Goal: Task Accomplishment & Management: Complete application form

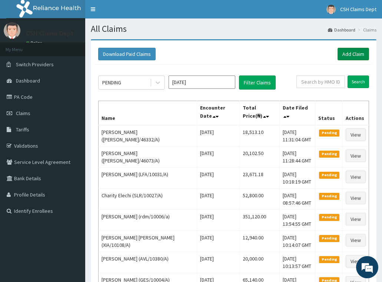
click at [357, 54] on link "Add Claim" at bounding box center [352, 54] width 31 height 13
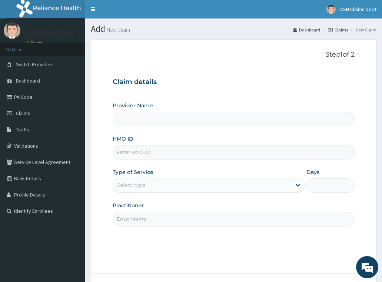
type input "Crystal Specialist Hospital"
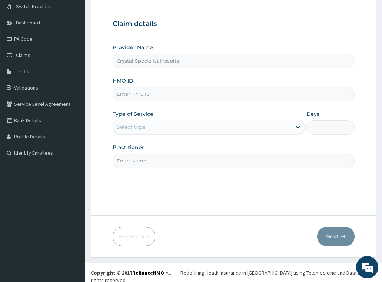
click at [136, 94] on input "HMO ID" at bounding box center [234, 94] width 242 height 14
paste input "KNL/10280/A"
type input "KNL/10280/A"
click at [149, 129] on div "Select type" at bounding box center [202, 127] width 179 height 12
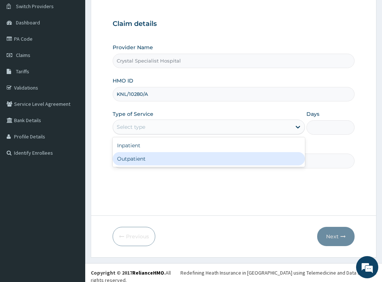
click at [150, 158] on div "Outpatient" at bounding box center [209, 158] width 193 height 13
type input "1"
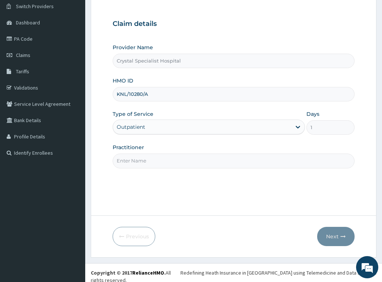
click at [146, 161] on input "Practitioner" at bounding box center [234, 161] width 242 height 14
type input "sam"
click at [341, 239] on icon "button" at bounding box center [342, 236] width 5 height 5
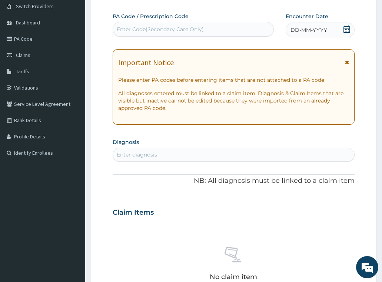
click at [179, 29] on div "Enter Code(Secondary Care Only)" at bounding box center [160, 29] width 87 height 7
paste input "PA/D3222E"
type input "PA/D3222E"
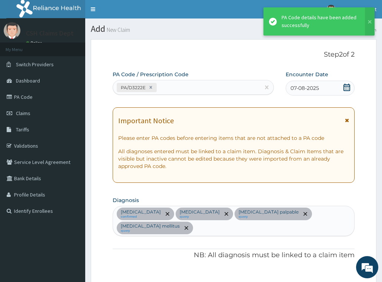
click at [171, 89] on div "PA/D3222E" at bounding box center [186, 87] width 147 height 12
paste input "PA/E1FE77"
type input "PA/E1FE77"
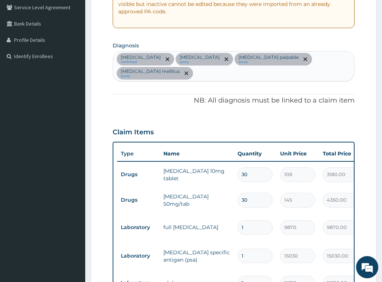
scroll to position [131, 0]
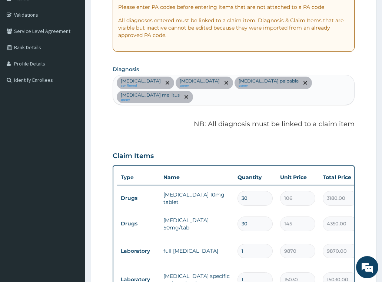
click at [208, 100] on div "Hypertensive heart disease confirmed Hyperlipidemia query Prostate palpable que…" at bounding box center [234, 90] width 242 height 30
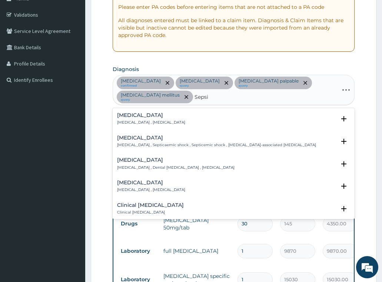
type input "Sepsis"
click at [159, 119] on div "Sepsis Systemic infection , Sepsis" at bounding box center [151, 119] width 68 height 13
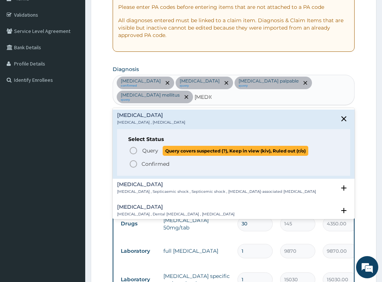
click at [153, 149] on span "Query" at bounding box center [150, 150] width 16 height 7
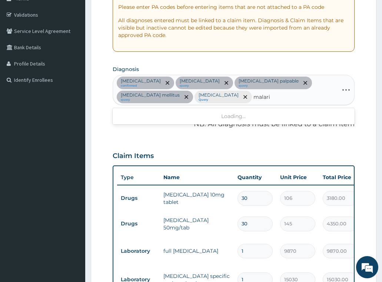
type input "malaria"
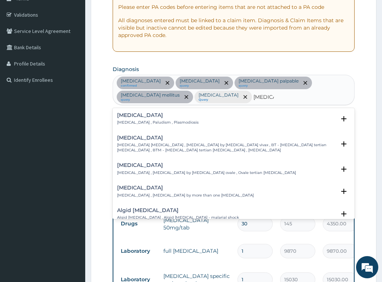
click at [136, 120] on div "Malaria Malaria , Paludism , Plasmodiosis" at bounding box center [157, 119] width 81 height 13
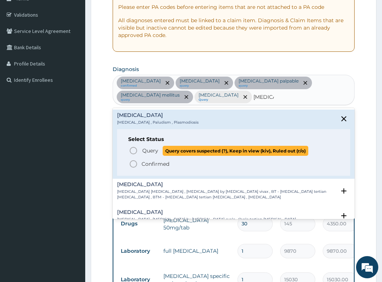
click at [152, 150] on span "Query" at bounding box center [150, 150] width 16 height 7
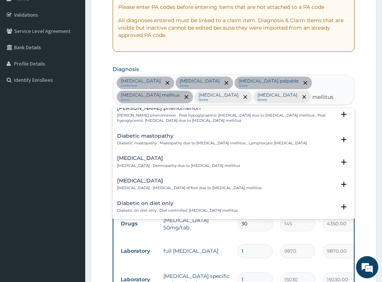
scroll to position [74, 0]
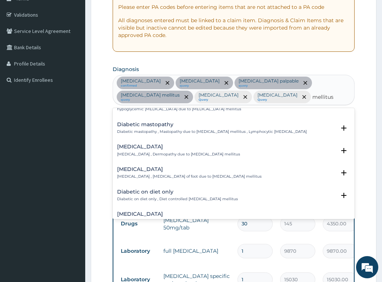
type input "mellitus"
click at [359, 71] on form "Step 2 of 2 PA Code / Prescription Code PA/D3222E PA/E1FE77 Encounter Date 07-0…" at bounding box center [234, 207] width 286 height 598
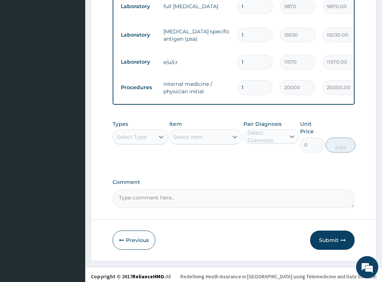
scroll to position [382, 0]
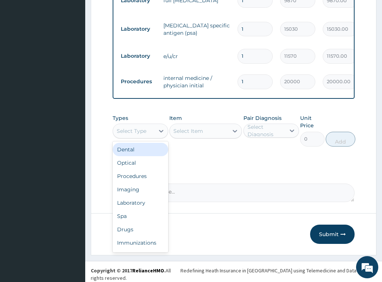
click at [145, 130] on div "Select Type" at bounding box center [132, 130] width 30 height 7
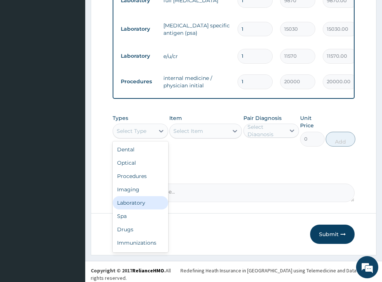
click at [133, 204] on div "Laboratory" at bounding box center [141, 202] width 56 height 13
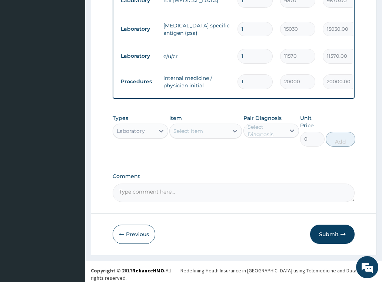
click at [194, 134] on div "Select Item" at bounding box center [188, 130] width 30 height 7
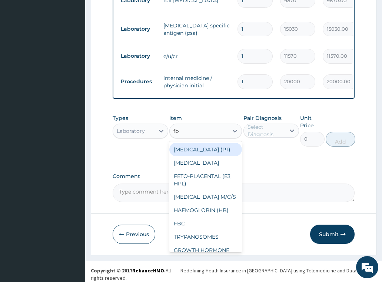
type input "fbs"
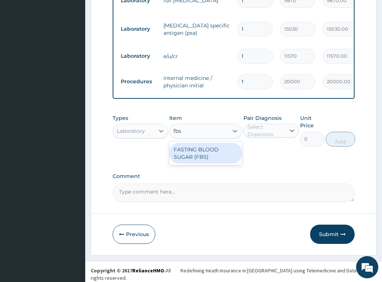
drag, startPoint x: 196, startPoint y: 155, endPoint x: 283, endPoint y: 131, distance: 90.8
click at [196, 156] on div "FASTING BLOOD SUGAR (FBS)" at bounding box center [205, 153] width 73 height 21
type input "2420"
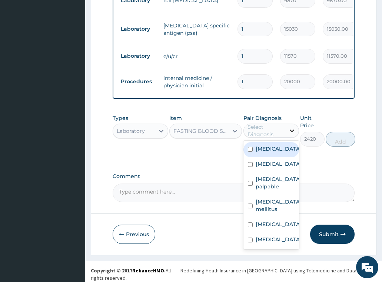
click at [286, 129] on div at bounding box center [291, 130] width 13 height 13
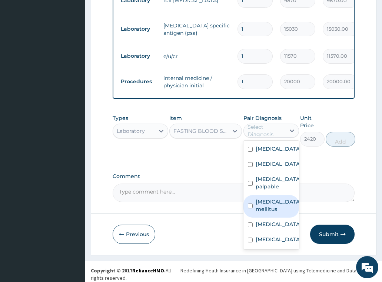
click at [268, 213] on label "Diabetes mellitus" at bounding box center [279, 205] width 46 height 15
checkbox input "true"
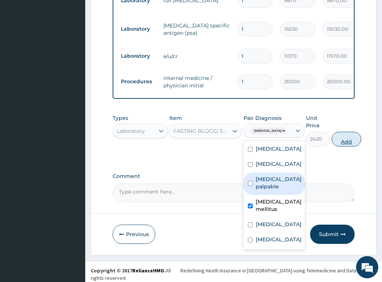
click at [343, 142] on button "Add" at bounding box center [347, 139] width 30 height 15
type input "0"
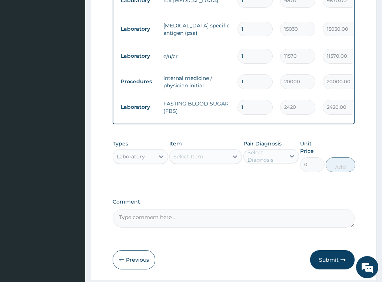
click at [199, 159] on div "Select Item" at bounding box center [188, 156] width 30 height 7
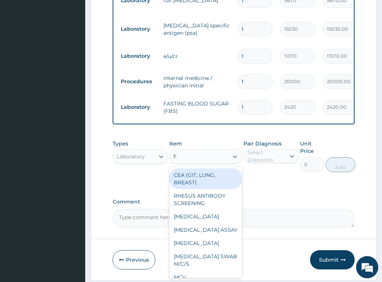
type input "fbc"
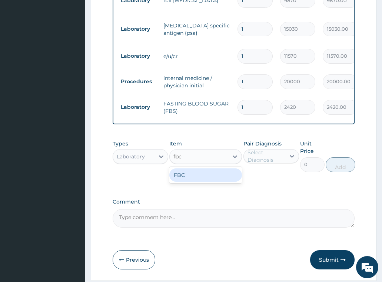
click at [199, 181] on div "FBC" at bounding box center [205, 175] width 73 height 13
type input "4700"
click at [278, 158] on div "Select Diagnosis" at bounding box center [265, 156] width 37 height 15
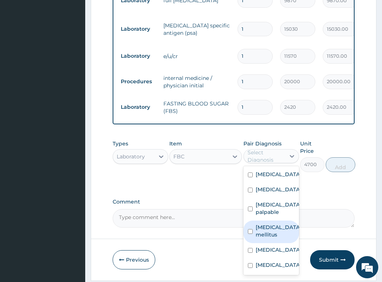
scroll to position [18, 0]
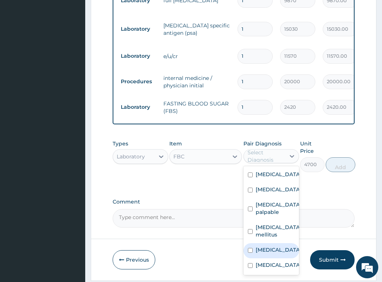
click at [268, 250] on label "Sepsis" at bounding box center [279, 249] width 46 height 7
checkbox input "true"
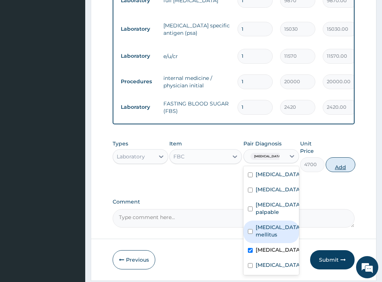
click at [346, 169] on button "Add" at bounding box center [341, 164] width 30 height 15
type input "0"
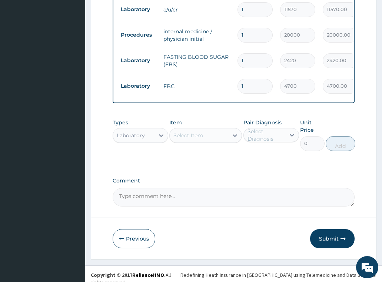
scroll to position [433, 0]
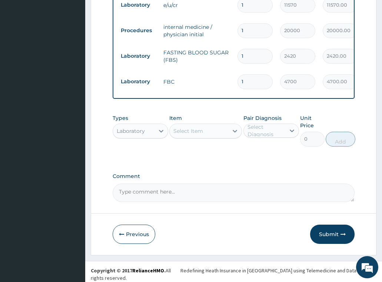
click at [209, 136] on div "Select Item" at bounding box center [199, 131] width 59 height 12
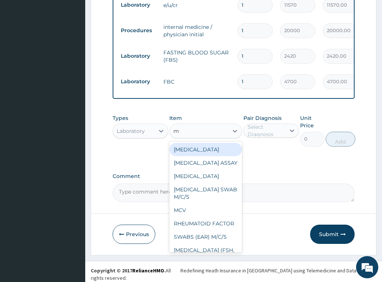
type input "mp"
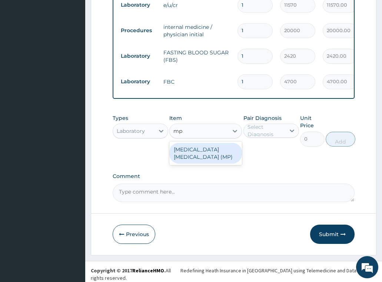
click at [208, 161] on div "MALARIA PARASITE (MP)" at bounding box center [205, 153] width 73 height 21
type input "2740"
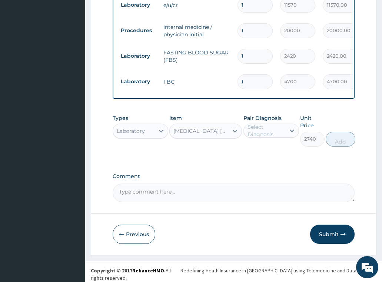
click at [252, 138] on div "Select Diagnosis" at bounding box center [271, 131] width 56 height 14
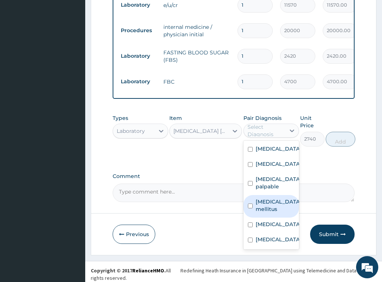
scroll to position [18, 0]
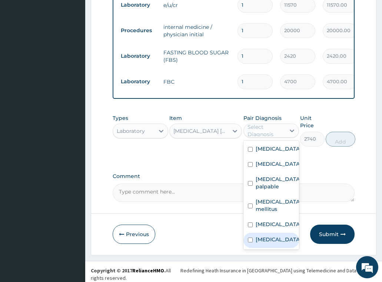
drag, startPoint x: 269, startPoint y: 240, endPoint x: 339, endPoint y: 156, distance: 109.2
click at [269, 241] on label "Malaria" at bounding box center [279, 239] width 46 height 7
checkbox input "true"
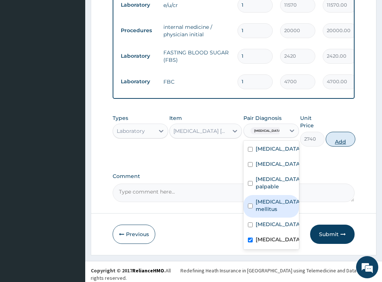
click at [342, 146] on button "Add" at bounding box center [341, 139] width 30 height 15
type input "0"
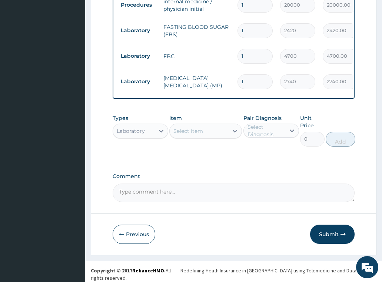
drag, startPoint x: 333, startPoint y: 239, endPoint x: 299, endPoint y: 122, distance: 121.6
click at [333, 239] on button "Submit" at bounding box center [332, 234] width 44 height 19
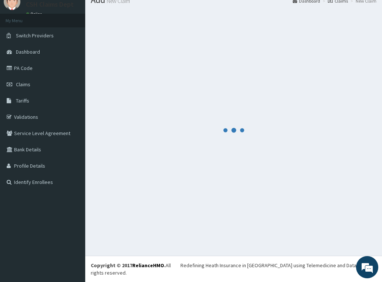
scroll to position [21, 0]
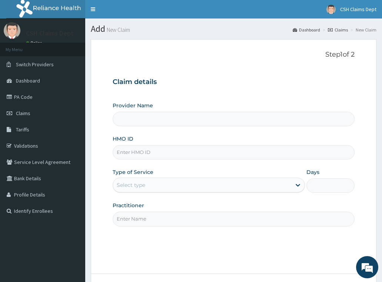
type input "Crystal Specialist Hospital"
click at [149, 154] on input "HMO ID" at bounding box center [234, 152] width 242 height 14
paste input "TSH/10084/A"
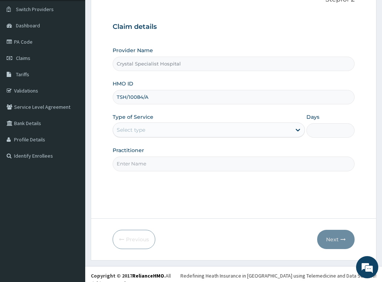
scroll to position [58, 0]
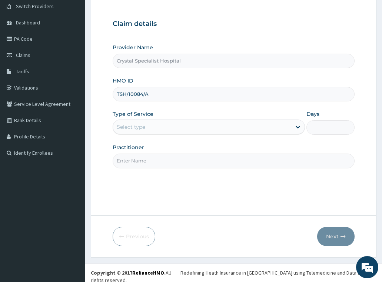
type input "TSH/10084/A"
click at [159, 126] on div "Select type" at bounding box center [202, 127] width 179 height 12
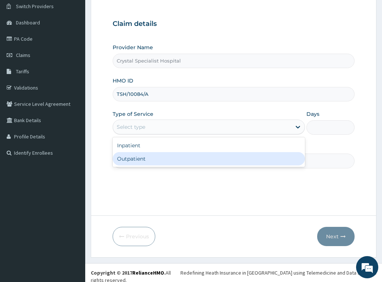
click at [155, 157] on div "Outpatient" at bounding box center [209, 158] width 193 height 13
type input "1"
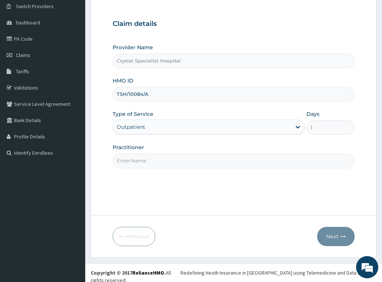
click at [142, 163] on input "Practitioner" at bounding box center [234, 161] width 242 height 14
type input "olusoji"
click at [336, 235] on button "Next" at bounding box center [335, 236] width 37 height 19
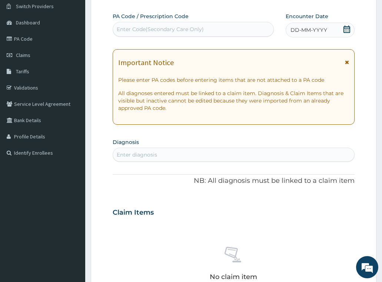
click at [160, 30] on div "Enter Code(Secondary Care Only)" at bounding box center [160, 29] width 87 height 7
paste input "PA/10546E"
type input "PA/10546E"
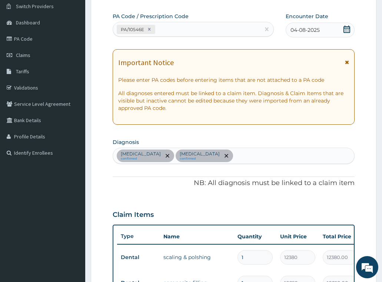
scroll to position [226, 0]
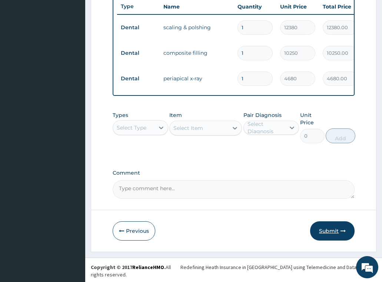
click at [336, 237] on button "Submit" at bounding box center [332, 231] width 44 height 19
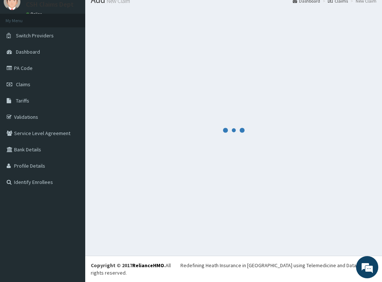
scroll to position [21, 0]
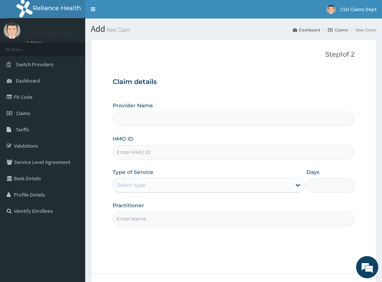
type input "Crystal Specialist Hospital"
click at [151, 151] on input "HMO ID" at bounding box center [234, 152] width 242 height 14
paste input "WTC/10106/A"
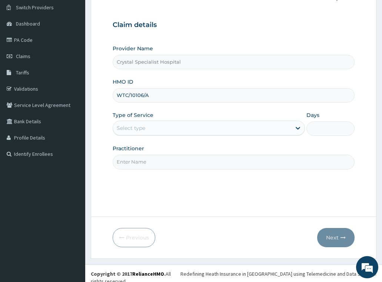
scroll to position [58, 0]
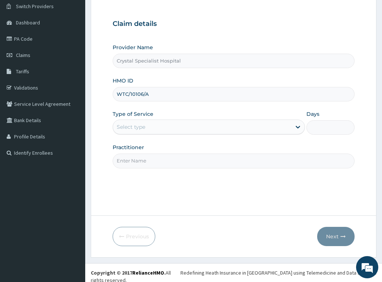
type input "WTC/10106/A"
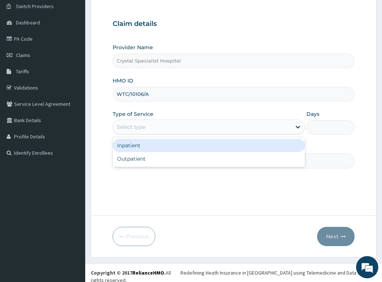
click at [140, 129] on div "Select type" at bounding box center [131, 126] width 29 height 7
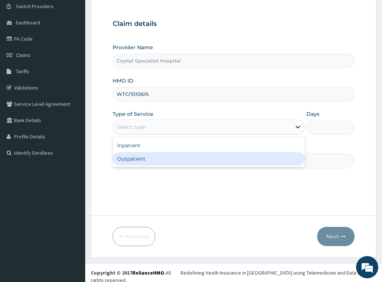
click at [135, 160] on div "Outpatient" at bounding box center [209, 158] width 193 height 13
type input "1"
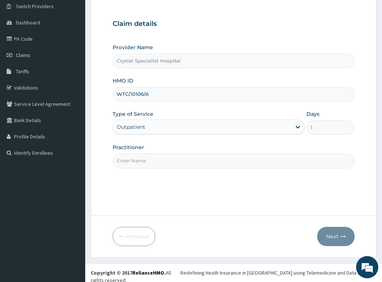
click at [136, 160] on input "Practitioner" at bounding box center [234, 161] width 242 height 14
type input "ifeanyi"
click at [329, 233] on button "Next" at bounding box center [335, 236] width 37 height 19
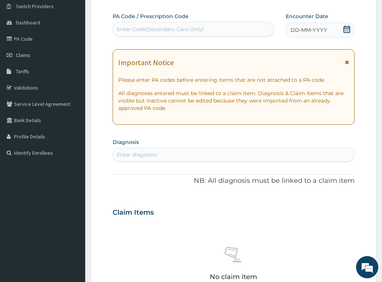
click at [155, 26] on div "Enter Code(Secondary Care Only)" at bounding box center [160, 29] width 87 height 7
paste input "PA/30D097"
type input "PA/30D097"
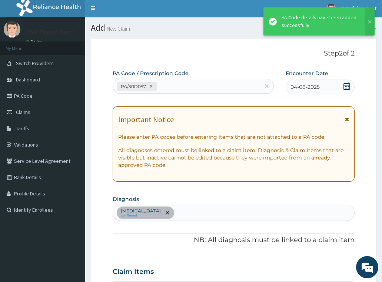
scroll to position [0, 0]
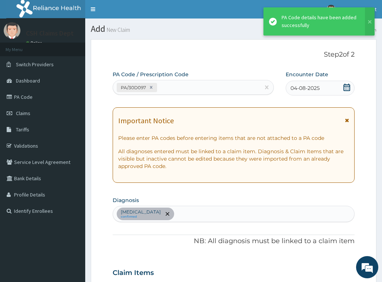
click at [160, 87] on div "PA/30D097" at bounding box center [186, 87] width 147 height 12
paste input "PA/76DFBB"
type input "PA/76DFBB"
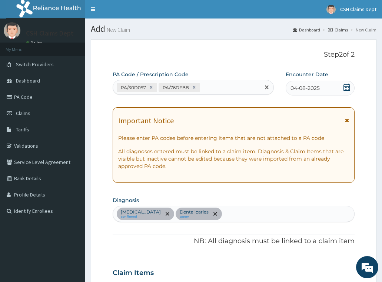
click at [214, 86] on div "PA/30D097 PA/76DFBB" at bounding box center [186, 87] width 147 height 12
paste input "PA/823B73"
type input "PA/823B73"
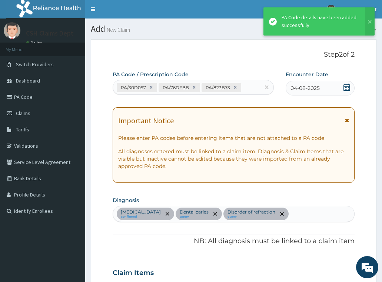
scroll to position [353, 0]
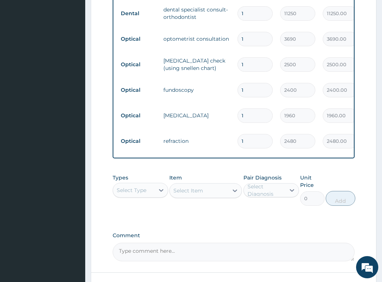
click at [130, 194] on div "Select Type" at bounding box center [132, 190] width 30 height 7
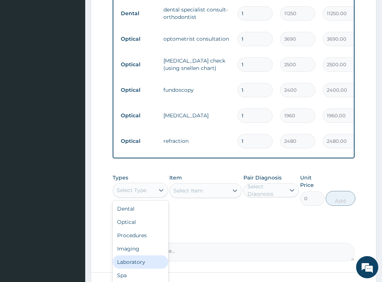
scroll to position [25, 0]
click at [136, 270] on div "Drugs" at bounding box center [141, 263] width 56 height 13
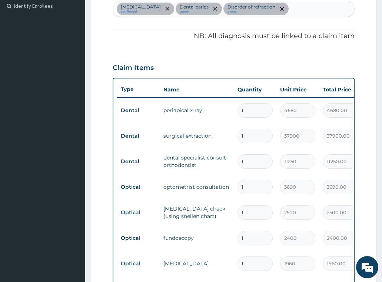
scroll to position [416, 0]
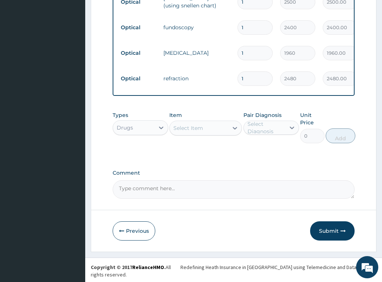
click at [187, 132] on div "Select Item" at bounding box center [188, 127] width 30 height 7
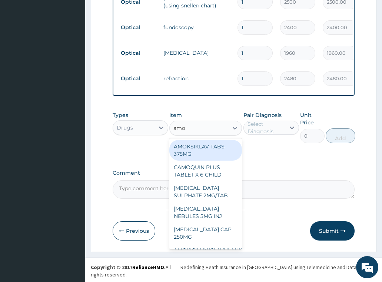
type input "amox"
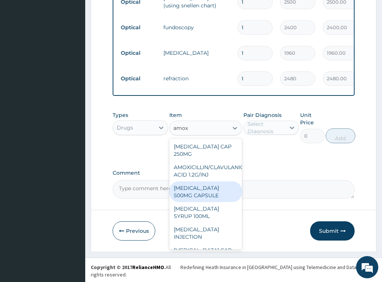
click at [210, 192] on div "AMOXIL 500MG CAPSULE" at bounding box center [205, 192] width 73 height 21
type input "225.8099975585938"
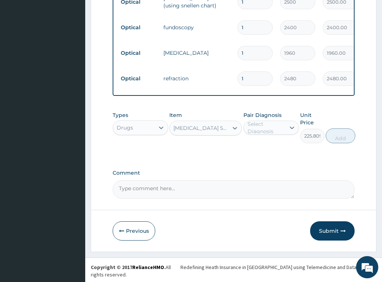
click at [277, 132] on div "Select Diagnosis" at bounding box center [265, 127] width 37 height 15
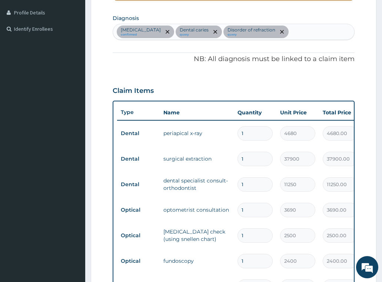
scroll to position [120, 0]
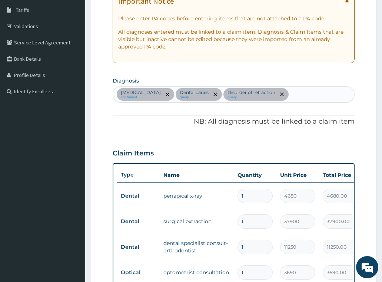
click at [311, 94] on div "Chronic periodontitis confirmed Dental caries query Disorder of refraction query" at bounding box center [234, 95] width 242 height 16
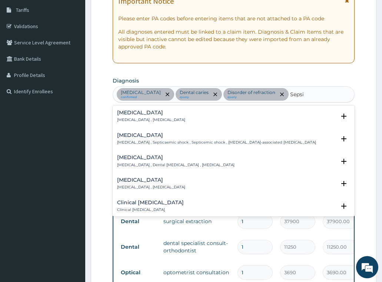
type input "Sepsis"
click at [134, 116] on div "Sepsis Systemic infection , Sepsis" at bounding box center [151, 116] width 68 height 13
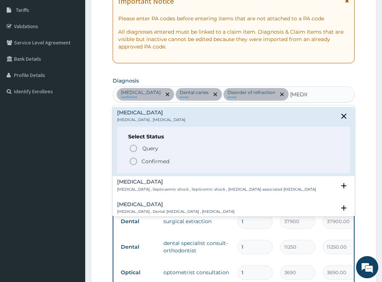
click at [155, 163] on p "Confirmed" at bounding box center [156, 161] width 28 height 7
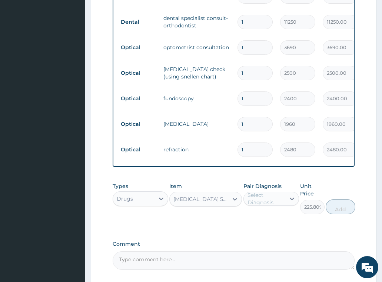
scroll to position [416, 0]
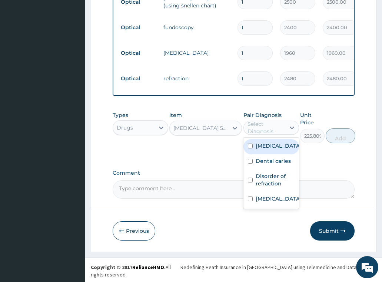
click at [258, 135] on div "Select Diagnosis" at bounding box center [265, 127] width 37 height 15
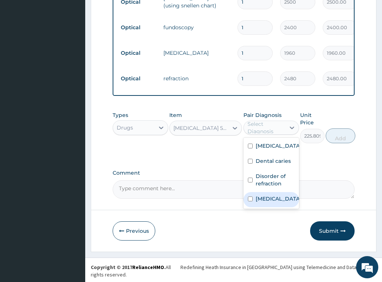
click at [265, 203] on label "Sepsis" at bounding box center [279, 198] width 46 height 7
checkbox input "true"
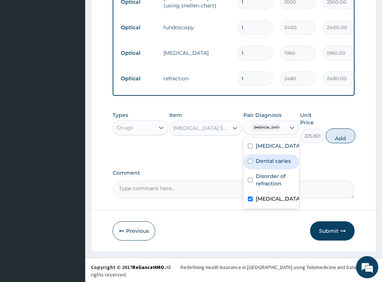
click at [283, 165] on label "Dental caries" at bounding box center [273, 160] width 35 height 7
checkbox input "true"
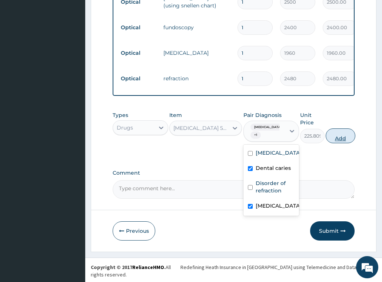
click at [337, 137] on button "Add" at bounding box center [341, 136] width 30 height 15
type input "0"
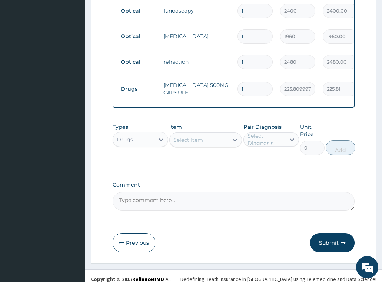
scroll to position [442, 0]
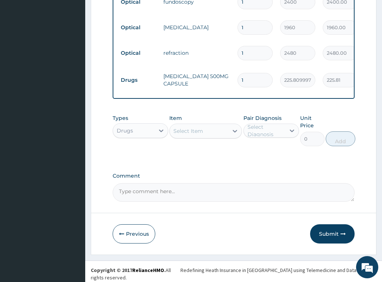
click at [190, 133] on div "Select Item" at bounding box center [188, 130] width 30 height 7
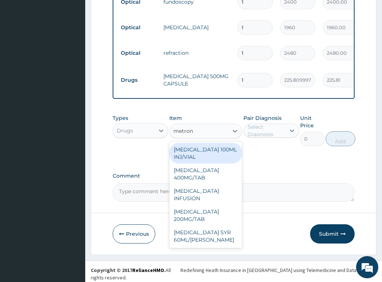
type input "metroni"
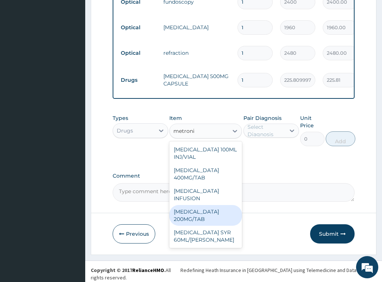
drag, startPoint x: 195, startPoint y: 221, endPoint x: 236, endPoint y: 192, distance: 50.2
click at [195, 220] on div "[MEDICAL_DATA] 200MG/TAB" at bounding box center [205, 215] width 73 height 21
type input "44.43999862670898"
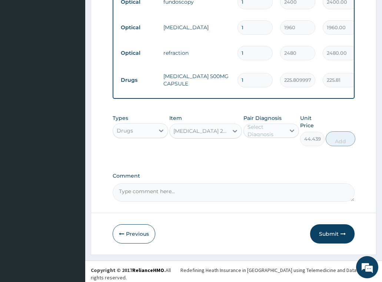
click at [255, 134] on div "Select Diagnosis" at bounding box center [265, 130] width 37 height 15
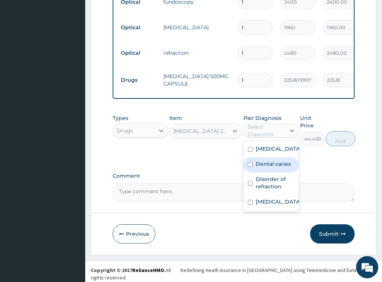
click at [271, 168] on label "Dental caries" at bounding box center [273, 163] width 35 height 7
checkbox input "true"
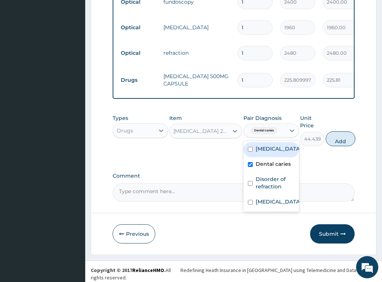
click at [282, 153] on label "Chronic periodontitis" at bounding box center [279, 148] width 46 height 7
checkbox input "true"
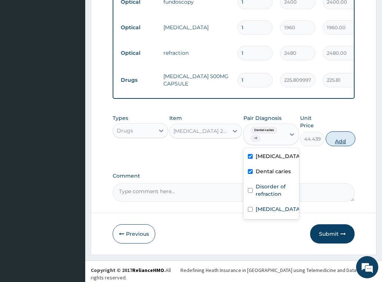
click at [336, 143] on button "Add" at bounding box center [341, 139] width 30 height 15
type input "0"
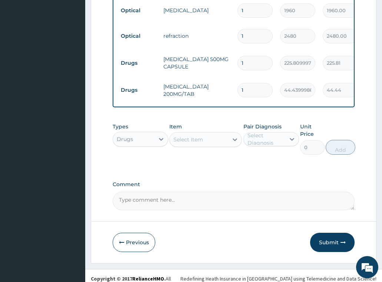
scroll to position [467, 0]
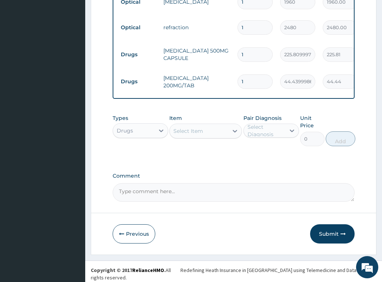
click at [204, 135] on div "Select Item" at bounding box center [199, 131] width 59 height 12
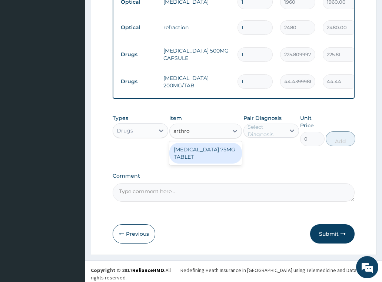
type input "arthrot"
click at [199, 149] on div "ARTHROTEC 75MG TABLET" at bounding box center [205, 153] width 73 height 21
type input "384.8250122070312"
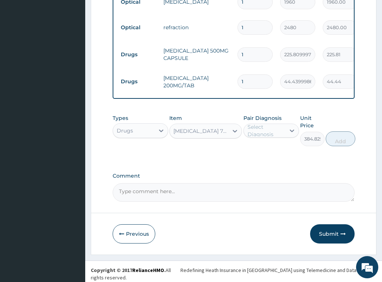
click at [274, 133] on div "Select Diagnosis" at bounding box center [265, 130] width 37 height 15
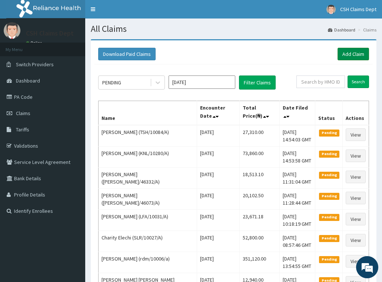
click at [362, 56] on link "Add Claim" at bounding box center [352, 54] width 31 height 13
click at [26, 92] on link "PA Code" at bounding box center [42, 97] width 85 height 16
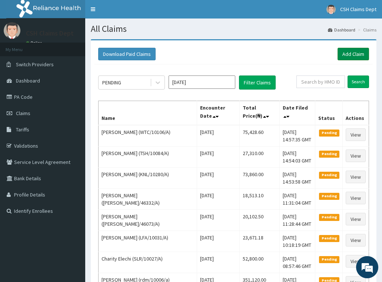
click at [362, 52] on link "Add Claim" at bounding box center [352, 54] width 31 height 13
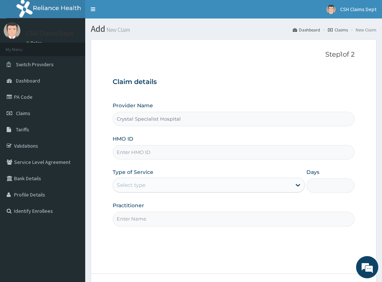
click at [150, 152] on input "HMO ID" at bounding box center [234, 152] width 242 height 14
paste input "QZE/10047/A"
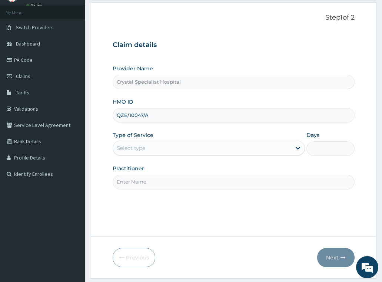
drag, startPoint x: 119, startPoint y: 114, endPoint x: 95, endPoint y: 117, distance: 23.5
click at [95, 117] on form "Step 1 of 2 Claim details Provider Name Crystal Specialist Hospital HMO ID QZE/…" at bounding box center [234, 140] width 286 height 277
type input "QZE/10047/A"
click at [168, 146] on div "Select type" at bounding box center [202, 148] width 179 height 12
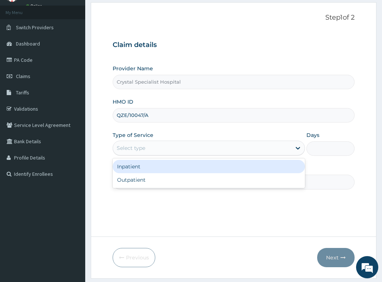
click at [159, 180] on div "Outpatient" at bounding box center [209, 179] width 193 height 13
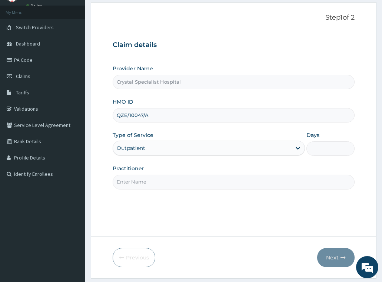
type input "1"
click at [154, 189] on input "Practitioner" at bounding box center [234, 182] width 242 height 14
click at [158, 186] on input "Practitioner" at bounding box center [234, 182] width 242 height 14
type input "sam"
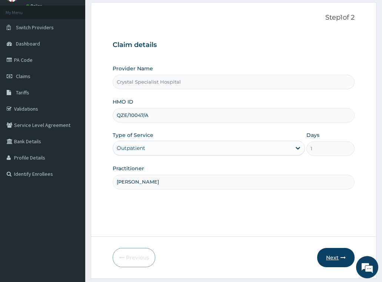
click at [339, 254] on button "Next" at bounding box center [335, 257] width 37 height 19
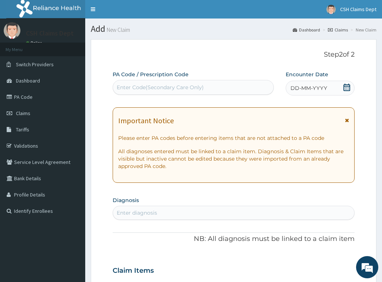
click at [226, 86] on div "Enter Code(Secondary Care Only)" at bounding box center [193, 87] width 160 height 12
paste input "PA/1A7018"
type input "PA/1A7018"
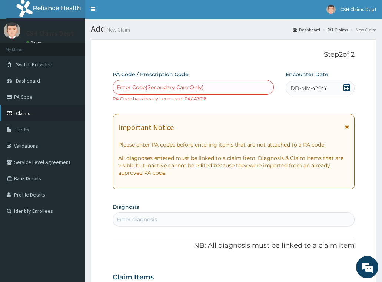
click at [23, 114] on span "Claims" at bounding box center [23, 113] width 14 height 7
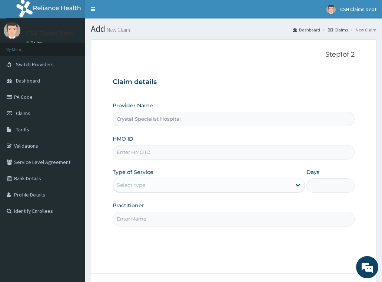
scroll to position [58, 0]
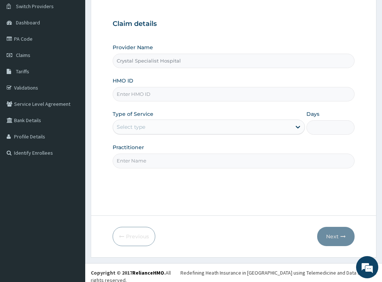
click at [132, 96] on input "HMO ID" at bounding box center [234, 94] width 242 height 14
paste input "QZE/10047/A"
drag, startPoint x: 117, startPoint y: 94, endPoint x: 103, endPoint y: 98, distance: 15.2
click at [103, 98] on form "Step 1 of 2 Claim details Provider Name Crystal Specialist Hospital HMO ID QZE/…" at bounding box center [234, 119] width 286 height 277
type input "QZE/10047/A"
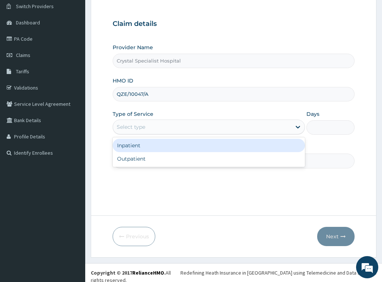
click at [138, 123] on div "Select type" at bounding box center [202, 127] width 179 height 12
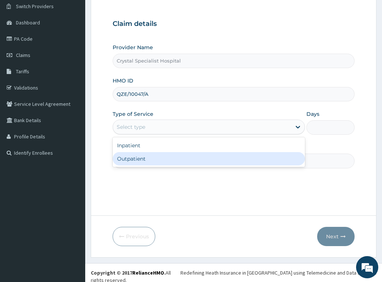
click at [143, 159] on div "Outpatient" at bounding box center [209, 158] width 193 height 13
type input "1"
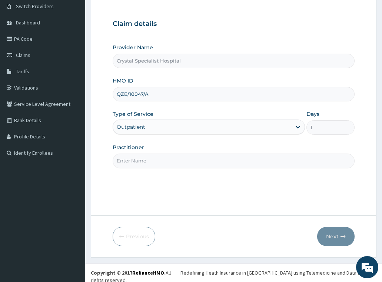
click at [154, 159] on input "Practitioner" at bounding box center [234, 161] width 242 height 14
type input "oyinloye"
click at [328, 235] on button "Next" at bounding box center [335, 236] width 37 height 19
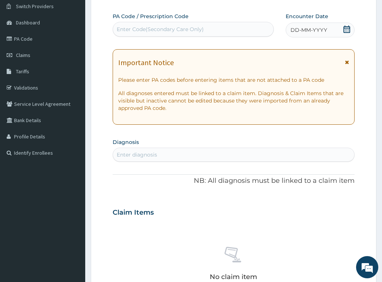
click at [196, 30] on div "Enter Code(Secondary Care Only)" at bounding box center [160, 29] width 87 height 7
paste input "PA/9BE237"
type input "PA/9BE237"
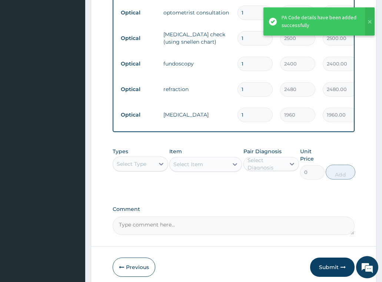
scroll to position [314, 0]
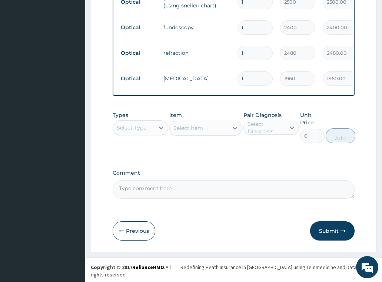
drag, startPoint x: 335, startPoint y: 234, endPoint x: 318, endPoint y: 124, distance: 112.1
click at [335, 235] on button "Submit" at bounding box center [332, 231] width 44 height 19
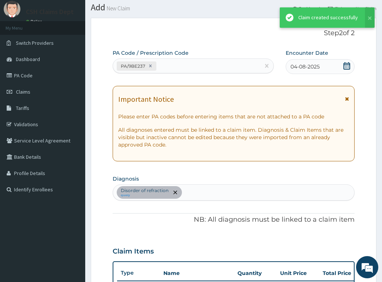
scroll to position [339, 0]
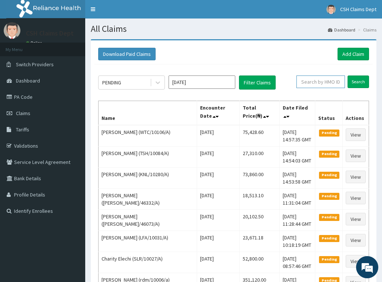
click at [325, 80] on input "text" at bounding box center [320, 82] width 49 height 13
paste input "QZE/10047/A"
drag, startPoint x: 300, startPoint y: 84, endPoint x: 291, endPoint y: 87, distance: 9.8
click at [291, 87] on div "PENDING [DATE] Filter Claims QZE/10047/A Search" at bounding box center [233, 83] width 271 height 14
type input "QZE/10047/A"
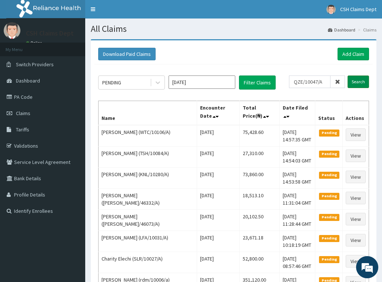
click at [360, 83] on input "Search" at bounding box center [357, 82] width 21 height 13
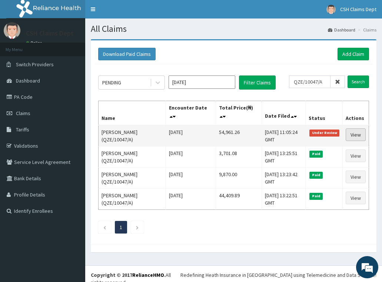
click at [356, 137] on link "View" at bounding box center [356, 135] width 20 height 13
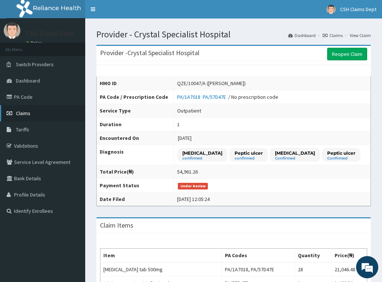
click at [26, 112] on span "Claims" at bounding box center [23, 113] width 14 height 7
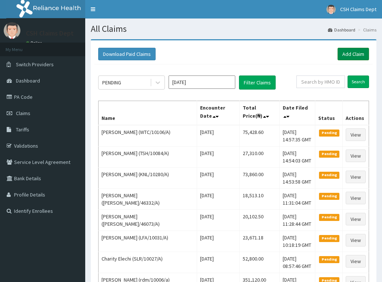
click at [359, 56] on link "Add Claim" at bounding box center [352, 54] width 31 height 13
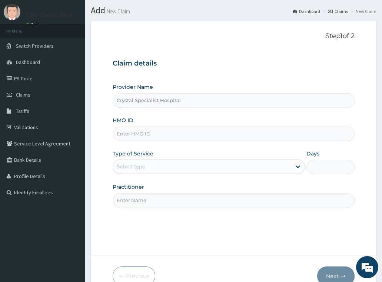
scroll to position [37, 0]
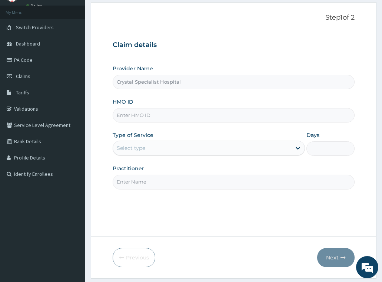
click at [126, 117] on input "HMO ID" at bounding box center [234, 115] width 242 height 14
paste input "PFN/10160/B"
type input "PFN/10160/B"
click at [173, 149] on div "Select type" at bounding box center [202, 148] width 179 height 12
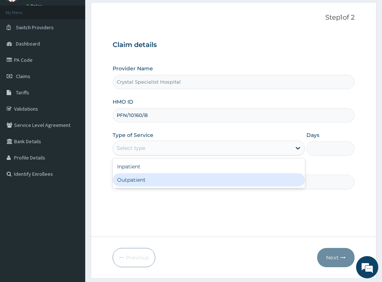
click at [160, 182] on div "Outpatient" at bounding box center [209, 179] width 193 height 13
type input "1"
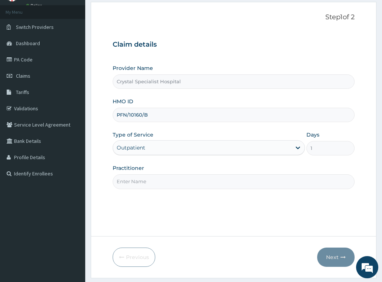
scroll to position [58, 0]
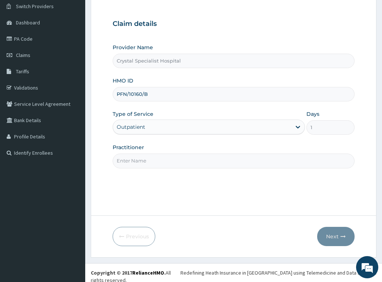
click at [154, 161] on input "Practitioner" at bounding box center [234, 161] width 242 height 14
type input "olusoji"
click at [335, 232] on button "Next" at bounding box center [335, 236] width 37 height 19
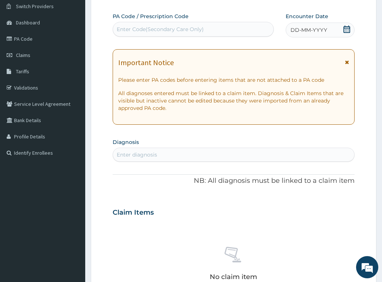
click at [347, 29] on icon at bounding box center [346, 29] width 7 height 7
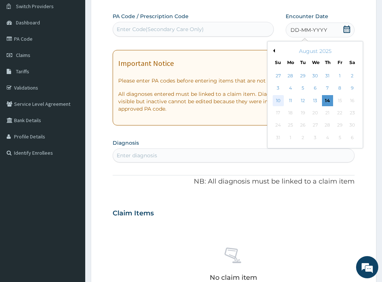
click at [280, 100] on div "10" at bounding box center [277, 100] width 11 height 11
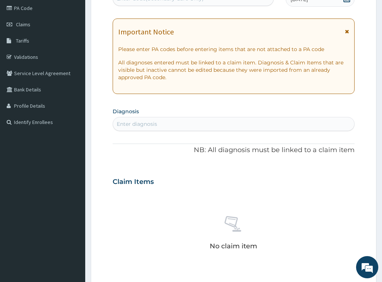
scroll to position [132, 0]
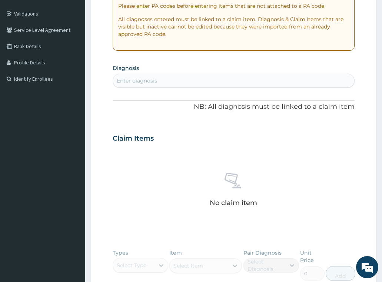
click at [146, 84] on div "Enter diagnosis" at bounding box center [137, 80] width 40 height 7
type input "malaria"
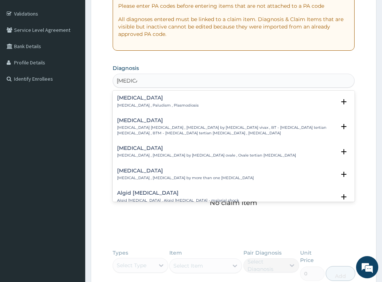
click at [137, 103] on p "Malaria , Paludism , Plasmodiosis" at bounding box center [157, 105] width 81 height 5
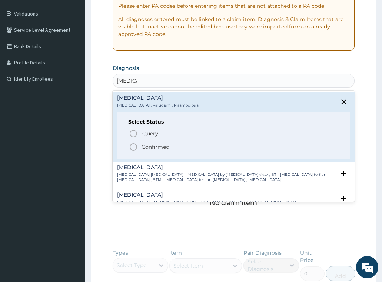
click at [151, 148] on p "Confirmed" at bounding box center [156, 146] width 28 height 7
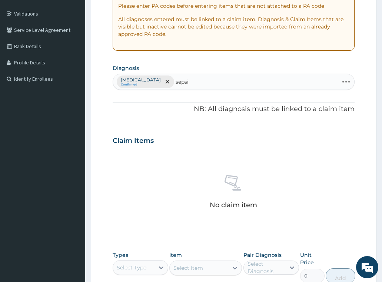
type input "sepsis"
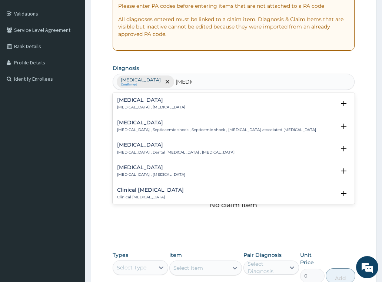
click at [130, 105] on p "Systemic infection , Sepsis" at bounding box center [151, 107] width 68 height 5
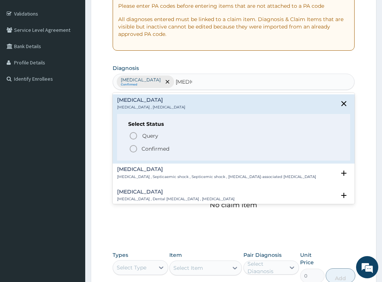
click at [152, 146] on p "Confirmed" at bounding box center [156, 148] width 28 height 7
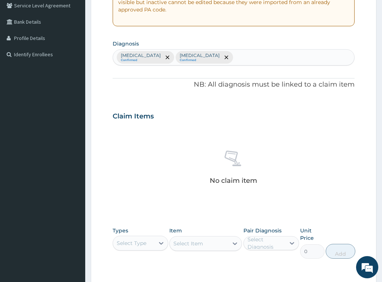
scroll to position [169, 0]
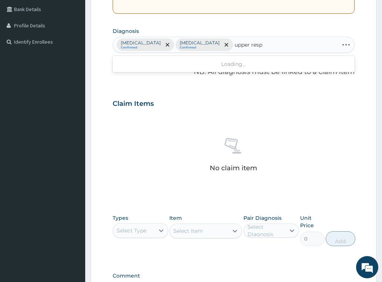
type input "upper respi"
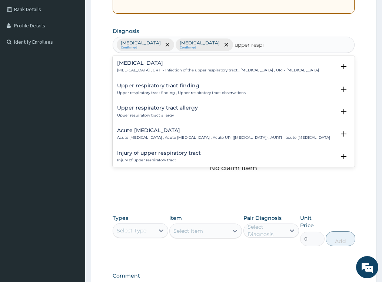
click at [144, 67] on div "Upper respiratory infection Upper respiratory infection , URTI - Infection of t…" at bounding box center [218, 66] width 202 height 13
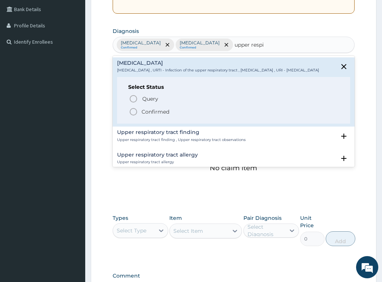
click at [155, 116] on p "Confirmed" at bounding box center [156, 111] width 28 height 7
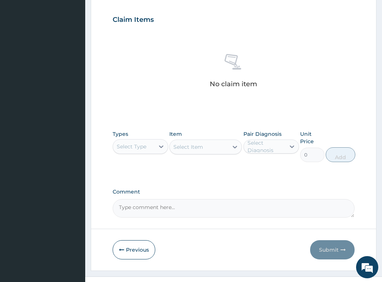
scroll to position [267, 0]
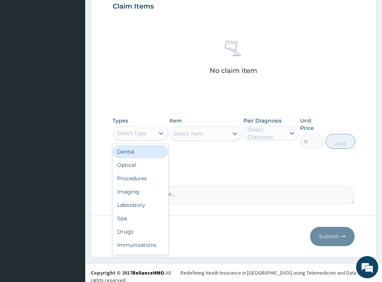
click at [148, 130] on div "Select Type" at bounding box center [133, 133] width 41 height 12
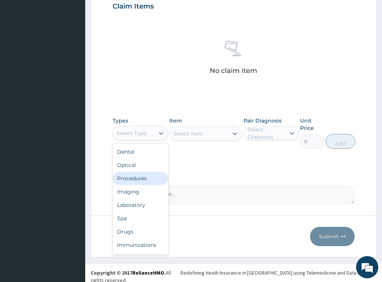
click at [140, 177] on div "Procedures" at bounding box center [141, 178] width 56 height 13
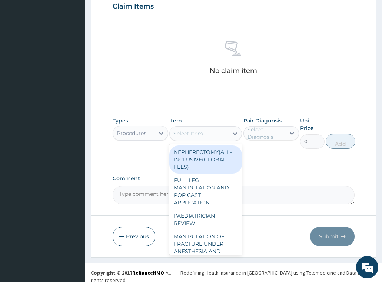
click at [204, 132] on div "Select Item" at bounding box center [199, 134] width 59 height 12
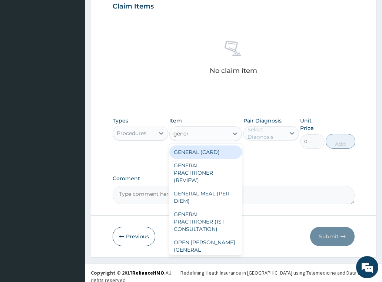
type input "genera"
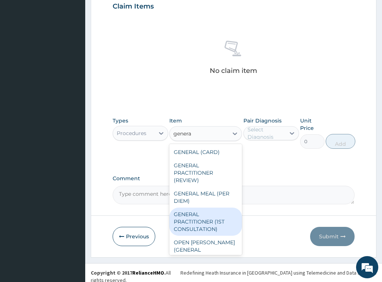
click at [205, 231] on div "GENERAL PRACTITIONER (1ST CONSULTATION)" at bounding box center [205, 222] width 73 height 28
type input "3490"
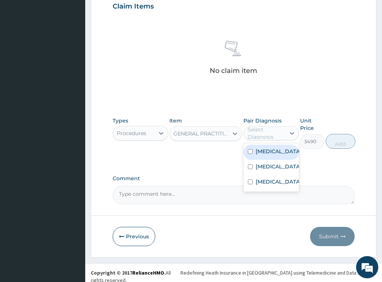
click at [259, 132] on div "Select Diagnosis" at bounding box center [265, 133] width 37 height 15
click at [260, 157] on div "Malaria" at bounding box center [271, 152] width 56 height 15
checkbox input "true"
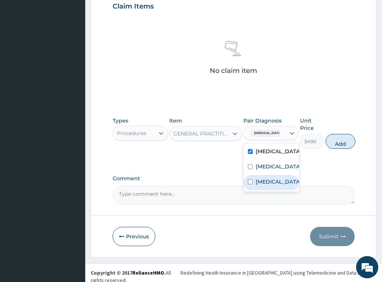
click at [273, 176] on div "Upper respiratory infection" at bounding box center [271, 182] width 56 height 15
checkbox input "true"
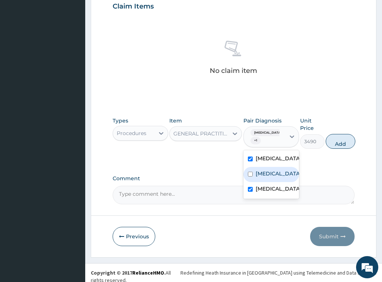
click at [265, 176] on label "Sepsis" at bounding box center [279, 173] width 46 height 7
checkbox input "true"
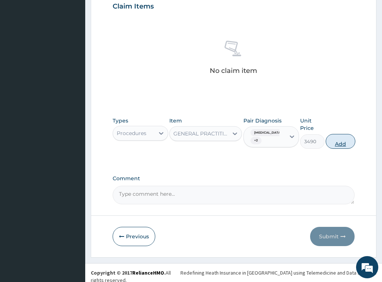
click at [335, 145] on button "Add" at bounding box center [341, 141] width 30 height 15
type input "0"
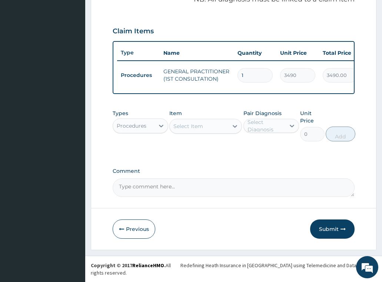
scroll to position [237, 0]
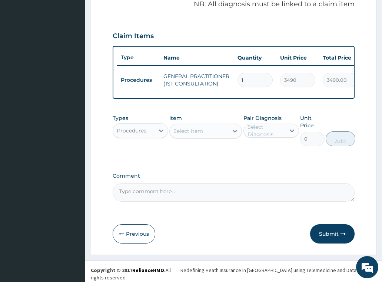
click at [130, 134] on div "Procedures" at bounding box center [132, 130] width 30 height 7
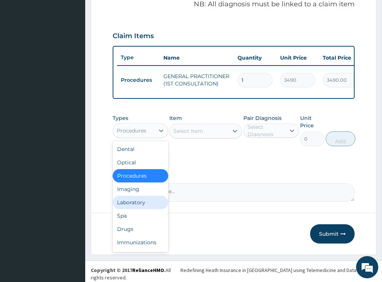
click at [135, 203] on div "Laboratory" at bounding box center [141, 202] width 56 height 13
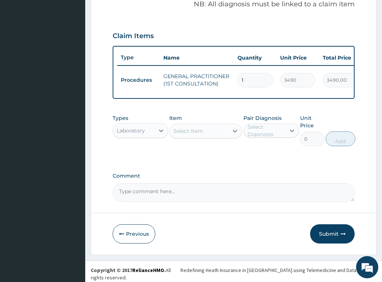
click at [200, 132] on div "Select Item" at bounding box center [188, 130] width 30 height 7
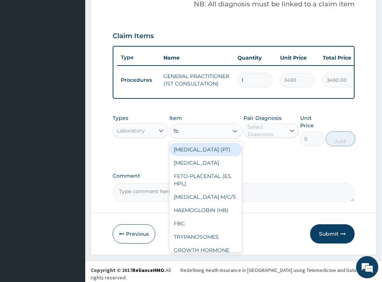
type input "fbc"
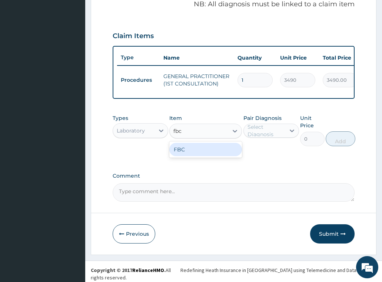
click at [216, 152] on div "FBC" at bounding box center [205, 149] width 73 height 13
type input "4700"
drag, startPoint x: 265, startPoint y: 135, endPoint x: 266, endPoint y: 140, distance: 5.3
click at [266, 135] on div "Select Diagnosis" at bounding box center [265, 130] width 37 height 15
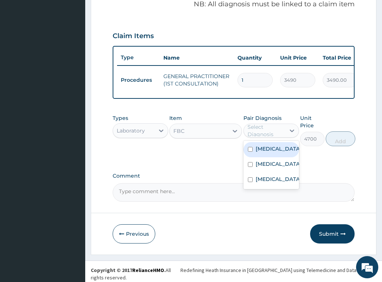
click at [269, 165] on label "Sepsis" at bounding box center [279, 163] width 46 height 7
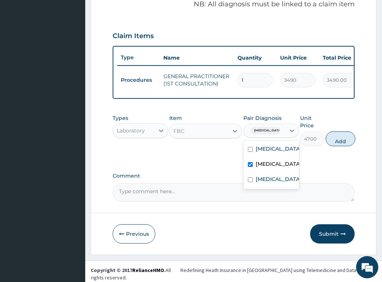
checkbox input "true"
click at [336, 139] on button "Add" at bounding box center [341, 139] width 30 height 15
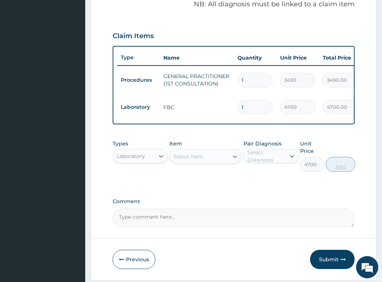
type input "0"
click at [205, 163] on div "Select Item" at bounding box center [199, 157] width 59 height 12
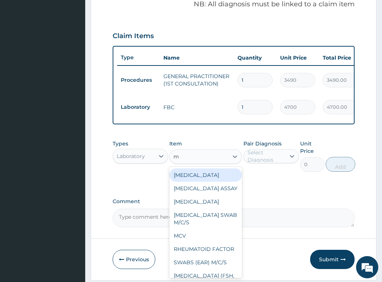
type input "mp"
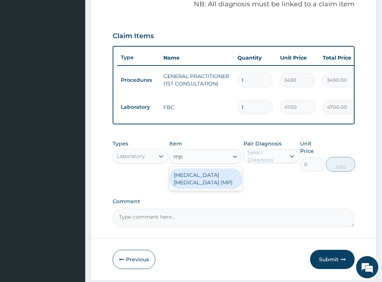
click at [221, 177] on div "MALARIA PARASITE (MP)" at bounding box center [205, 179] width 73 height 21
type input "2740"
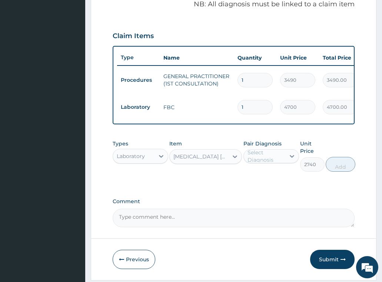
click at [265, 157] on div "Select Diagnosis" at bounding box center [265, 156] width 37 height 15
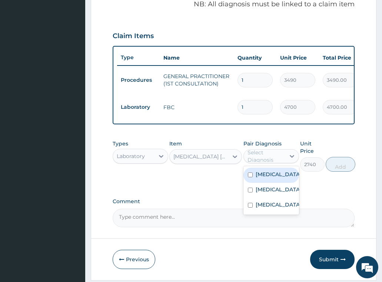
click at [270, 178] on label "Malaria" at bounding box center [279, 174] width 46 height 7
checkbox input "true"
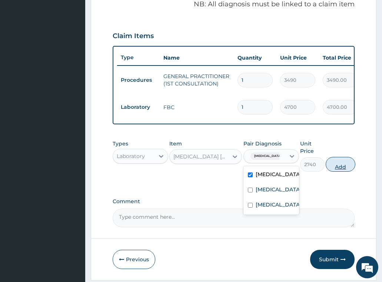
click at [350, 164] on button "Add" at bounding box center [341, 164] width 30 height 15
type input "0"
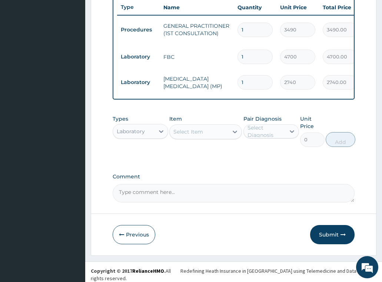
scroll to position [288, 0]
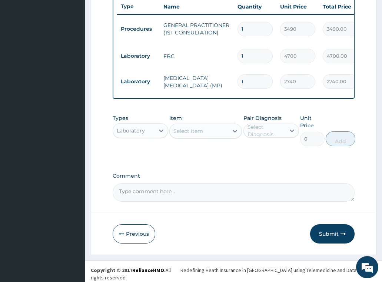
click at [136, 133] on div "Laboratory" at bounding box center [131, 130] width 28 height 7
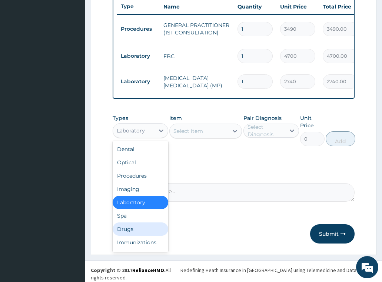
click at [144, 233] on div "Drugs" at bounding box center [141, 229] width 56 height 13
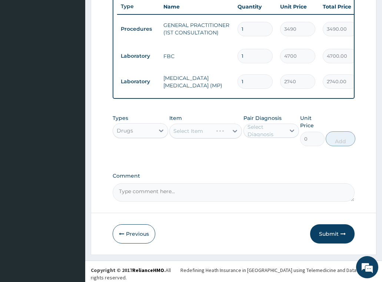
click at [203, 137] on div "Select Item" at bounding box center [205, 131] width 73 height 15
click at [202, 134] on div "Select Item" at bounding box center [188, 130] width 30 height 7
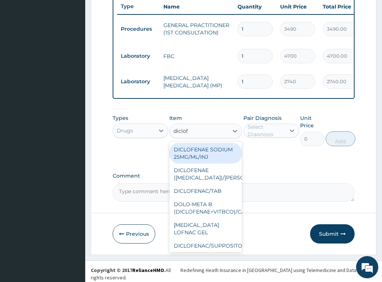
type input "diclofe"
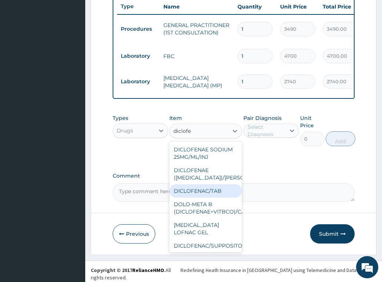
click at [212, 198] on div "DICLOFENAC/TAB" at bounding box center [205, 190] width 73 height 13
type input "72.07499694824219"
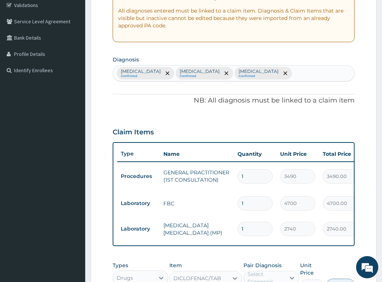
scroll to position [140, 0]
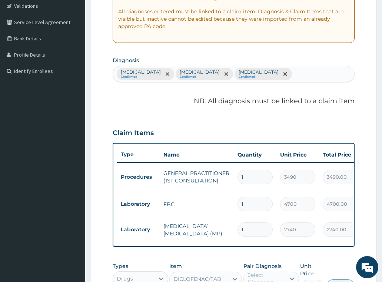
click at [281, 72] on div "Malaria Confirmed Sepsis Confirmed Upper respiratory infection Confirmed" at bounding box center [234, 74] width 242 height 16
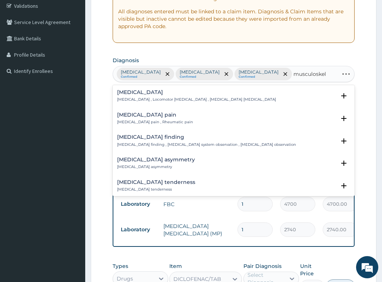
type input "musculoskele"
click at [133, 118] on div "Musculoskeletal pain Musculoskeletal pain , Rheumatic pain" at bounding box center [155, 118] width 76 height 13
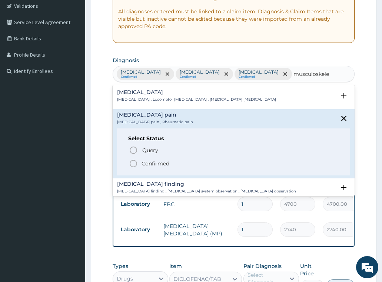
click at [147, 164] on p "Confirmed" at bounding box center [156, 163] width 28 height 7
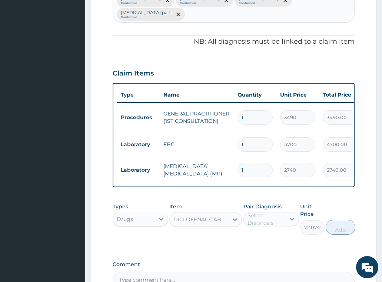
scroll to position [288, 0]
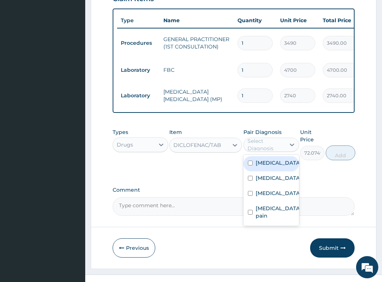
click at [263, 138] on div "Select Diagnosis" at bounding box center [265, 144] width 37 height 15
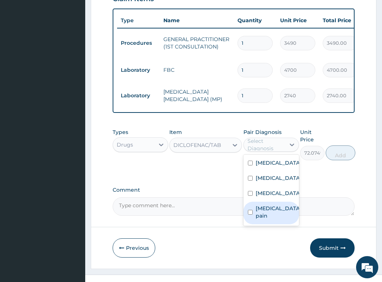
click at [271, 213] on label "Musculoskeletal pain" at bounding box center [279, 212] width 46 height 15
checkbox input "true"
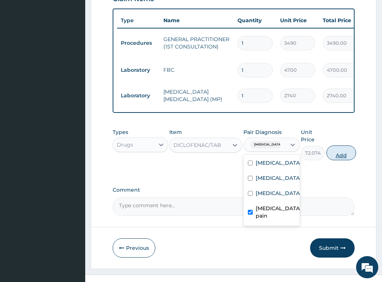
click at [340, 146] on button "Add" at bounding box center [341, 153] width 30 height 15
type input "0"
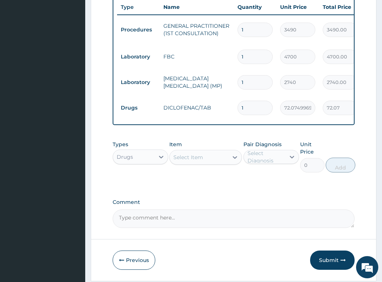
scroll to position [314, 0]
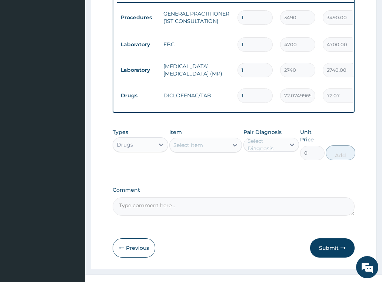
click at [188, 142] on div "Select Item" at bounding box center [188, 145] width 30 height 7
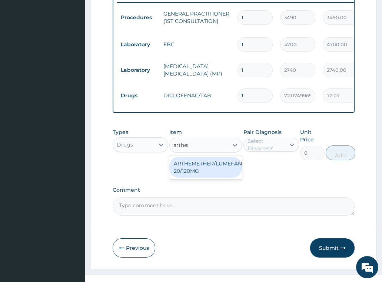
type input "artheme"
click at [198, 158] on div "ARTHEMETHER/LUMEFANTRINE/TAB 20/120MG" at bounding box center [205, 167] width 73 height 21
type input "130"
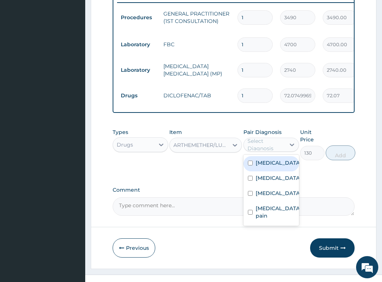
click at [269, 137] on div "Select Diagnosis" at bounding box center [265, 144] width 37 height 15
click at [269, 159] on label "Malaria" at bounding box center [279, 162] width 46 height 7
checkbox input "true"
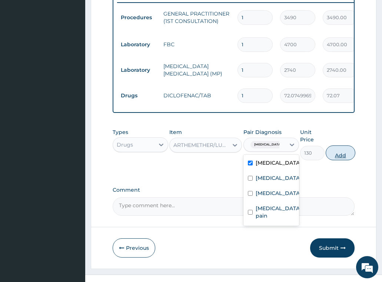
click at [343, 146] on button "Add" at bounding box center [341, 153] width 30 height 15
type input "0"
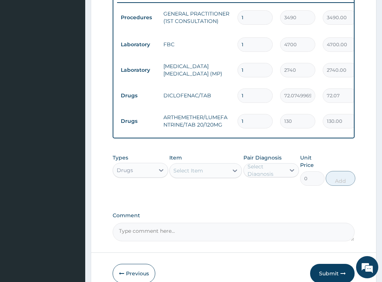
click at [214, 165] on div "Select Item" at bounding box center [199, 171] width 59 height 12
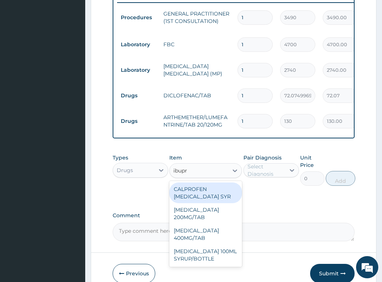
type input "ibupro"
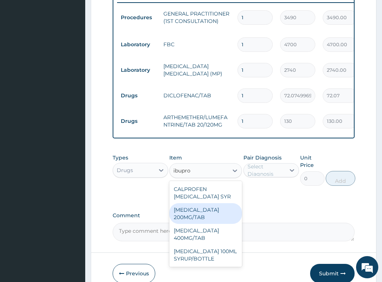
click at [196, 205] on div "IBUPROFEN 200MG/TAB" at bounding box center [205, 213] width 73 height 21
type input "80.22000122070312"
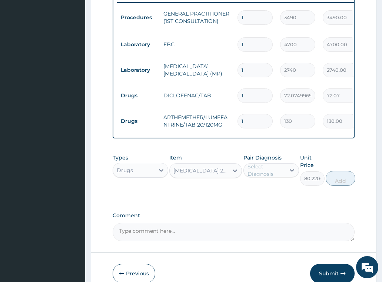
click at [268, 163] on div "Select Diagnosis" at bounding box center [265, 170] width 37 height 15
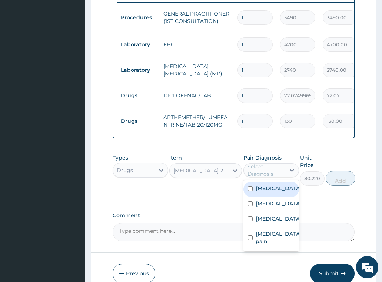
click at [266, 185] on label "Malaria" at bounding box center [279, 188] width 46 height 7
checkbox input "true"
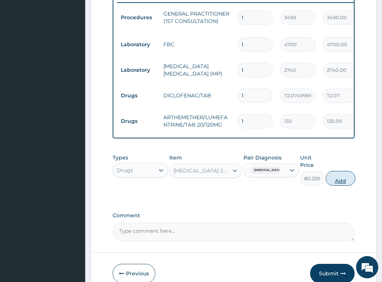
click at [338, 171] on button "Add" at bounding box center [341, 178] width 30 height 15
type input "0"
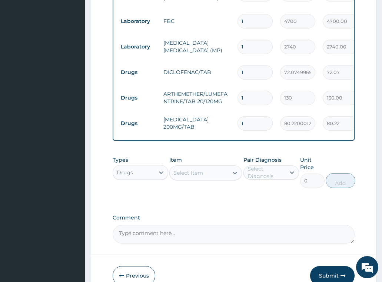
scroll to position [365, 0]
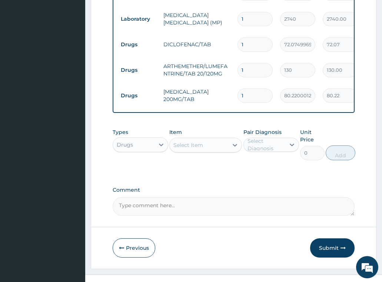
click at [195, 142] on div "Select Item" at bounding box center [188, 145] width 30 height 7
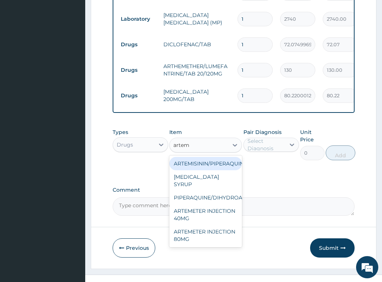
type input "arteme"
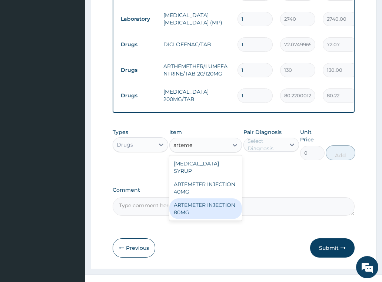
click at [204, 199] on div "ARTEMETER INJECTION 80MG" at bounding box center [205, 209] width 73 height 21
type input "1161.25"
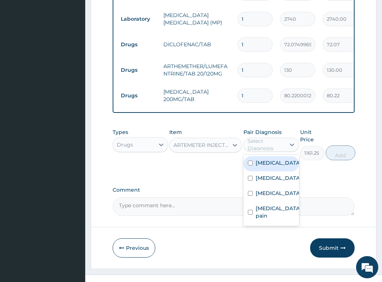
click at [272, 137] on div "Select Diagnosis" at bounding box center [265, 144] width 37 height 15
click at [275, 159] on div "Malaria" at bounding box center [271, 163] width 56 height 15
checkbox input "true"
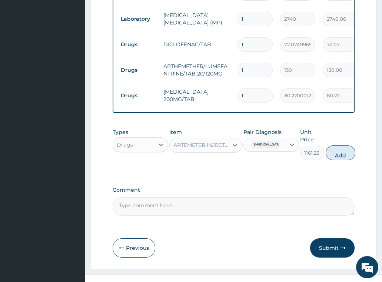
click at [339, 146] on button "Add" at bounding box center [341, 153] width 30 height 15
type input "0"
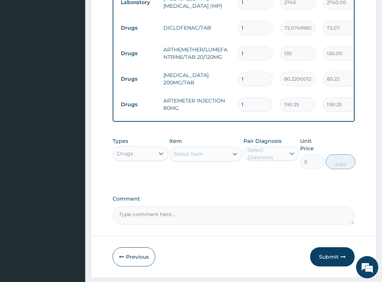
scroll to position [390, 0]
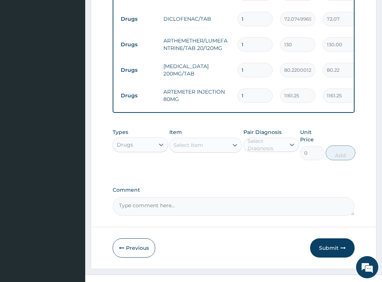
click at [185, 142] on div "Select Item" at bounding box center [188, 145] width 30 height 7
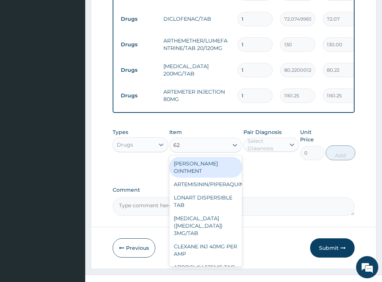
type input "625"
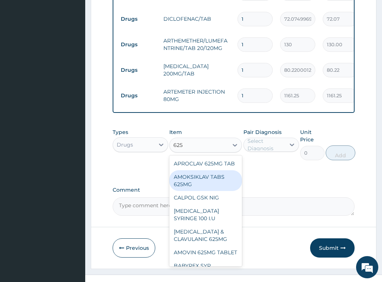
click at [197, 176] on div "AMOKSIKLAV TABS 625MG" at bounding box center [205, 180] width 73 height 21
type input "489.3150024414062"
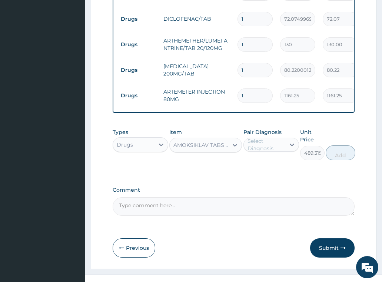
click at [267, 138] on div "Select Diagnosis" at bounding box center [265, 144] width 37 height 15
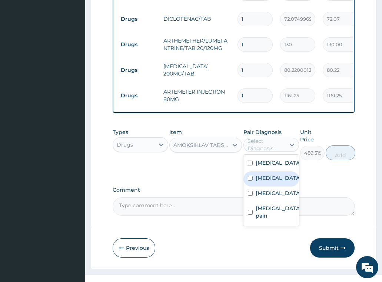
click at [266, 174] on label "Sepsis" at bounding box center [279, 177] width 46 height 7
checkbox input "true"
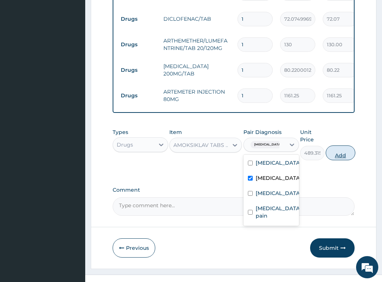
click at [332, 146] on button "Add" at bounding box center [341, 153] width 30 height 15
type input "0"
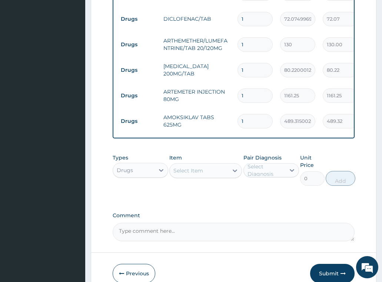
click at [208, 165] on div "Select Item" at bounding box center [199, 171] width 59 height 12
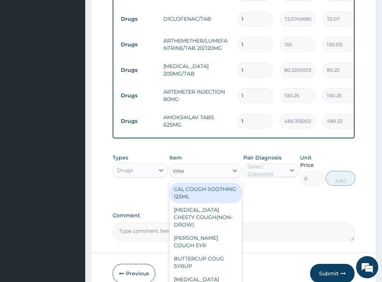
type input "cough"
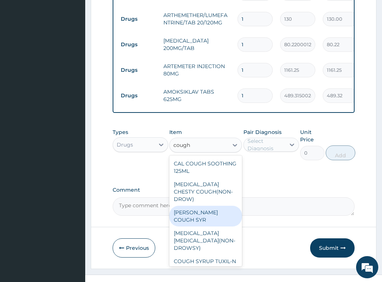
scroll to position [16, 0]
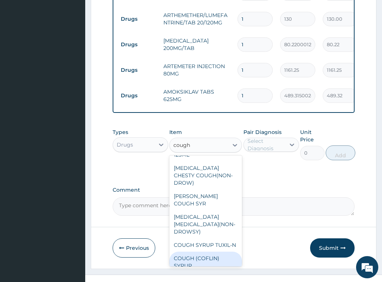
click at [204, 252] on div "COUGH (COFLIN) SYRUP" at bounding box center [205, 262] width 73 height 21
type input "1032.06005859375"
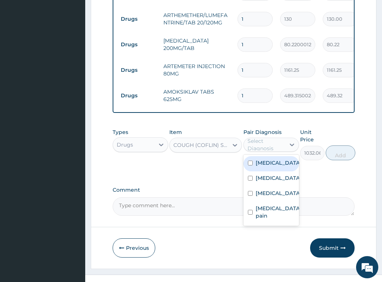
click at [258, 137] on div "Select Diagnosis" at bounding box center [265, 144] width 37 height 15
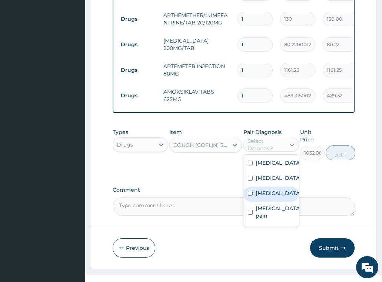
click at [267, 191] on label "Upper respiratory infection" at bounding box center [279, 193] width 46 height 7
checkbox input "true"
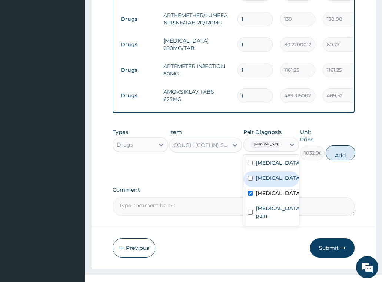
click at [349, 146] on button "Add" at bounding box center [341, 153] width 30 height 15
type input "0"
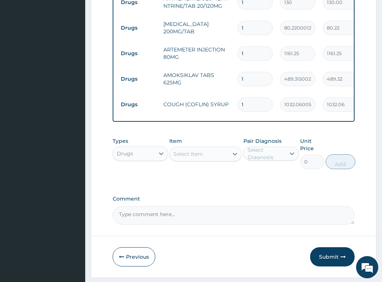
scroll to position [442, 0]
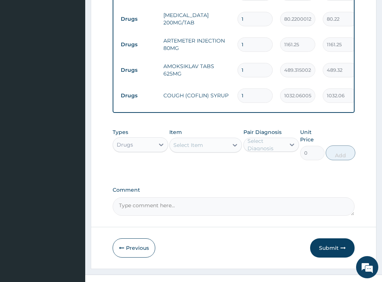
click at [207, 140] on div "Select Item" at bounding box center [205, 145] width 73 height 15
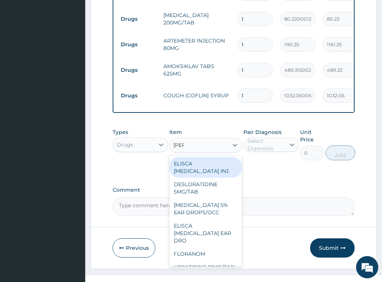
type input "lorat"
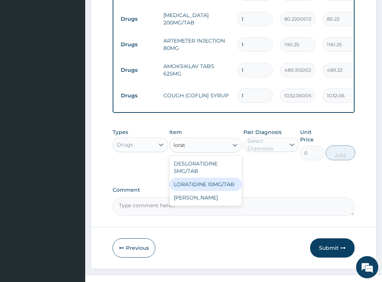
click at [209, 178] on div "LORATIDINE 10MG/TAB" at bounding box center [205, 184] width 73 height 13
type input "66"
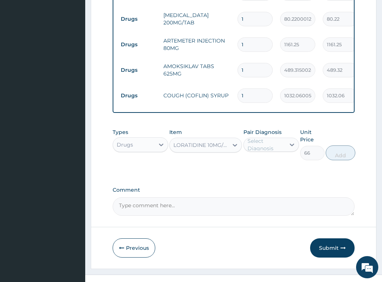
click at [262, 137] on div "Select Diagnosis" at bounding box center [265, 144] width 37 height 15
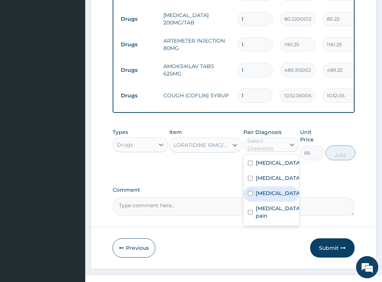
click at [267, 195] on label "Upper respiratory infection" at bounding box center [279, 193] width 46 height 7
checkbox input "true"
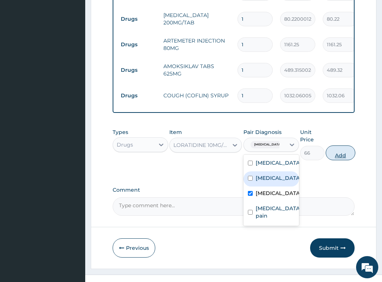
click at [346, 146] on button "Add" at bounding box center [341, 153] width 30 height 15
type input "0"
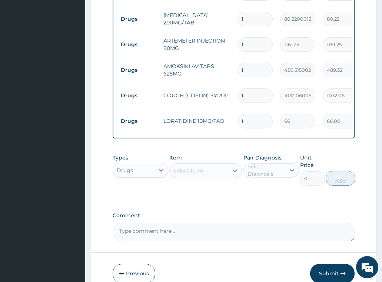
click at [186, 167] on div "Select Item" at bounding box center [188, 170] width 30 height 7
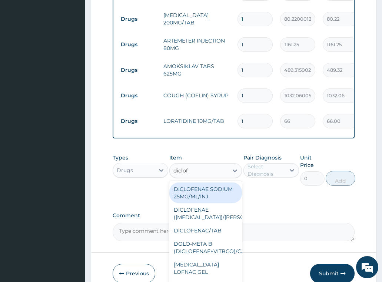
type input "diclofe"
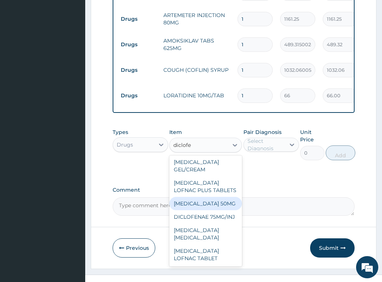
scroll to position [148, 0]
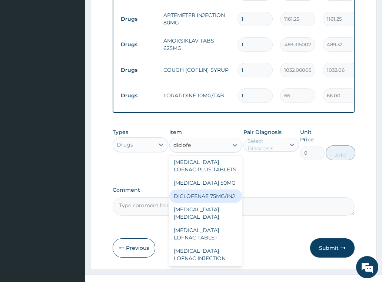
click at [209, 199] on div "DICLOFENAE 75MG/INJ" at bounding box center [205, 196] width 73 height 13
type input "169.3049926757812"
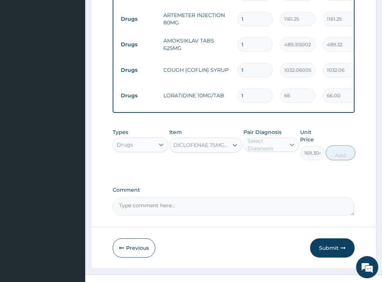
click at [286, 138] on div at bounding box center [291, 144] width 13 height 13
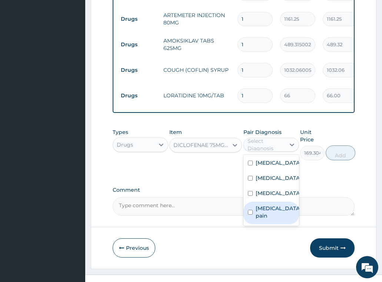
click at [265, 212] on label "Musculoskeletal pain" at bounding box center [279, 212] width 46 height 15
checkbox input "true"
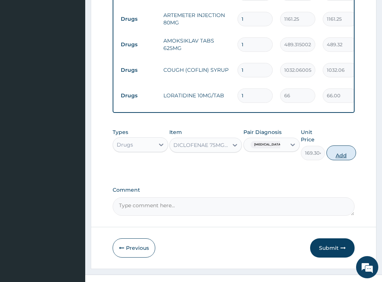
click at [343, 146] on button "Add" at bounding box center [341, 153] width 30 height 15
type input "0"
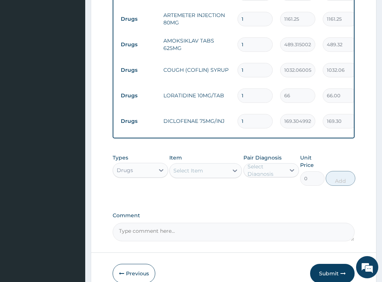
drag, startPoint x: 254, startPoint y: 80, endPoint x: 229, endPoint y: 84, distance: 25.6
click at [229, 84] on tr "Drugs LORATIDINE 10MG/TAB 1 66 66.00 Upper respiratory infection Delete" at bounding box center [298, 96] width 363 height 26
type input "5"
type input "330.00"
type input "5"
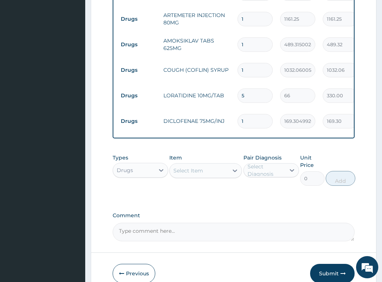
click at [255, 37] on input "1" at bounding box center [254, 44] width 35 height 14
type input "10"
type input "4893.15"
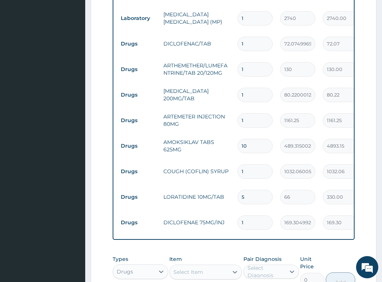
scroll to position [356, 0]
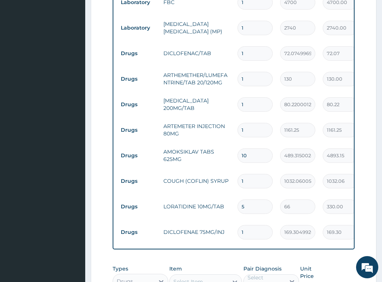
type input "10"
drag, startPoint x: 253, startPoint y: 114, endPoint x: 234, endPoint y: 114, distance: 18.5
click at [234, 119] on td "1" at bounding box center [255, 130] width 43 height 22
type input "2"
type input "2322.50"
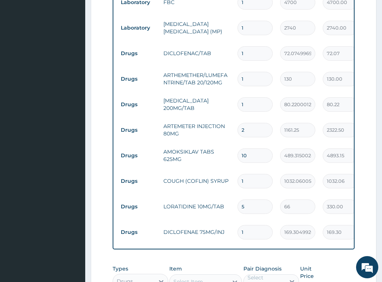
type input "2"
drag, startPoint x: 253, startPoint y: 89, endPoint x: 227, endPoint y: 94, distance: 26.5
click at [227, 94] on tr "Drugs IBUPROFEN 200MG/TAB 1 80.22000122070312 80.22 Malaria Delete" at bounding box center [298, 105] width 363 height 26
type input "6"
type input "481.32"
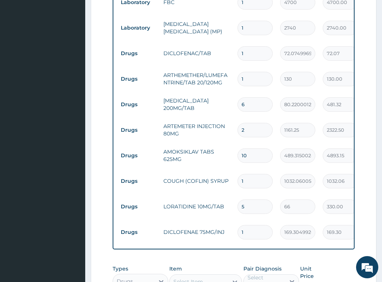
type input "6"
drag, startPoint x: 253, startPoint y: 61, endPoint x: 225, endPoint y: 67, distance: 28.5
click at [225, 67] on tr "Drugs ARTHEMETHER/LUMEFANTRINE/TAB 20/120MG 1 130 130.00 Malaria Delete" at bounding box center [298, 79] width 363 height 26
type input "2"
type input "260.00"
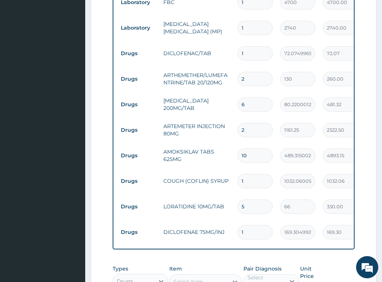
type input "24"
type input "3120.00"
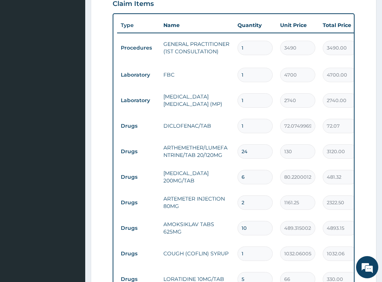
scroll to position [282, 0]
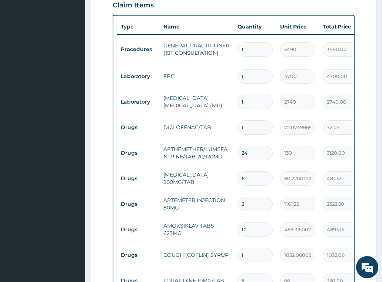
type input "24"
click at [254, 120] on input "1" at bounding box center [254, 127] width 35 height 14
type input "10"
type input "720.75"
type input "10"
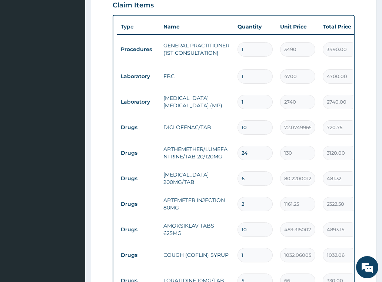
click at [179, 144] on td "ARTHEMETHER/LUMEFANTRINE/TAB 20/120MG" at bounding box center [197, 153] width 74 height 22
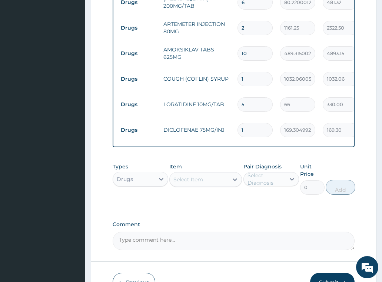
scroll to position [493, 0]
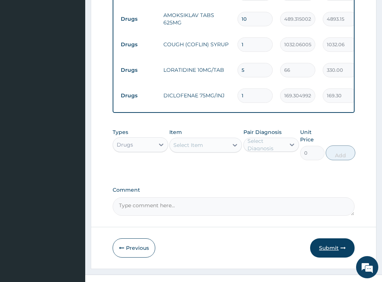
click at [332, 239] on button "Submit" at bounding box center [332, 248] width 44 height 19
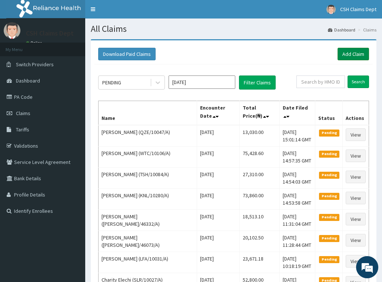
click at [347, 59] on link "Add Claim" at bounding box center [352, 54] width 31 height 13
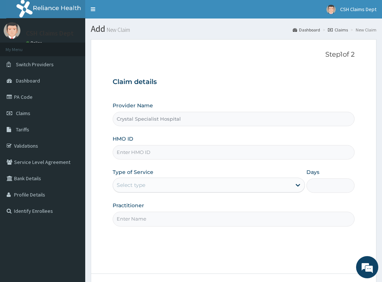
click at [191, 152] on input "HMO ID" at bounding box center [234, 152] width 242 height 14
paste input "LRO/10003/B"
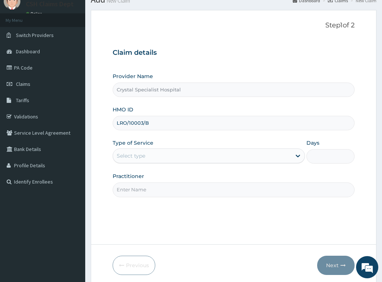
scroll to position [58, 0]
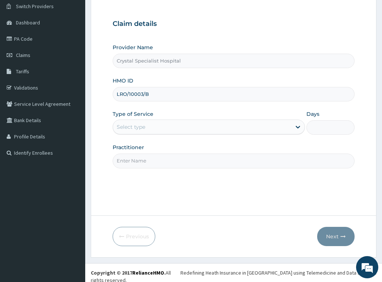
type input "LRO/10003/B"
click at [160, 124] on div "Select type" at bounding box center [202, 127] width 179 height 12
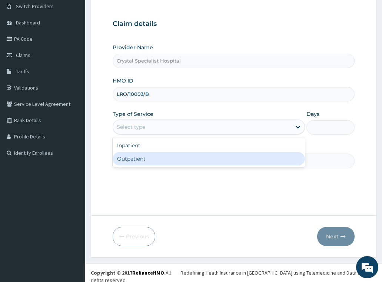
click at [159, 160] on div "Outpatient" at bounding box center [209, 158] width 193 height 13
type input "1"
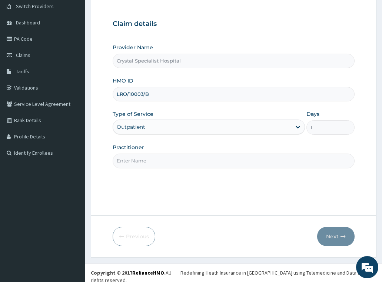
click at [154, 158] on input "Practitioner" at bounding box center [234, 161] width 242 height 14
type input "caleb"
click at [339, 231] on button "Next" at bounding box center [335, 236] width 37 height 19
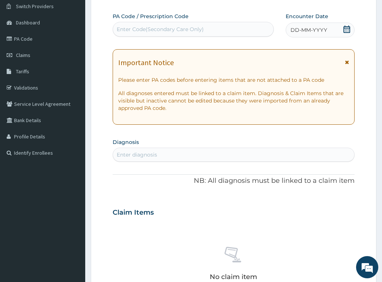
click at [140, 25] on div "Enter Code(Secondary Care Only)" at bounding box center [193, 29] width 160 height 12
paste input "PA/89F052"
type input "PA/89F052"
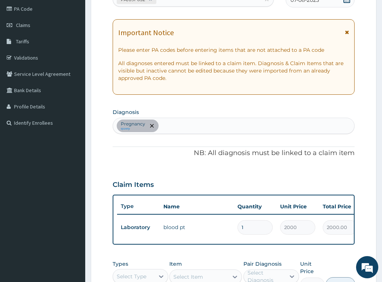
scroll to position [169, 0]
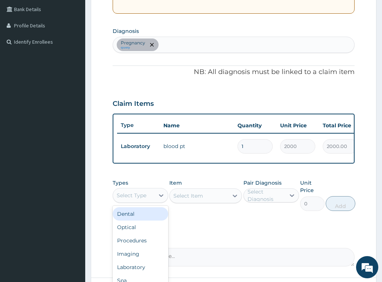
click at [130, 199] on div "Select Type" at bounding box center [132, 195] width 30 height 7
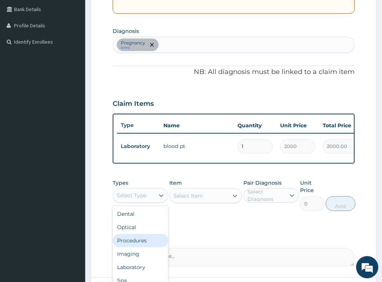
click at [149, 247] on div "Procedures" at bounding box center [141, 240] width 56 height 13
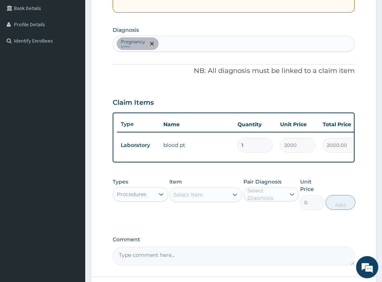
scroll to position [237, 0]
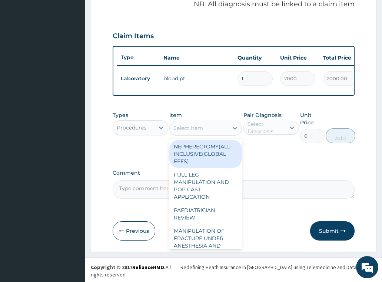
click at [186, 134] on div "Select Item" at bounding box center [199, 128] width 59 height 12
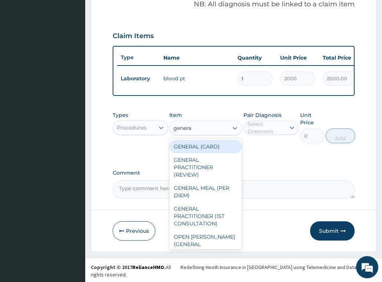
type input "general"
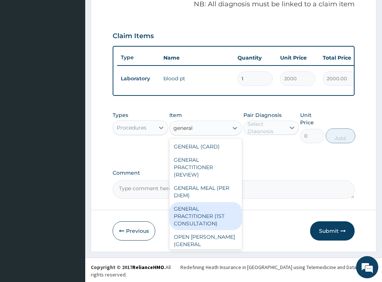
click at [198, 217] on div "GENERAL PRACTITIONER (1ST CONSULTATION)" at bounding box center [205, 216] width 73 height 28
type input "3490"
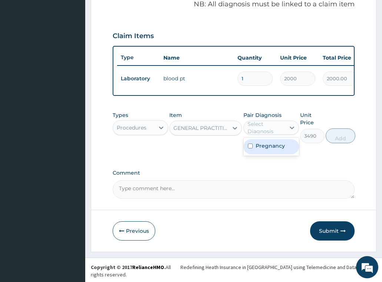
click at [265, 134] on div "Select Diagnosis" at bounding box center [265, 127] width 37 height 15
click at [267, 150] on label "Pregnancy" at bounding box center [270, 145] width 29 height 7
checkbox input "true"
click at [340, 141] on button "Add" at bounding box center [341, 136] width 30 height 15
type input "0"
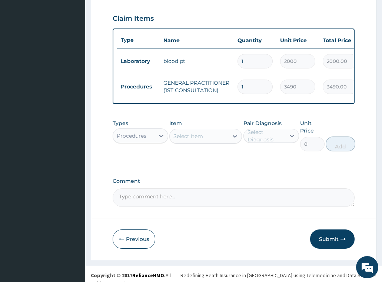
scroll to position [263, 0]
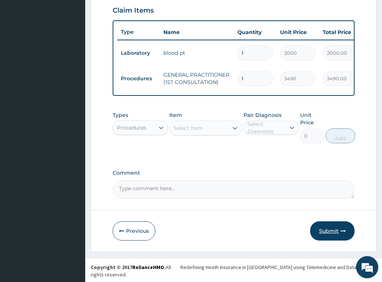
click at [335, 241] on button "Submit" at bounding box center [332, 231] width 44 height 19
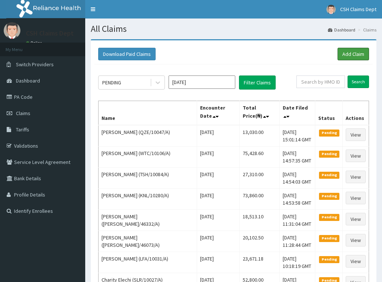
click at [348, 55] on link "Add Claim" at bounding box center [352, 54] width 31 height 13
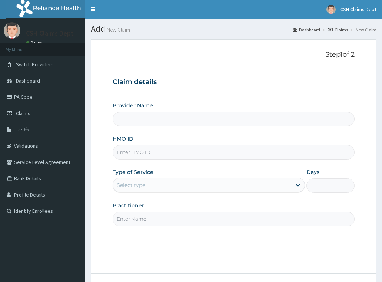
type input "Crystal Specialist Hospital"
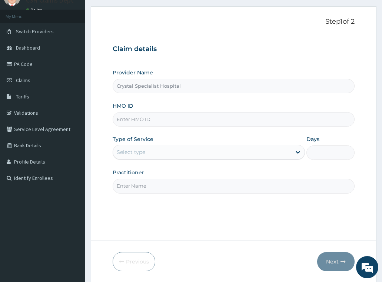
scroll to position [58, 0]
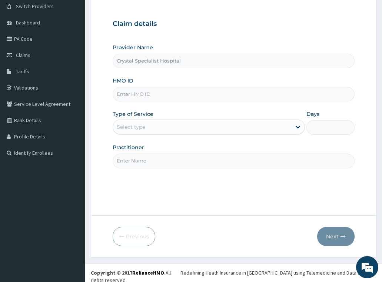
click at [128, 98] on input "HMO ID" at bounding box center [234, 94] width 242 height 14
paste input "TVL/10015/B"
type input "TVL/10015/B"
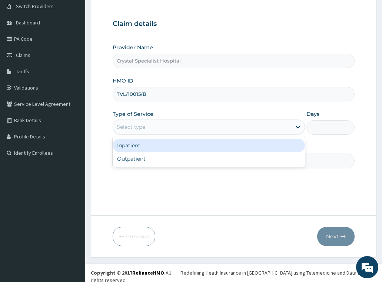
click at [150, 131] on div "Select type" at bounding box center [202, 127] width 179 height 12
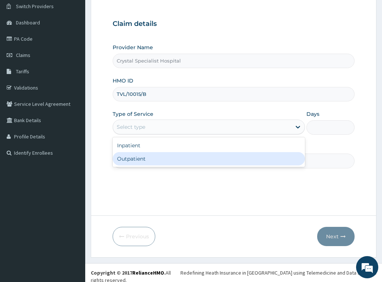
click at [150, 161] on div "Outpatient" at bounding box center [209, 158] width 193 height 13
type input "1"
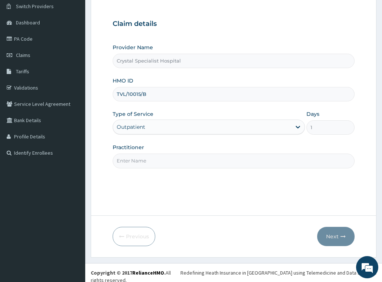
click at [147, 163] on input "Practitioner" at bounding box center [234, 161] width 242 height 14
type input "anyanwu"
click at [339, 237] on button "Next" at bounding box center [335, 236] width 37 height 19
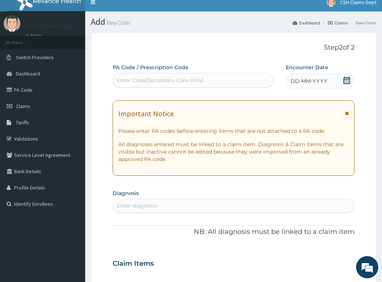
scroll to position [0, 0]
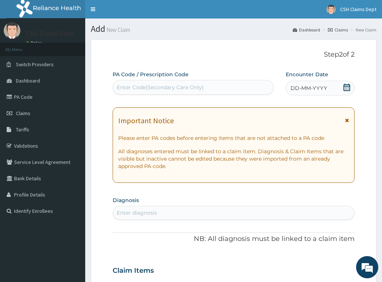
click at [212, 89] on div "Enter Code(Secondary Care Only)" at bounding box center [193, 87] width 160 height 12
paste input "PA/E395DB"
type input "PA/E395DB"
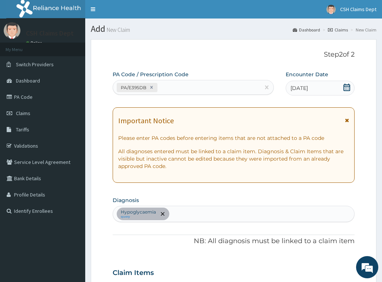
click at [164, 86] on div "PA/E395DB" at bounding box center [186, 87] width 147 height 12
paste input "PA/433CAE"
type input "PA/433CAE"
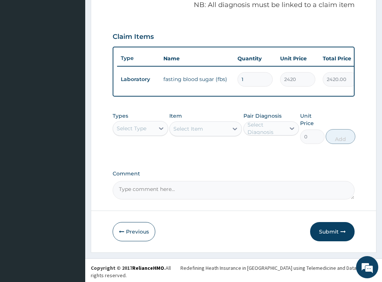
scroll to position [244, 0]
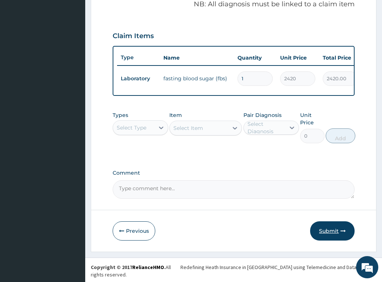
click at [337, 234] on button "Submit" at bounding box center [332, 231] width 44 height 19
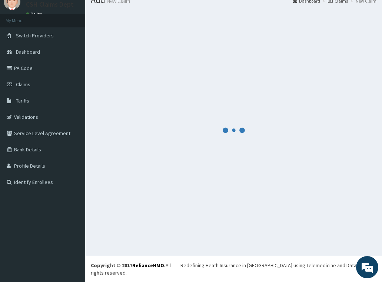
scroll to position [21, 0]
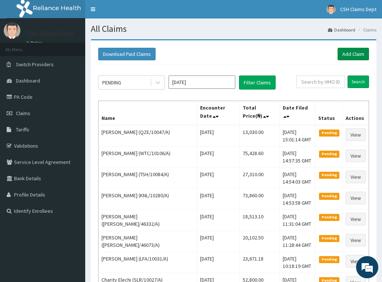
click at [356, 58] on link "Add Claim" at bounding box center [352, 54] width 31 height 13
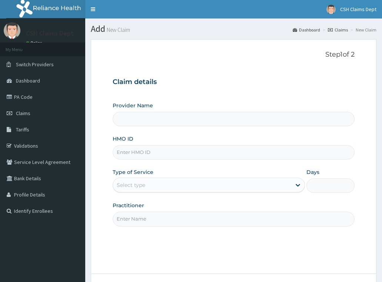
type input "Crystal Specialist Hospital"
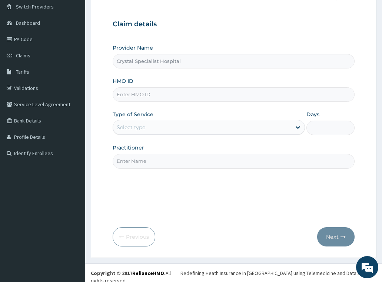
scroll to position [58, 0]
click at [121, 94] on input "HMO ID" at bounding box center [234, 94] width 242 height 14
paste input "TVL/10015/B"
type input "TVL/10015/B"
click at [133, 130] on div "Select type" at bounding box center [131, 126] width 29 height 7
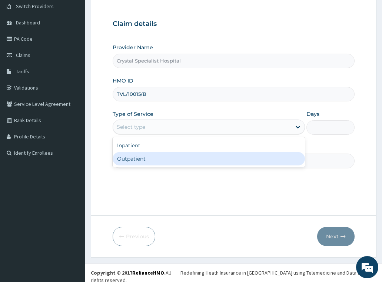
click at [143, 159] on div "Outpatient" at bounding box center [209, 158] width 193 height 13
type input "1"
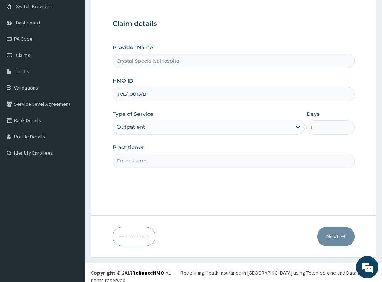
click at [148, 162] on input "Practitioner" at bounding box center [234, 161] width 242 height 14
type input "[PERSON_NAME]"
click at [326, 235] on button "Next" at bounding box center [335, 236] width 37 height 19
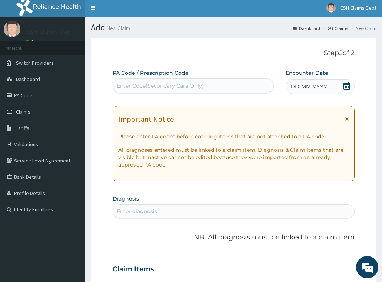
scroll to position [0, 0]
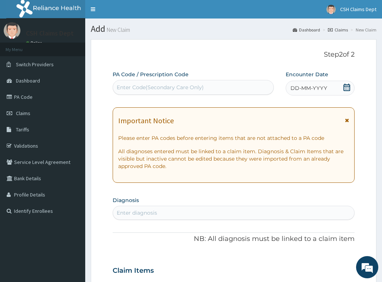
click at [175, 90] on div "Enter Code(Secondary Care Only)" at bounding box center [160, 87] width 87 height 7
paste input "PA/433CAE"
type input "PA/433CAE"
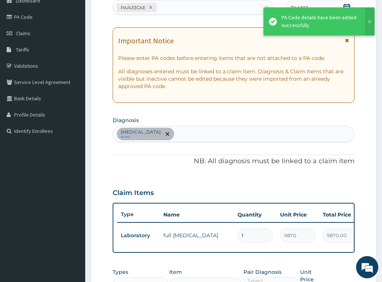
scroll to position [63, 0]
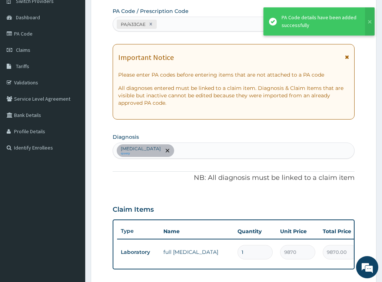
click at [186, 148] on div "Hyperlipidemia query" at bounding box center [234, 151] width 242 height 16
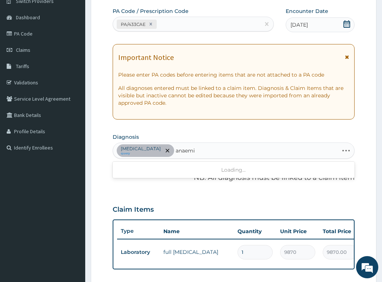
type input "anaemia"
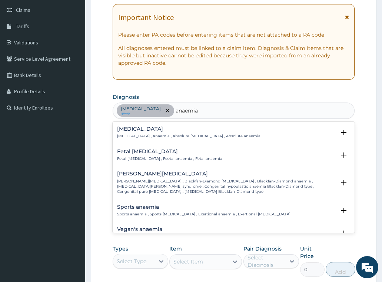
scroll to position [174, 0]
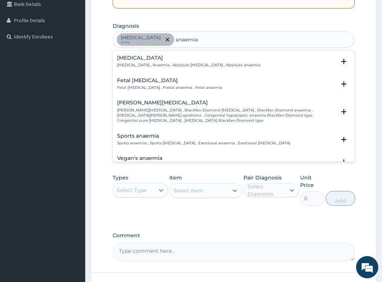
click at [148, 64] on p "Anemia , Anaemia , Absolute anemia , Absolute anaemia" at bounding box center [188, 65] width 143 height 5
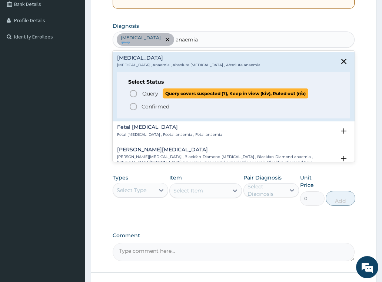
click at [149, 94] on span "Query" at bounding box center [150, 93] width 16 height 7
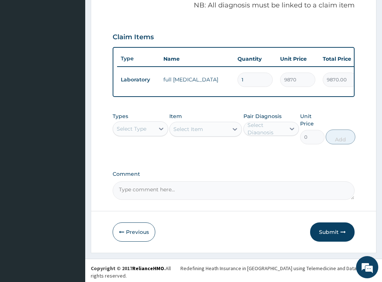
scroll to position [237, 0]
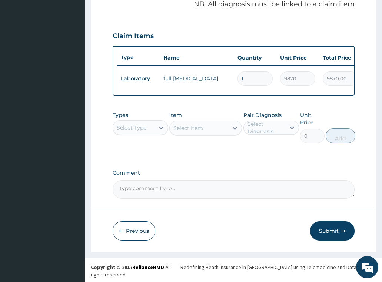
click at [133, 132] on div "Select Type" at bounding box center [132, 127] width 30 height 7
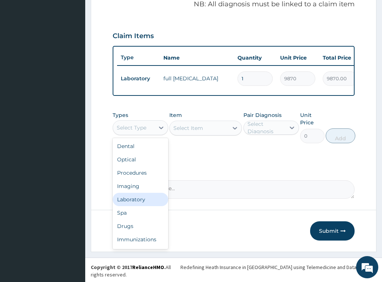
click at [139, 203] on div "Laboratory" at bounding box center [141, 199] width 56 height 13
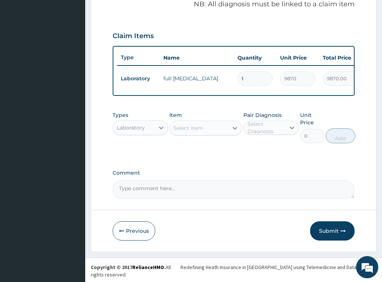
click at [191, 134] on div "Select Item" at bounding box center [199, 128] width 59 height 12
type input "pcv"
click at [196, 153] on div "PCV" at bounding box center [205, 146] width 73 height 13
type input "1850"
click at [262, 134] on div "Select Diagnosis" at bounding box center [265, 127] width 37 height 15
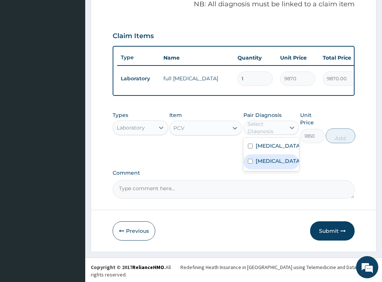
click at [260, 165] on label "Anemia" at bounding box center [279, 160] width 46 height 7
checkbox input "true"
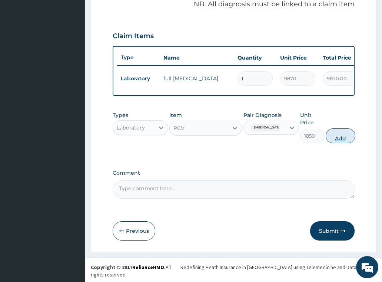
click at [333, 143] on button "Add" at bounding box center [341, 136] width 30 height 15
type input "0"
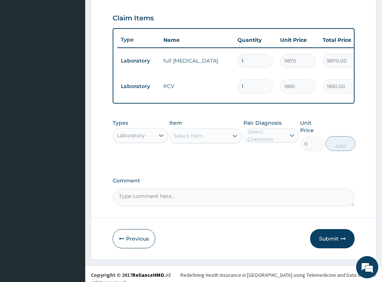
scroll to position [263, 0]
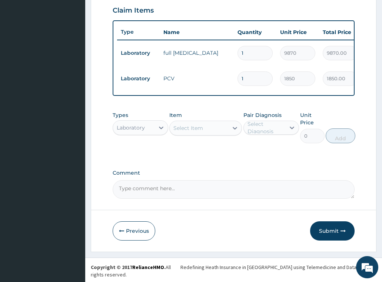
click at [134, 132] on div "Laboratory" at bounding box center [131, 127] width 28 height 7
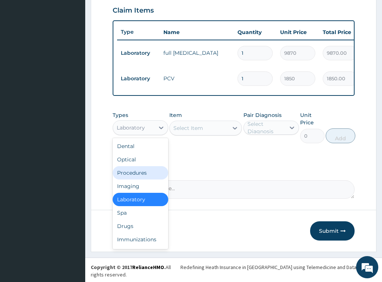
click at [138, 180] on div "Procedures" at bounding box center [141, 172] width 56 height 13
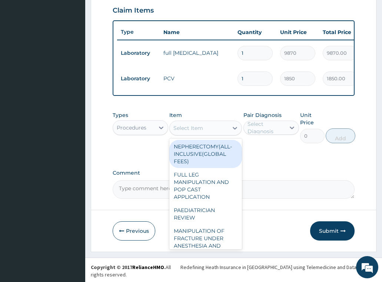
click at [204, 134] on div "Select Item" at bounding box center [199, 128] width 59 height 12
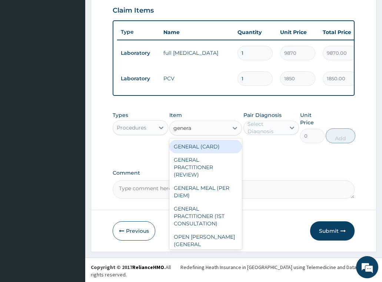
type input "general"
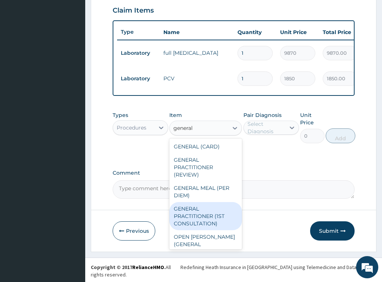
click at [202, 230] on div "GENERAL PRACTITIONER (1ST CONSULTATION)" at bounding box center [205, 216] width 73 height 28
type input "3490"
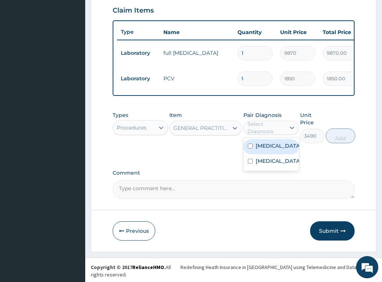
click at [273, 135] on div "Select Diagnosis" at bounding box center [265, 127] width 37 height 15
click at [267, 150] on label "Hyperlipidemia" at bounding box center [279, 145] width 46 height 7
checkbox input "true"
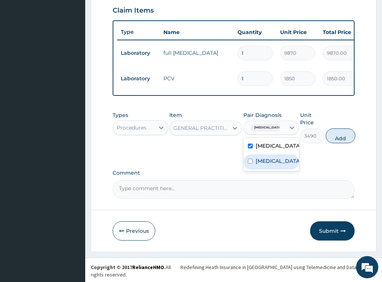
click at [265, 165] on label "Anemia" at bounding box center [279, 160] width 46 height 7
checkbox input "true"
click at [340, 143] on button "Add" at bounding box center [341, 136] width 30 height 15
type input "0"
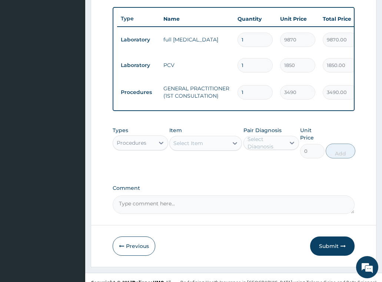
scroll to position [288, 0]
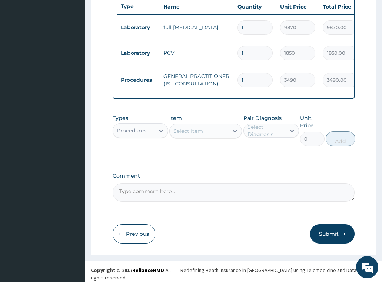
click at [336, 239] on button "Submit" at bounding box center [332, 233] width 44 height 19
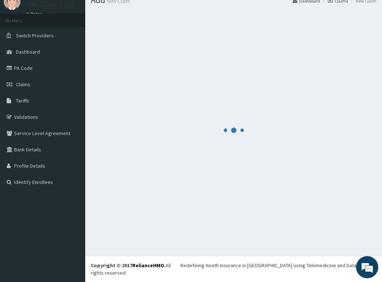
scroll to position [21, 0]
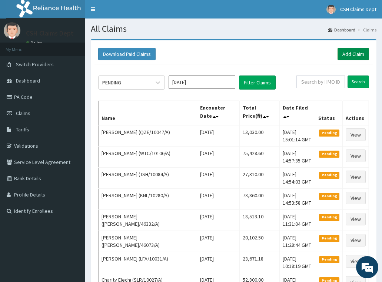
click at [355, 51] on link "Add Claim" at bounding box center [352, 54] width 31 height 13
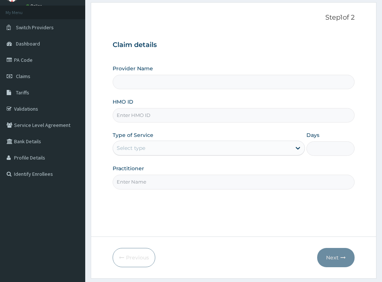
type input "Crystal Specialist Hospital"
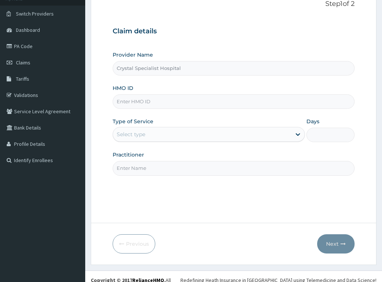
scroll to position [58, 0]
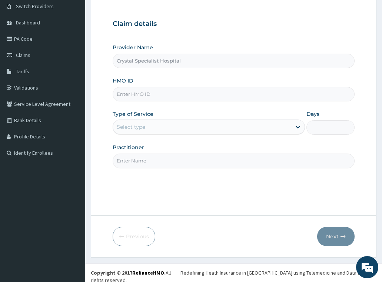
click at [145, 97] on input "HMO ID" at bounding box center [234, 94] width 242 height 14
click at [131, 89] on input "HMO ID" at bounding box center [234, 94] width 242 height 14
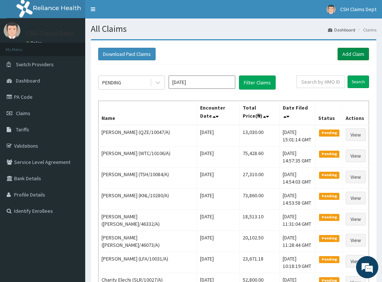
click at [361, 51] on link "Add Claim" at bounding box center [352, 54] width 31 height 13
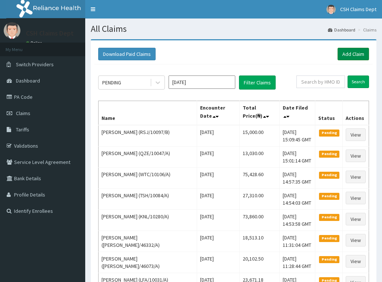
click at [355, 53] on link "Add Claim" at bounding box center [352, 54] width 31 height 13
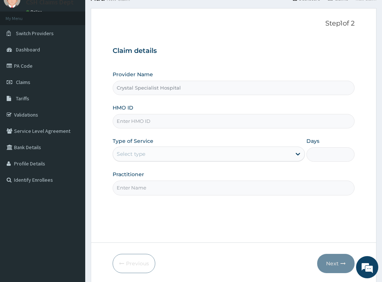
scroll to position [58, 0]
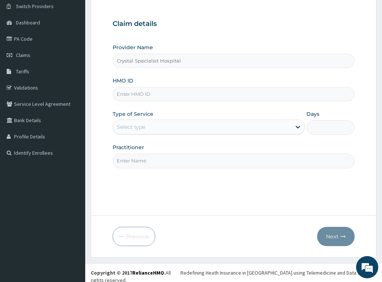
click at [184, 93] on input "HMO ID" at bounding box center [234, 94] width 242 height 14
paste input "OHT/12912/A"
type input "OHT/12912/A"
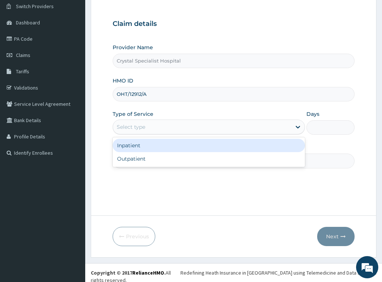
click at [192, 133] on div "Select type" at bounding box center [202, 127] width 179 height 12
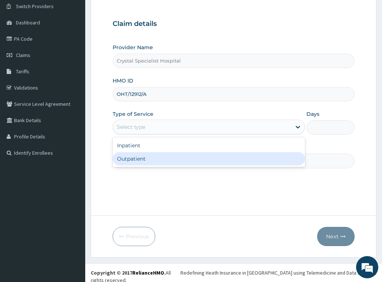
click at [178, 159] on div "Outpatient" at bounding box center [209, 158] width 193 height 13
type input "1"
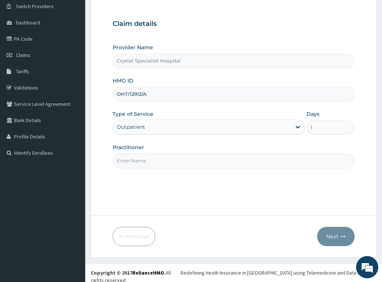
click at [120, 164] on input "Practitioner" at bounding box center [234, 161] width 242 height 14
paste input "PA/C094DB"
drag, startPoint x: 149, startPoint y: 161, endPoint x: 94, endPoint y: 160, distance: 54.5
click at [94, 160] on form "Step 1 of 2 Claim details Provider Name Crystal Specialist Hospital HMO ID OHT/…" at bounding box center [234, 119] width 286 height 277
type input "brenda"
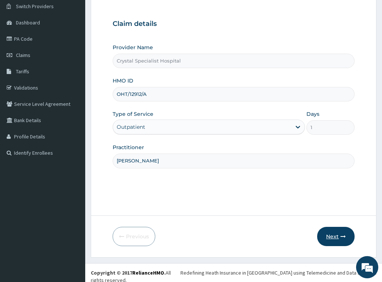
click at [339, 234] on button "Next" at bounding box center [335, 236] width 37 height 19
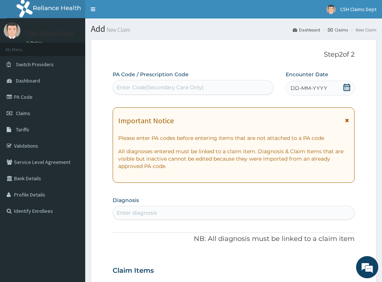
click at [183, 91] on div "Enter Code(Secondary Care Only)" at bounding box center [160, 87] width 87 height 7
paste input "PA/C094DB"
type input "PA/C094DB"
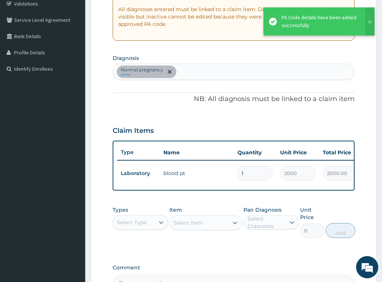
scroll to position [137, 0]
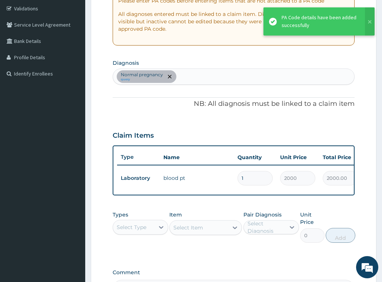
click at [193, 79] on div "Normal pregnancy query" at bounding box center [234, 77] width 242 height 16
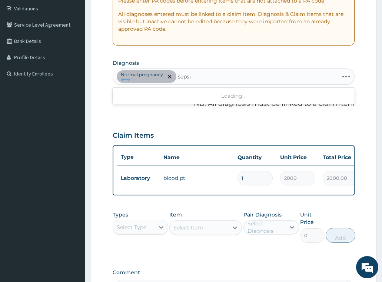
type input "[MEDICAL_DATA]"
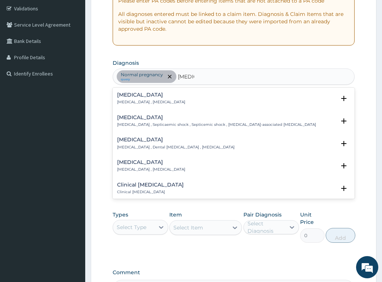
click at [134, 102] on p "[MEDICAL_DATA] , [MEDICAL_DATA]" at bounding box center [151, 102] width 68 height 5
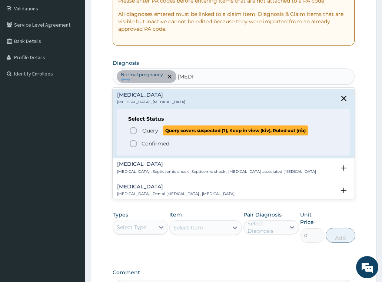
drag, startPoint x: 143, startPoint y: 130, endPoint x: 170, endPoint y: 96, distance: 43.2
click at [143, 130] on span "Query" at bounding box center [150, 130] width 16 height 7
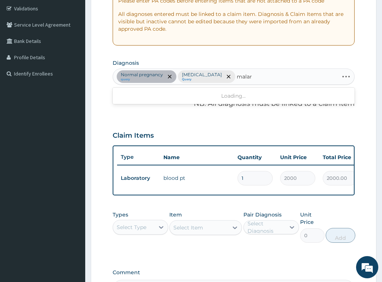
type input "malari"
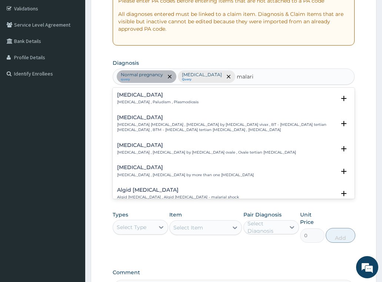
click at [171, 103] on p "[MEDICAL_DATA] , Paludism , Plasmodiosis" at bounding box center [157, 102] width 81 height 5
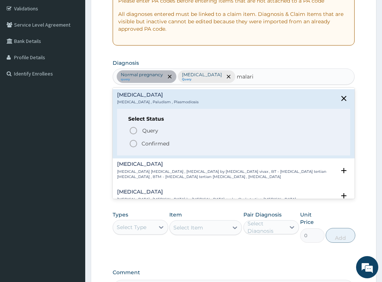
click at [158, 143] on p "Confirmed" at bounding box center [156, 143] width 28 height 7
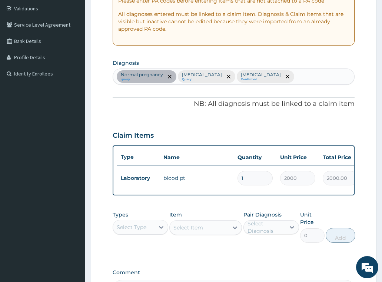
click at [265, 73] on div "Normal pregnancy query Sepsis Query Malaria Confirmed" at bounding box center [234, 77] width 242 height 16
type input "upper respir"
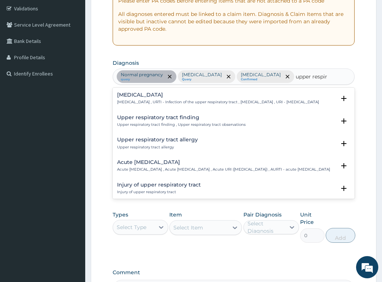
click at [137, 98] on div "Upper respiratory infection Upper respiratory infection , URTI - Infection of t…" at bounding box center [218, 98] width 202 height 13
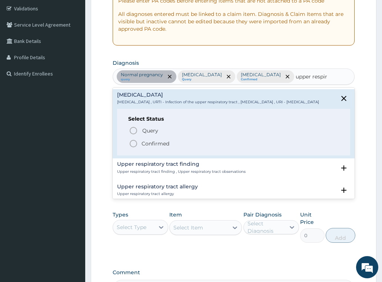
click at [160, 147] on p "Confirmed" at bounding box center [156, 143] width 28 height 7
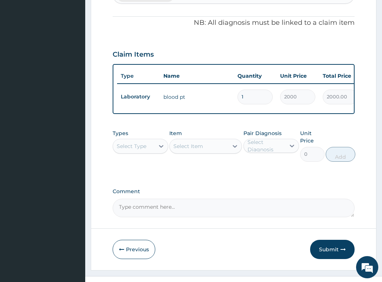
scroll to position [237, 0]
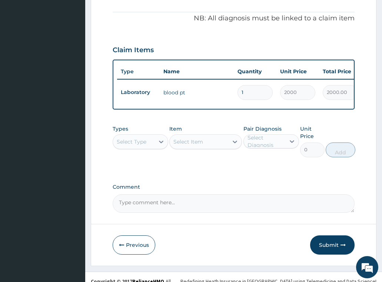
click at [137, 138] on div "Select Type" at bounding box center [132, 141] width 30 height 7
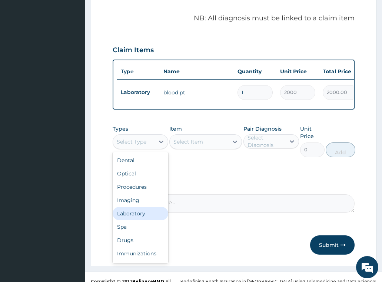
click at [142, 207] on div "Laboratory" at bounding box center [141, 213] width 56 height 13
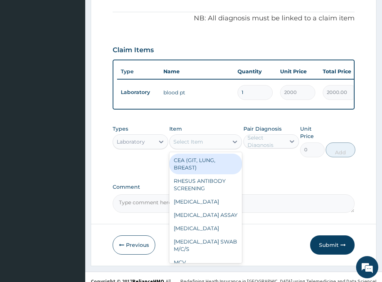
click at [197, 138] on div "Select Item" at bounding box center [188, 141] width 30 height 7
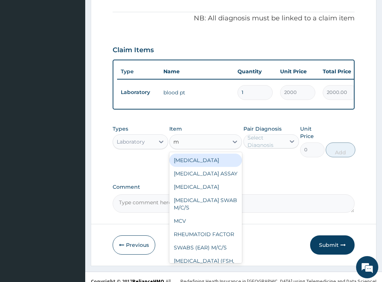
type input "mp"
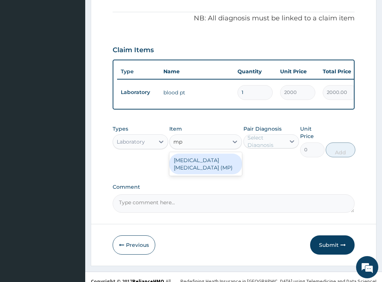
click at [219, 157] on div "MALARIA PARASITE (MP)" at bounding box center [205, 164] width 73 height 21
type input "2740"
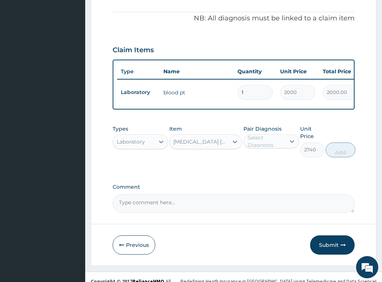
click at [280, 134] on div "Select Diagnosis" at bounding box center [265, 141] width 37 height 15
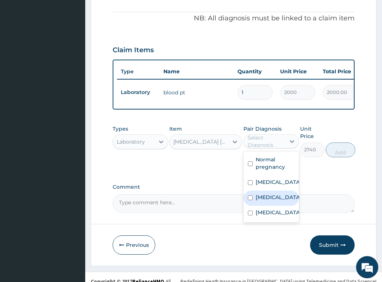
click at [267, 194] on label "Malaria" at bounding box center [279, 197] width 46 height 7
checkbox input "true"
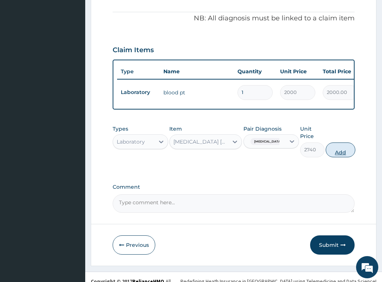
click at [332, 143] on button "Add" at bounding box center [341, 150] width 30 height 15
type input "0"
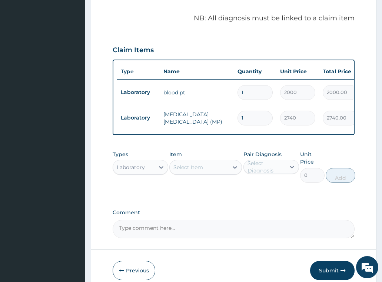
click at [207, 162] on div "Select Item" at bounding box center [199, 168] width 59 height 12
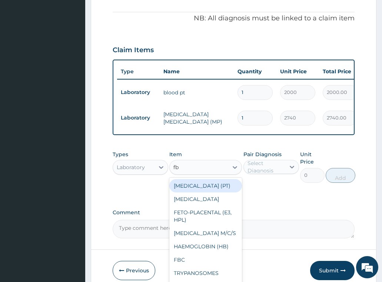
type input "fbc"
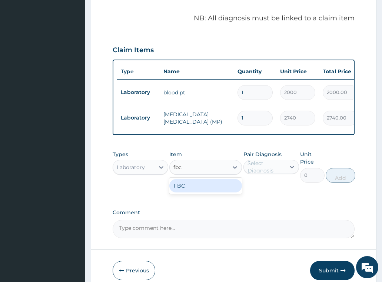
click at [207, 183] on div "FBC" at bounding box center [205, 185] width 73 height 13
type input "4700"
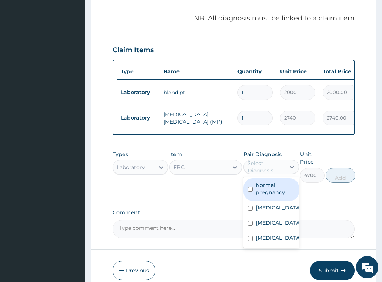
click at [254, 160] on div "Select Diagnosis" at bounding box center [265, 167] width 37 height 15
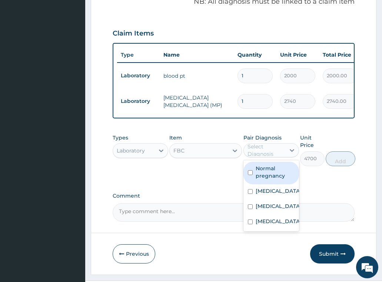
scroll to position [263, 0]
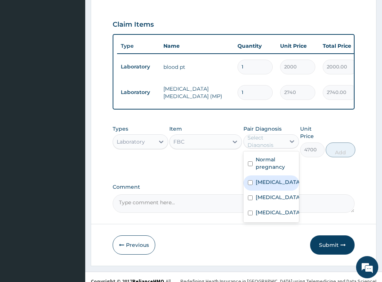
click at [269, 179] on div "Sepsis" at bounding box center [271, 183] width 56 height 15
checkbox input "true"
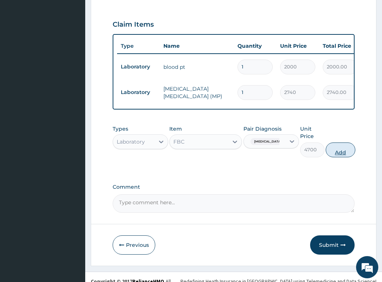
click at [335, 143] on button "Add" at bounding box center [341, 150] width 30 height 15
type input "0"
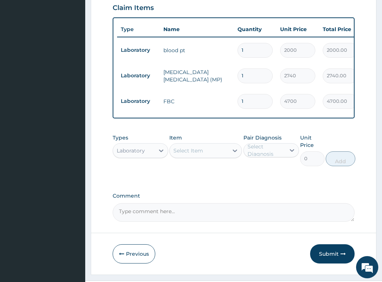
scroll to position [288, 0]
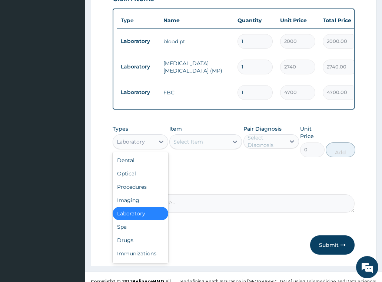
click at [128, 138] on div "Laboratory" at bounding box center [131, 141] width 28 height 7
click at [136, 234] on div "Drugs" at bounding box center [141, 240] width 56 height 13
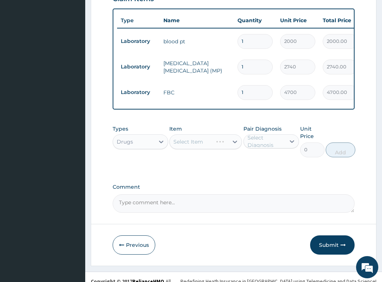
click at [198, 134] on div "Select Item" at bounding box center [205, 141] width 73 height 15
click at [198, 138] on div "Select Item" at bounding box center [188, 141] width 30 height 7
type input "coart"
click at [159, 153] on div "Types Drugs Item Select Item Pair Diagnosis Select Diagnosis Unit Price 0 Add" at bounding box center [234, 147] width 242 height 50
click at [195, 139] on div "Select Item" at bounding box center [199, 142] width 59 height 12
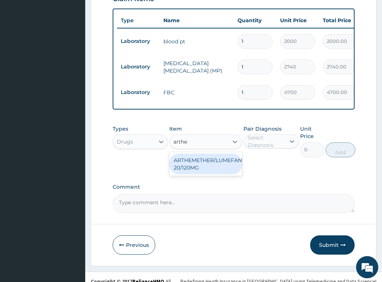
type input "arthem"
click at [201, 156] on div "ARTHEMETHER/LUMEFANTRINE/TAB 20/120MG" at bounding box center [205, 164] width 73 height 21
type input "130"
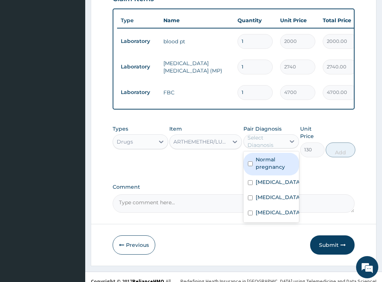
click at [266, 134] on div "Select Diagnosis" at bounding box center [265, 141] width 37 height 15
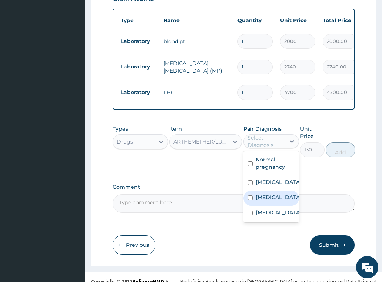
click at [269, 194] on label "Malaria" at bounding box center [279, 197] width 46 height 7
checkbox input "true"
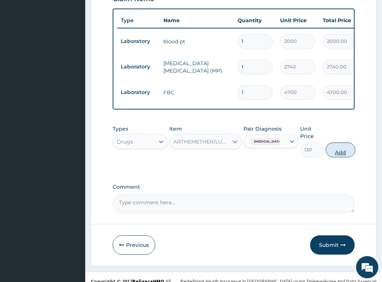
click at [340, 144] on button "Add" at bounding box center [341, 150] width 30 height 15
type input "0"
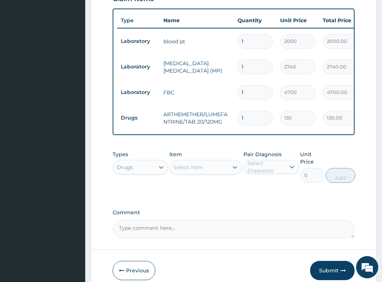
scroll to position [314, 0]
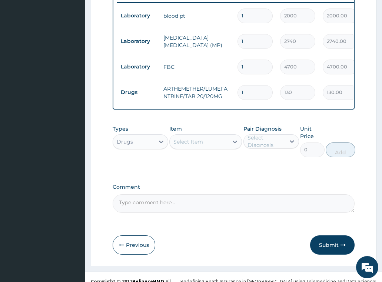
click at [213, 136] on div "Select Item" at bounding box center [199, 142] width 59 height 12
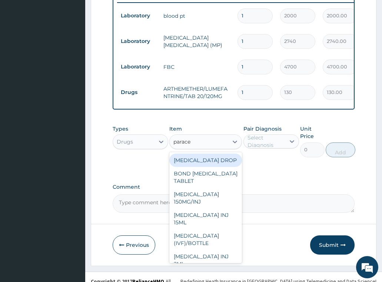
type input "paracet"
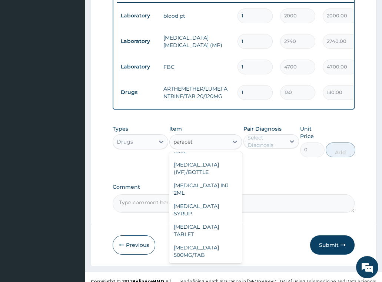
scroll to position [79, 0]
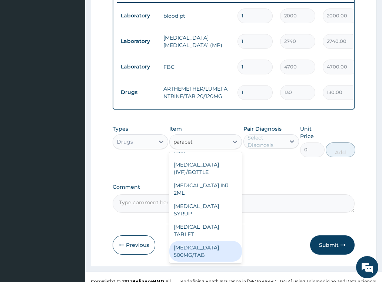
click at [212, 242] on div "PARACETAMOL 500MG/TAB" at bounding box center [205, 251] width 73 height 21
type input "22.625"
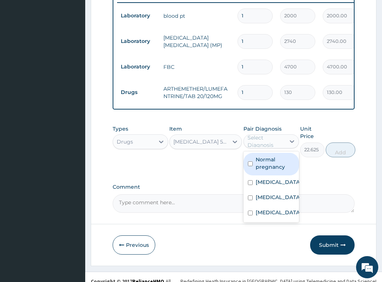
click at [272, 134] on div "Select Diagnosis" at bounding box center [265, 141] width 37 height 15
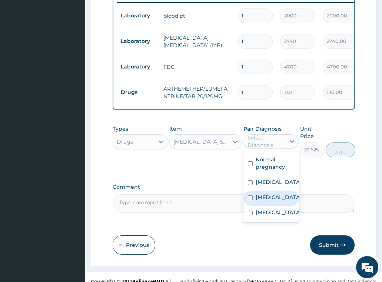
click at [268, 194] on label "Malaria" at bounding box center [279, 197] width 46 height 7
checkbox input "true"
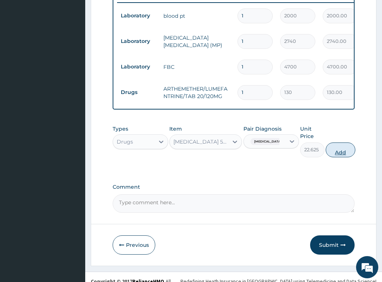
click at [336, 143] on button "Add" at bounding box center [341, 150] width 30 height 15
type input "0"
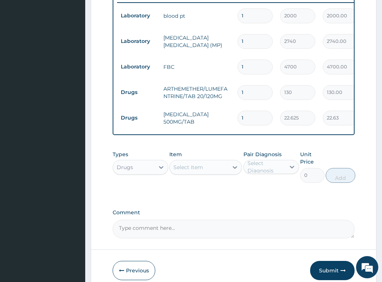
click at [202, 164] on div "Select Item" at bounding box center [188, 167] width 30 height 7
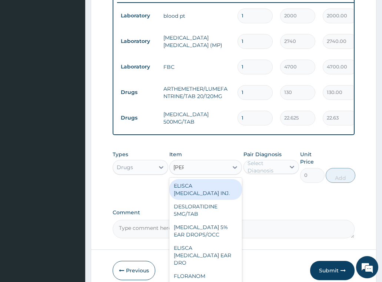
type input "lorat"
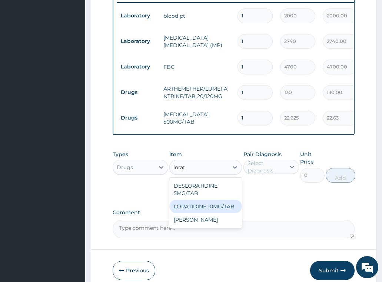
click at [214, 200] on div "LORATIDINE 10MG/TAB" at bounding box center [205, 206] width 73 height 13
type input "66"
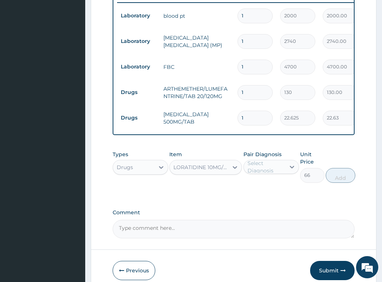
click at [265, 162] on div "Select Diagnosis" at bounding box center [265, 167] width 37 height 15
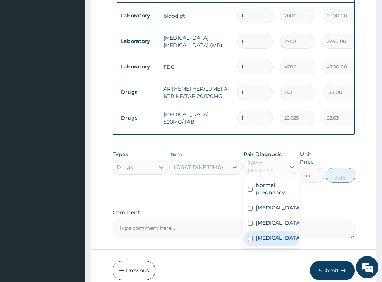
click at [272, 234] on label "Upper respiratory infection" at bounding box center [279, 237] width 46 height 7
checkbox input "true"
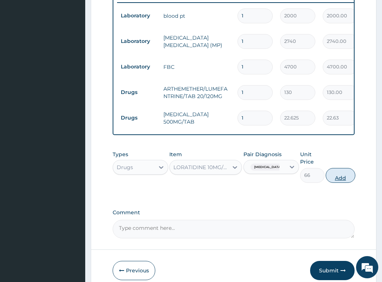
click at [343, 168] on button "Add" at bounding box center [341, 175] width 30 height 15
type input "0"
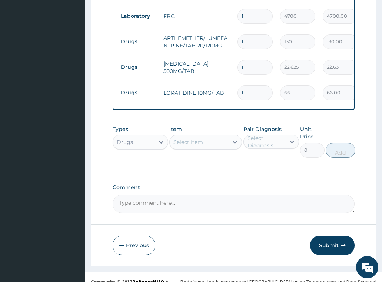
scroll to position [365, 0]
drag, startPoint x: 248, startPoint y: 80, endPoint x: 223, endPoint y: 82, distance: 24.5
click at [223, 82] on tr "Drugs LORATIDINE 10MG/TAB 1 66 66.00 Upper respiratory infection Delete" at bounding box center [298, 93] width 363 height 26
type input "5"
type input "330.00"
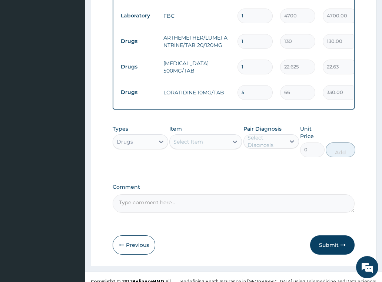
type input "5"
click at [264, 60] on input "1" at bounding box center [254, 67] width 35 height 14
type input "18"
type input "407.25"
type input "18"
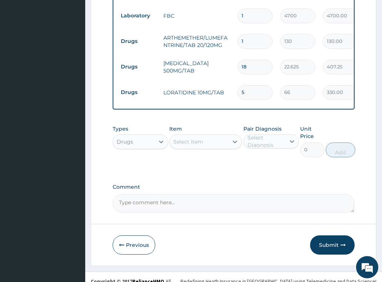
drag, startPoint x: 253, startPoint y: 29, endPoint x: 205, endPoint y: 39, distance: 49.1
click at [207, 39] on tr "Drugs ARTHEMETHER/LUMEFANTRINE/TAB 20/120MG 1 130 130.00 Malaria Delete" at bounding box center [298, 42] width 363 height 26
type input "2"
type input "260.00"
type input "24"
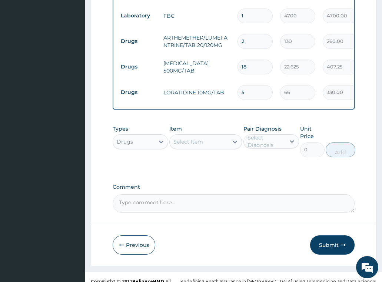
type input "3120.00"
type input "24"
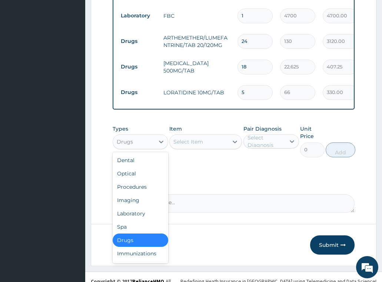
click at [129, 138] on div "Drugs" at bounding box center [125, 141] width 16 height 7
click at [137, 180] on div "Procedures" at bounding box center [141, 186] width 56 height 13
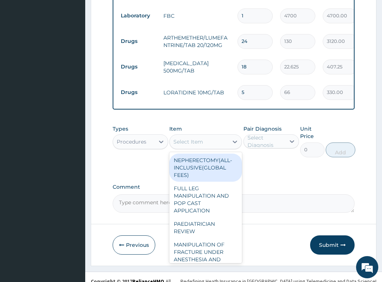
click at [182, 138] on div "Select Item" at bounding box center [188, 141] width 30 height 7
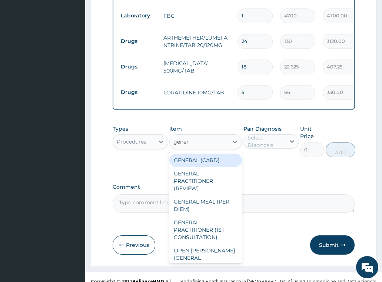
type input "genera"
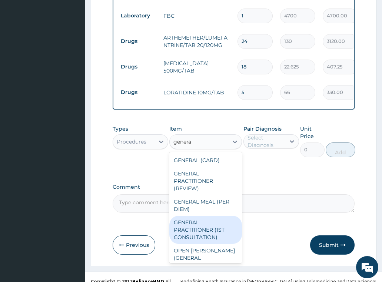
click at [215, 230] on div "GENERAL PRACTITIONER (1ST CONSULTATION)" at bounding box center [205, 230] width 73 height 28
type input "3490"
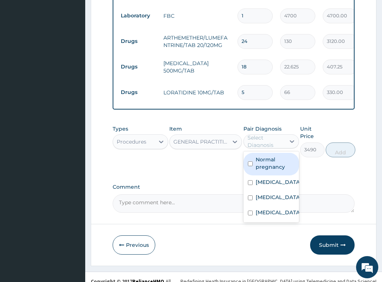
click at [260, 134] on div "Select Diagnosis" at bounding box center [265, 141] width 37 height 15
click at [263, 156] on label "Normal pregnancy" at bounding box center [275, 163] width 39 height 15
checkbox input "true"
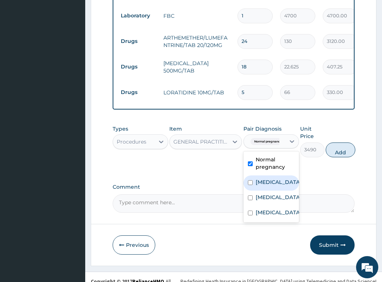
click at [264, 179] on label "Sepsis" at bounding box center [279, 182] width 46 height 7
checkbox input "true"
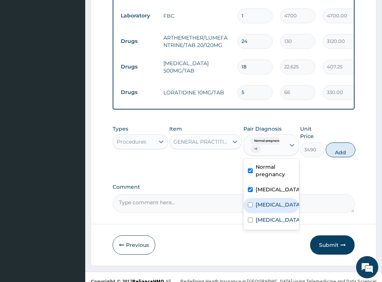
click at [267, 201] on label "Malaria" at bounding box center [279, 204] width 46 height 7
checkbox input "true"
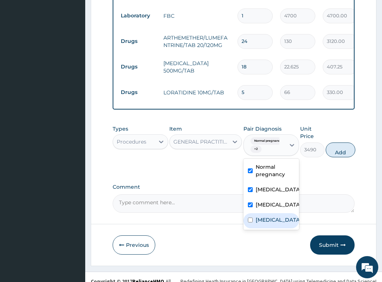
click at [269, 216] on label "Upper respiratory infection" at bounding box center [279, 219] width 46 height 7
checkbox input "true"
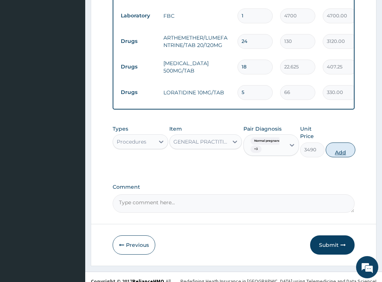
click at [335, 143] on button "Add" at bounding box center [341, 150] width 30 height 15
type input "0"
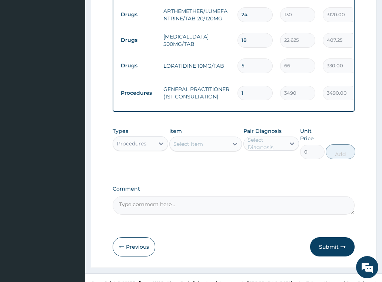
scroll to position [393, 0]
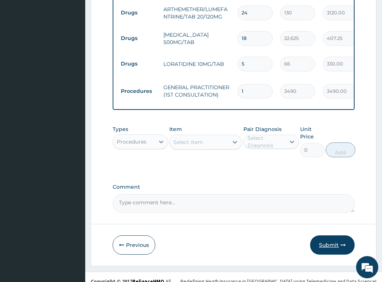
click at [333, 236] on button "Submit" at bounding box center [332, 245] width 44 height 19
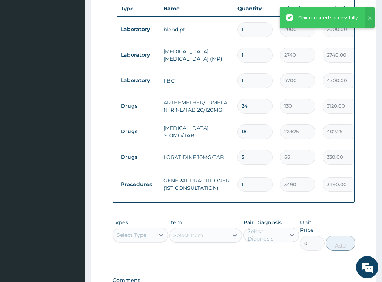
scroll to position [282, 0]
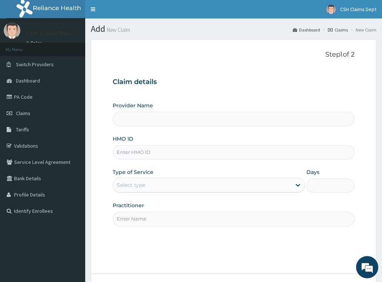
type input "Crystal Specialist Hospital"
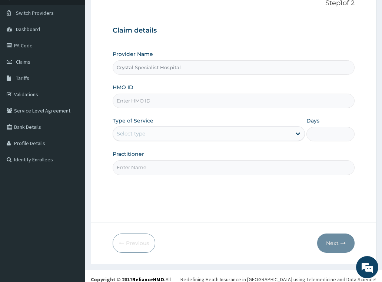
scroll to position [58, 0]
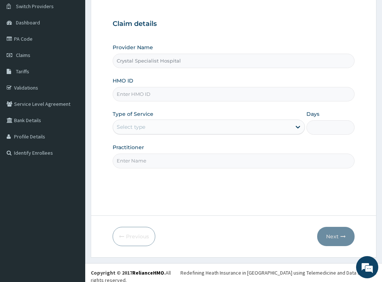
click at [131, 96] on input "HMO ID" at bounding box center [234, 94] width 242 height 14
paste input "AVL/10208/C"
type input "AVL/10208/C"
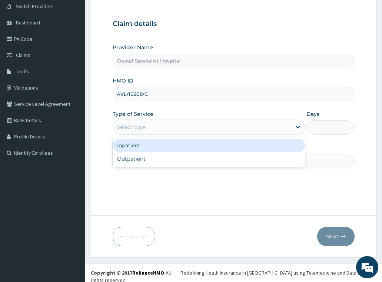
click at [146, 130] on div "Select type" at bounding box center [202, 127] width 179 height 12
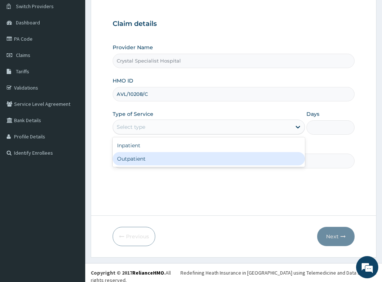
click at [162, 161] on div "Outpatient" at bounding box center [209, 158] width 193 height 13
type input "1"
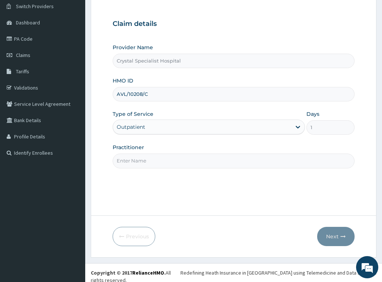
click at [138, 165] on input "Practitioner" at bounding box center [234, 161] width 242 height 14
type input "olusoji"
click at [341, 236] on icon "button" at bounding box center [342, 236] width 5 height 5
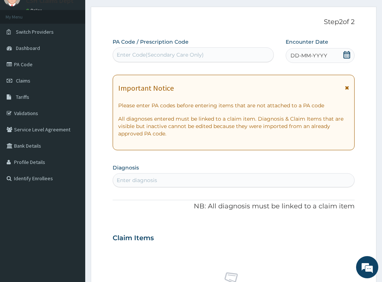
scroll to position [0, 0]
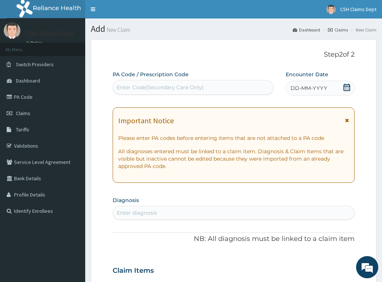
click at [348, 87] on icon at bounding box center [346, 87] width 7 height 7
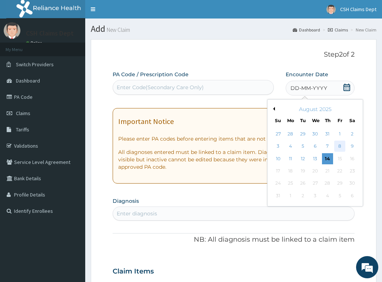
click at [340, 149] on div "8" at bounding box center [339, 146] width 11 height 11
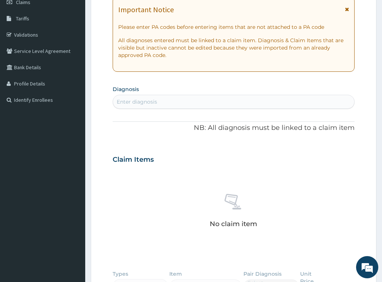
scroll to position [185, 0]
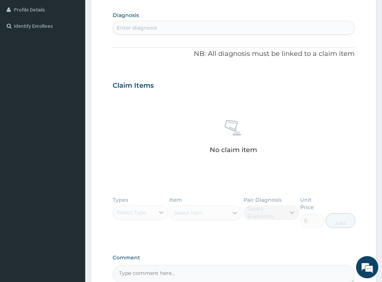
click at [137, 28] on div "Enter diagnosis" at bounding box center [137, 27] width 40 height 7
type input "[MEDICAL_DATA]"
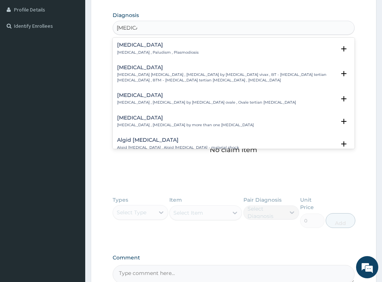
click at [135, 47] on h4 "[MEDICAL_DATA]" at bounding box center [157, 45] width 81 height 6
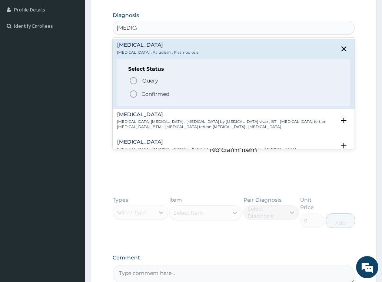
click at [151, 93] on p "Confirmed" at bounding box center [156, 93] width 28 height 7
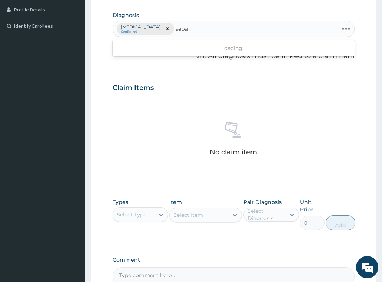
type input "[MEDICAL_DATA]"
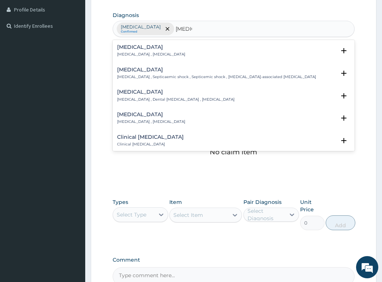
click at [146, 47] on h4 "[MEDICAL_DATA]" at bounding box center [151, 47] width 68 height 6
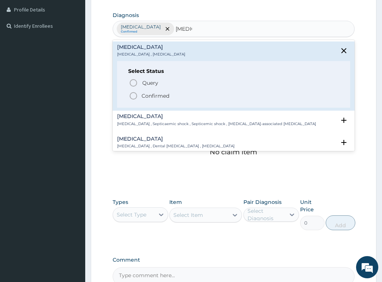
click at [149, 96] on p "Confirmed" at bounding box center [156, 95] width 28 height 7
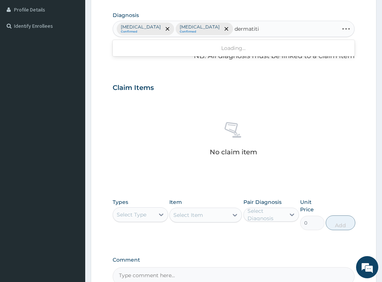
type input "dermatitis"
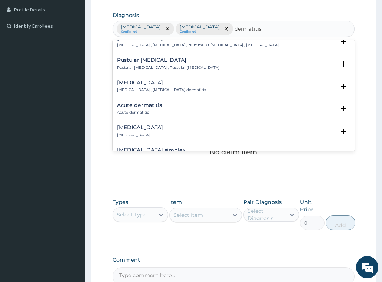
scroll to position [370, 0]
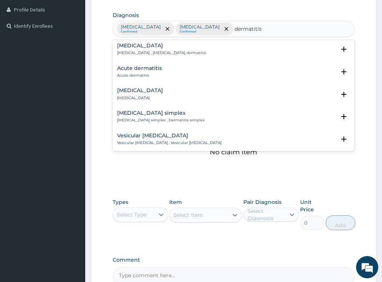
click at [143, 71] on h4 "Acute dermatitis" at bounding box center [139, 69] width 45 height 6
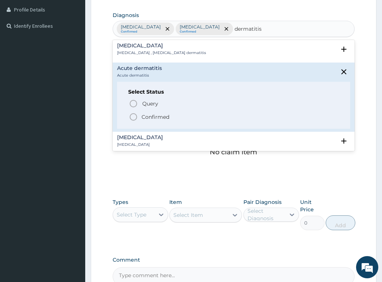
click at [154, 121] on p "Confirmed" at bounding box center [156, 116] width 28 height 7
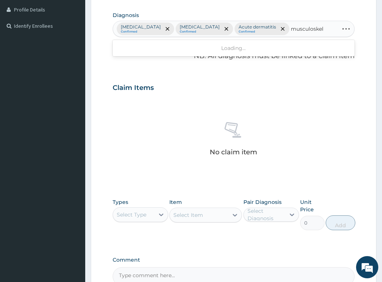
type input "musculoskele"
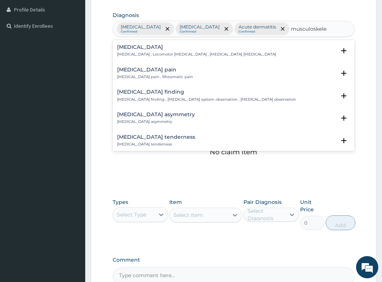
click at [165, 70] on h4 "[MEDICAL_DATA] pain" at bounding box center [155, 70] width 76 height 6
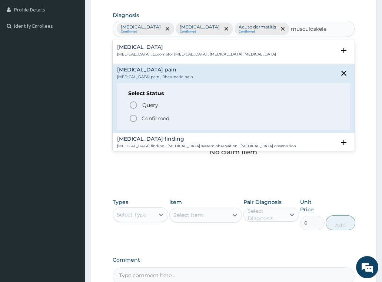
click at [151, 115] on p "Confirmed" at bounding box center [156, 118] width 28 height 7
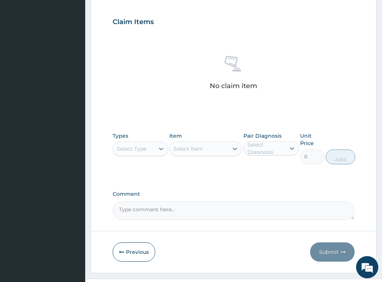
scroll to position [267, 0]
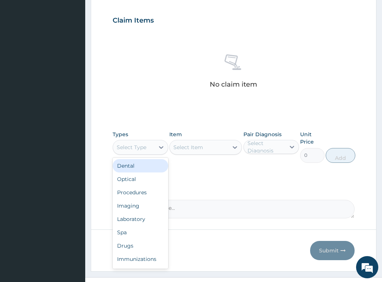
click at [138, 144] on div "Select Type" at bounding box center [132, 147] width 30 height 7
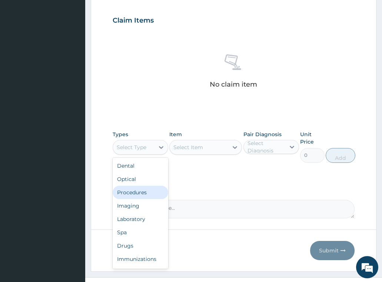
click at [138, 186] on div "Procedures" at bounding box center [141, 192] width 56 height 13
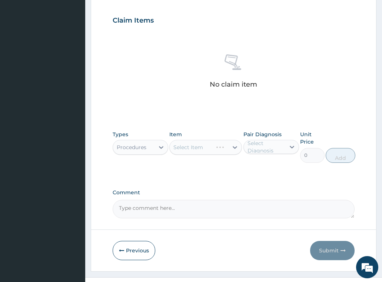
click at [217, 140] on div "Select Item" at bounding box center [205, 147] width 73 height 15
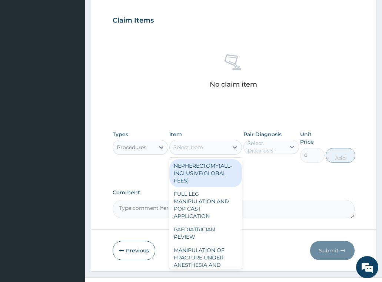
click at [198, 144] on div "Select Item" at bounding box center [188, 147] width 30 height 7
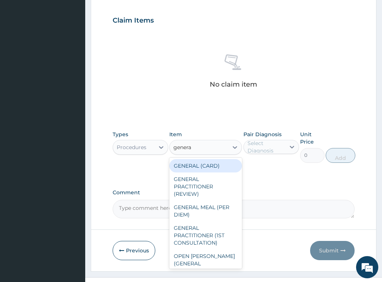
type input "general"
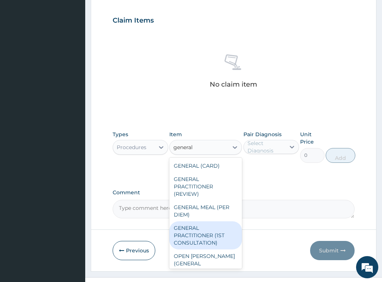
click at [210, 228] on div "GENERAL PRACTITIONER (1ST CONSULTATION)" at bounding box center [205, 236] width 73 height 28
type input "3490"
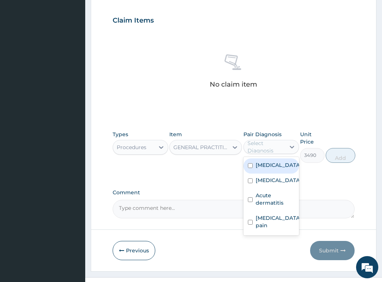
click at [273, 140] on div "Select Diagnosis" at bounding box center [265, 147] width 37 height 15
click at [269, 162] on label "[MEDICAL_DATA]" at bounding box center [279, 165] width 46 height 7
checkbox input "true"
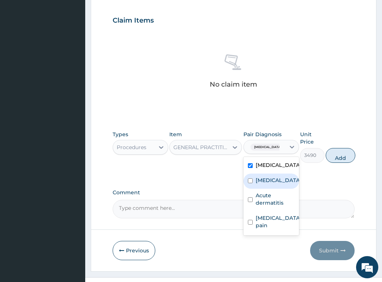
click at [267, 177] on label "[MEDICAL_DATA]" at bounding box center [279, 180] width 46 height 7
checkbox input "true"
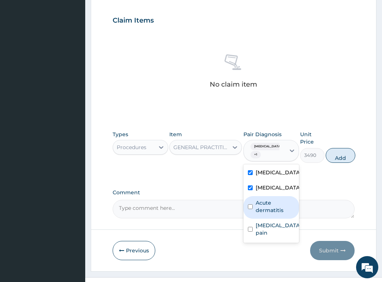
click at [259, 199] on label "Acute dermatitis" at bounding box center [275, 206] width 39 height 15
checkbox input "true"
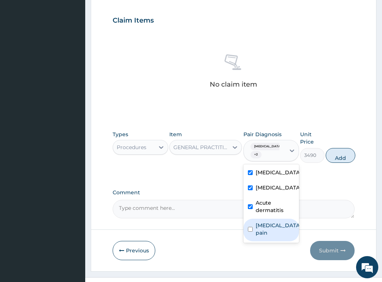
click at [259, 222] on label "[MEDICAL_DATA] pain" at bounding box center [279, 229] width 46 height 15
checkbox input "true"
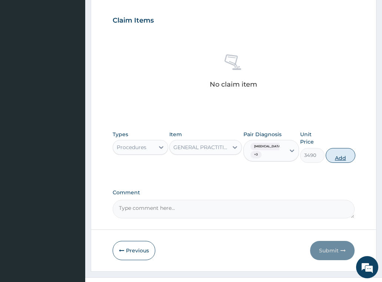
click at [342, 148] on button "Add" at bounding box center [341, 155] width 30 height 15
type input "0"
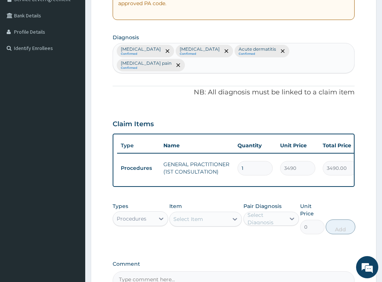
scroll to position [237, 0]
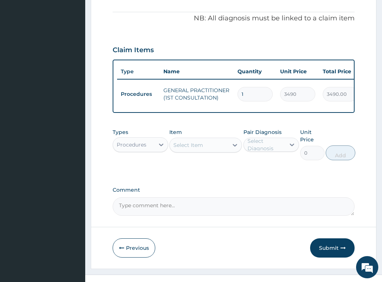
drag, startPoint x: 127, startPoint y: 134, endPoint x: 126, endPoint y: 142, distance: 8.2
click at [127, 141] on div "Procedures" at bounding box center [132, 144] width 30 height 7
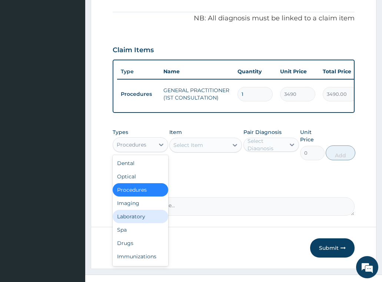
click at [128, 210] on div "Laboratory" at bounding box center [141, 216] width 56 height 13
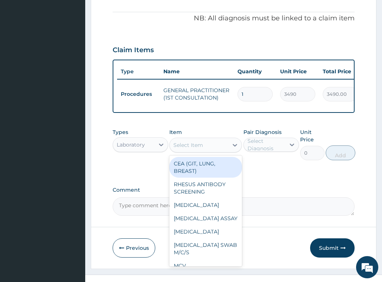
click at [204, 139] on div "Select Item" at bounding box center [199, 145] width 59 height 12
type input "fbc"
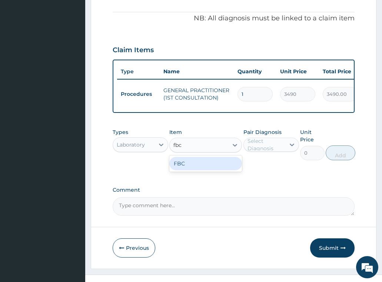
click at [207, 157] on div "FBC" at bounding box center [205, 163] width 73 height 13
type input "4700"
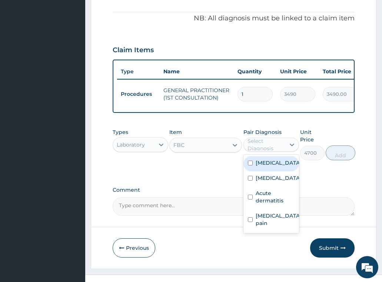
click at [274, 137] on div "Select Diagnosis" at bounding box center [265, 144] width 37 height 15
click at [274, 157] on div "[MEDICAL_DATA]" at bounding box center [271, 163] width 56 height 15
checkbox input "true"
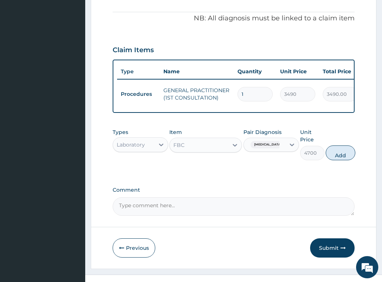
drag, startPoint x: 343, startPoint y: 141, endPoint x: 271, endPoint y: 134, distance: 71.8
click at [271, 134] on div "Types Laboratory Item FBC Pair Diagnosis [MEDICAL_DATA] Unit Price 4700 Add" at bounding box center [234, 144] width 242 height 39
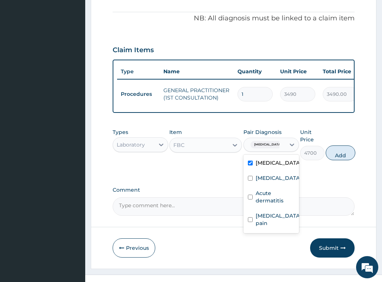
click at [281, 141] on input "text" at bounding box center [281, 144] width 1 height 7
click at [266, 173] on div "[MEDICAL_DATA]" at bounding box center [271, 179] width 56 height 15
checkbox input "true"
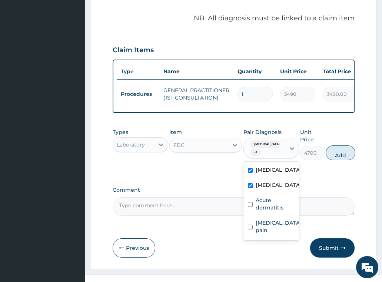
click at [266, 166] on label "[MEDICAL_DATA]" at bounding box center [279, 169] width 46 height 7
checkbox input "false"
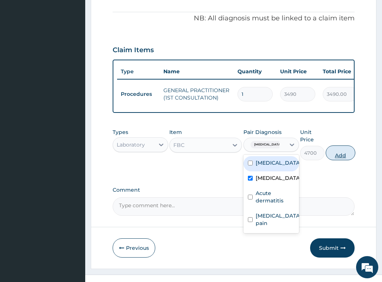
click at [337, 146] on button "Add" at bounding box center [341, 153] width 30 height 15
type input "0"
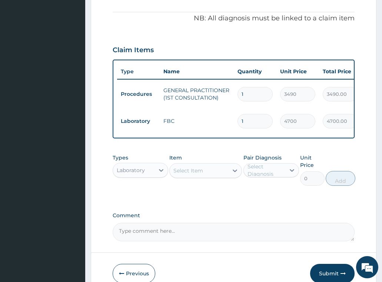
click at [219, 165] on div "Select Item" at bounding box center [199, 171] width 59 height 12
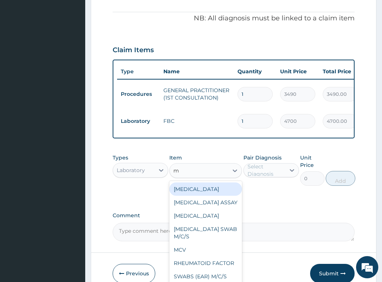
type input "mp"
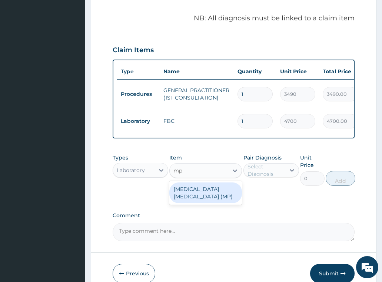
click at [220, 183] on div "[MEDICAL_DATA] [MEDICAL_DATA] (MP)" at bounding box center [205, 193] width 73 height 21
type input "2740"
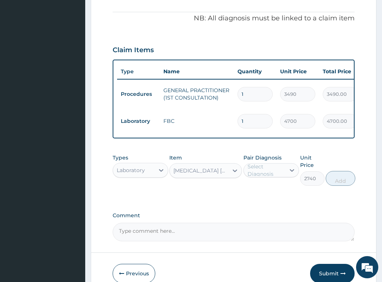
click at [271, 163] on div "Select Diagnosis" at bounding box center [265, 170] width 37 height 15
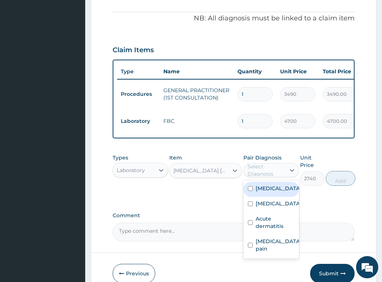
click at [266, 185] on label "[MEDICAL_DATA]" at bounding box center [279, 188] width 46 height 7
checkbox input "true"
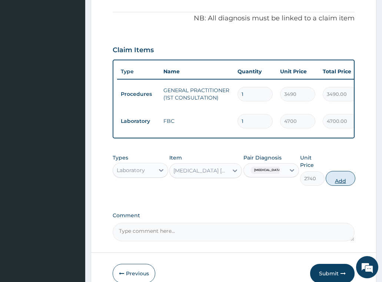
click at [333, 172] on button "Add" at bounding box center [341, 178] width 30 height 15
type input "0"
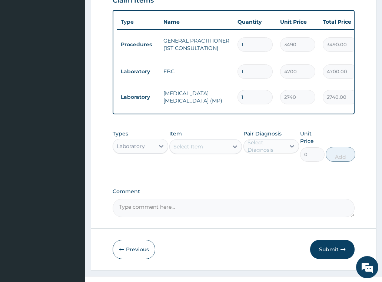
scroll to position [288, 0]
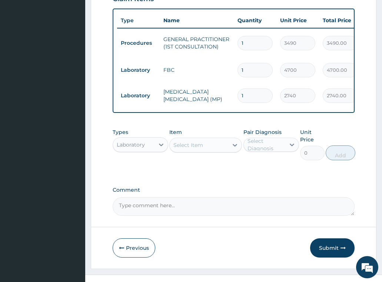
click at [123, 141] on div "Laboratory" at bounding box center [131, 144] width 28 height 7
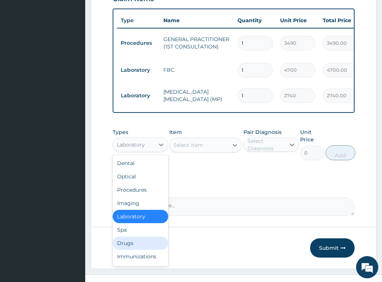
click at [134, 237] on div "Drugs" at bounding box center [141, 243] width 56 height 13
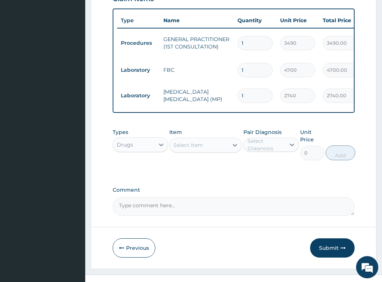
click at [206, 139] on div "Select Item" at bounding box center [199, 145] width 59 height 12
click at [187, 142] on div "Select Item" at bounding box center [188, 145] width 30 height 7
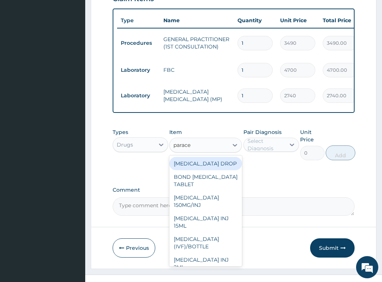
type input "paracet"
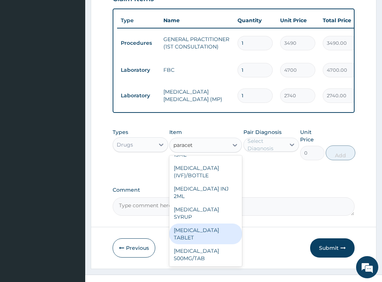
scroll to position [79, 0]
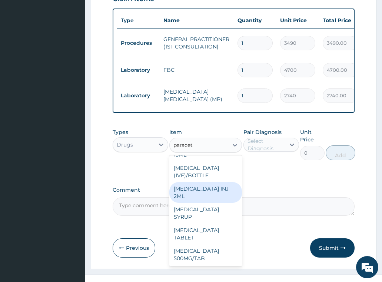
click at [190, 182] on div "[MEDICAL_DATA] INJ 2ML" at bounding box center [205, 192] width 73 height 21
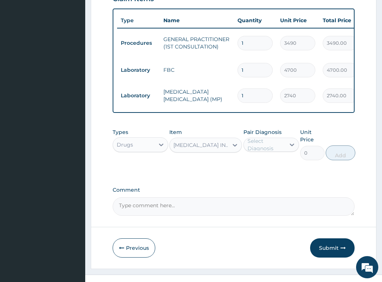
type input "1191"
click at [267, 137] on div "Select Diagnosis" at bounding box center [265, 144] width 37 height 15
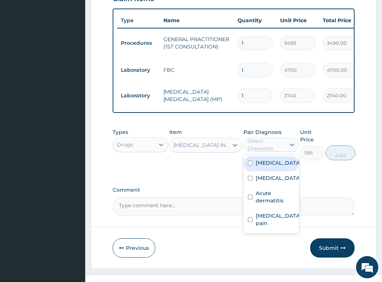
click at [266, 159] on label "[MEDICAL_DATA]" at bounding box center [279, 162] width 46 height 7
checkbox input "true"
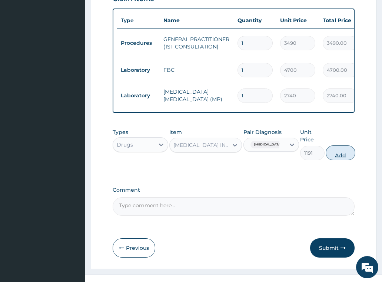
click at [333, 146] on button "Add" at bounding box center [341, 153] width 30 height 15
type input "0"
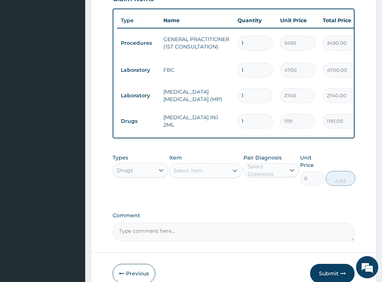
click at [205, 165] on div "Select Item" at bounding box center [199, 171] width 59 height 12
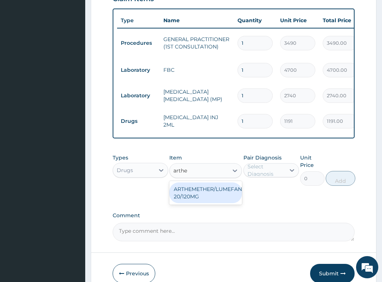
type input "arthem"
click at [226, 186] on div "ARTHEMETHER/LUMEFANTRINE/TAB 20/120MG" at bounding box center [205, 193] width 73 height 21
type input "130"
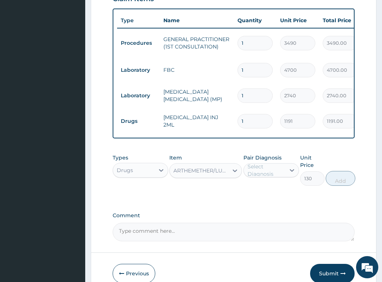
click at [269, 163] on div "Select Diagnosis" at bounding box center [265, 170] width 37 height 15
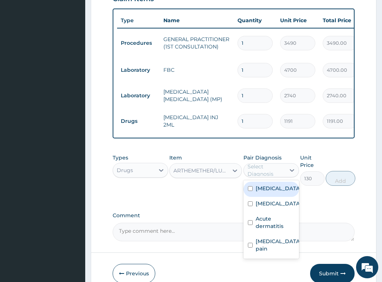
click at [271, 183] on div "[MEDICAL_DATA]" at bounding box center [271, 189] width 56 height 15
checkbox input "true"
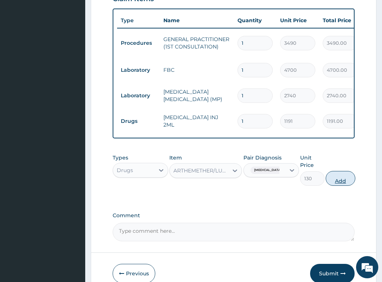
click at [339, 171] on button "Add" at bounding box center [341, 178] width 30 height 15
type input "0"
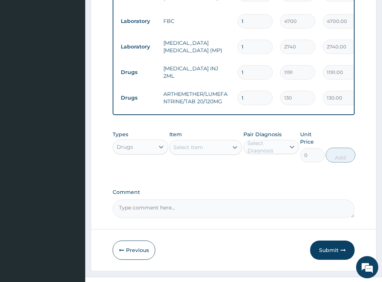
scroll to position [339, 0]
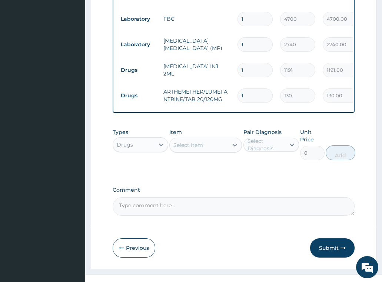
click at [189, 142] on div "Select Item" at bounding box center [188, 145] width 30 height 7
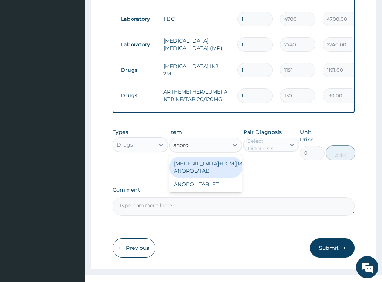
type input "anorol"
click at [201, 160] on div "[MEDICAL_DATA]+PCM([MEDICAL_DATA]) ANOROL/TAB" at bounding box center [205, 167] width 73 height 21
type input "181.0800018310547"
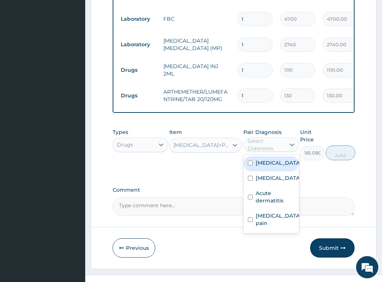
click at [262, 138] on div "Select Diagnosis" at bounding box center [265, 144] width 37 height 15
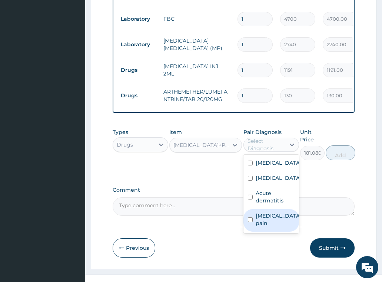
click at [263, 212] on label "[MEDICAL_DATA] pain" at bounding box center [279, 219] width 46 height 15
checkbox input "true"
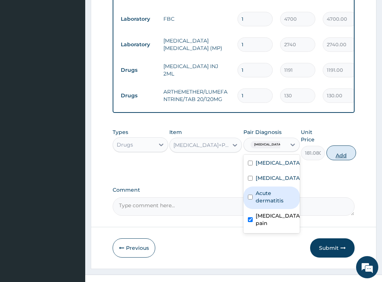
click at [335, 146] on button "Add" at bounding box center [341, 153] width 30 height 15
type input "0"
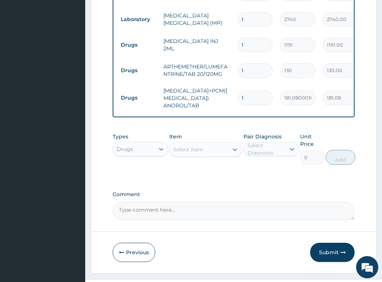
scroll to position [365, 0]
click at [192, 146] on div "Select Item" at bounding box center [188, 149] width 30 height 7
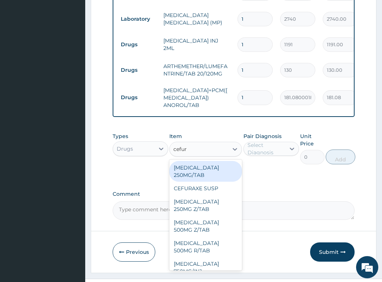
type input "cefuro"
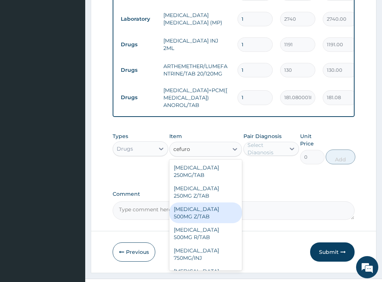
click at [201, 203] on div "[MEDICAL_DATA] 500MG Z/TAB" at bounding box center [205, 213] width 73 height 21
type input "601.52001953125"
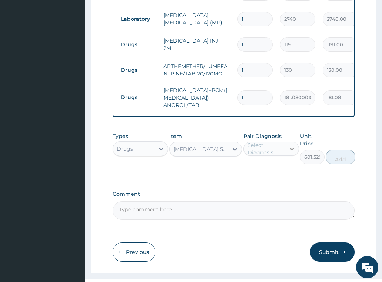
click at [287, 142] on div at bounding box center [291, 148] width 13 height 13
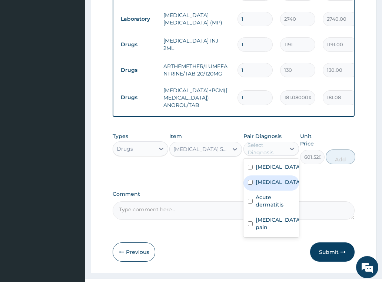
click at [270, 179] on label "[MEDICAL_DATA]" at bounding box center [279, 182] width 46 height 7
checkbox input "true"
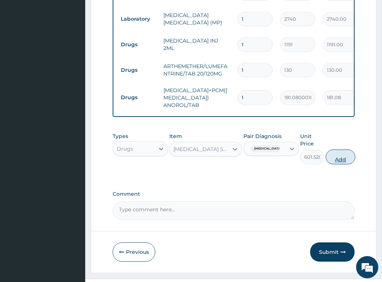
click at [336, 150] on button "Add" at bounding box center [341, 157] width 30 height 15
type input "0"
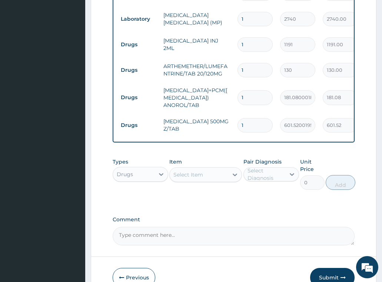
click at [202, 171] on div "Select Item" at bounding box center [188, 174] width 30 height 7
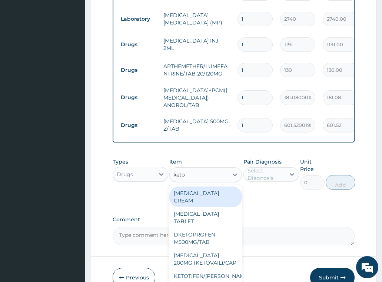
type input "ketoc"
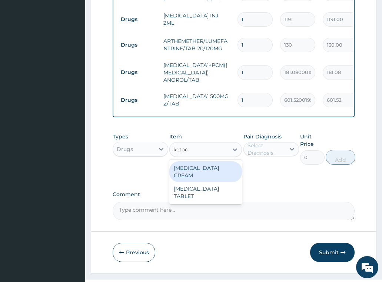
scroll to position [390, 0]
click at [199, 161] on div "[MEDICAL_DATA] CREAM" at bounding box center [205, 171] width 73 height 21
type input "1823.699951171875"
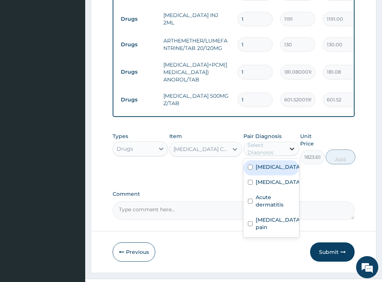
click at [291, 148] on icon at bounding box center [292, 149] width 4 height 3
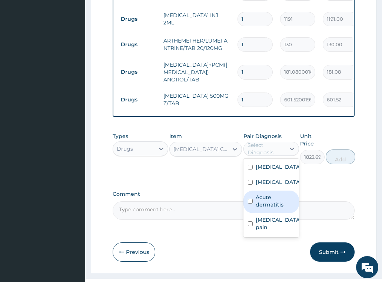
click at [273, 194] on label "Acute dermatitis" at bounding box center [275, 201] width 39 height 15
checkbox input "true"
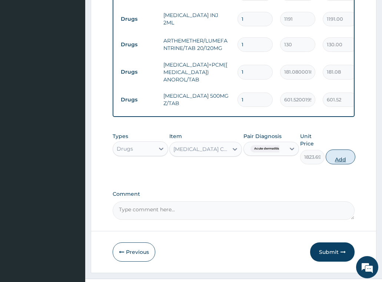
click at [338, 150] on button "Add" at bounding box center [341, 157] width 30 height 15
type input "0"
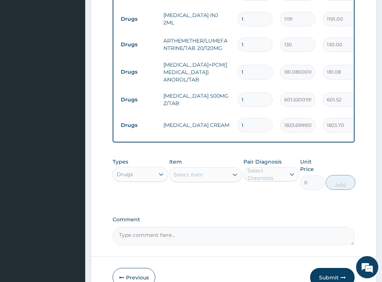
click at [256, 93] on input "1" at bounding box center [254, 100] width 35 height 14
type input "10"
type input "6015.20"
type input "10"
click at [251, 61] on td "1" at bounding box center [255, 72] width 43 height 22
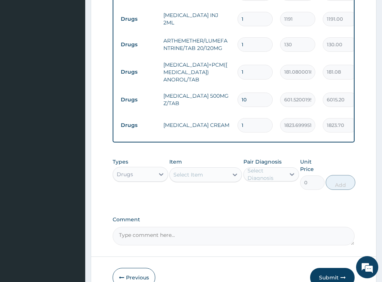
click at [253, 65] on input "1" at bounding box center [254, 72] width 35 height 14
type input "10"
type input "1810.80"
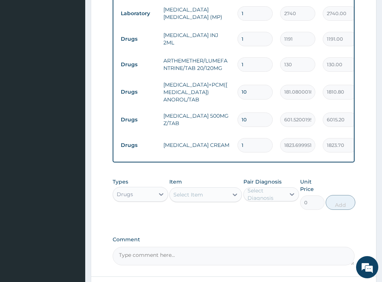
scroll to position [316, 0]
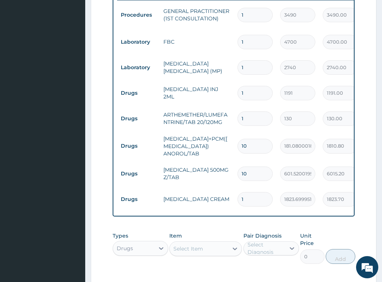
type input "10"
drag, startPoint x: 261, startPoint y: 103, endPoint x: 199, endPoint y: 111, distance: 62.4
click at [200, 111] on tr "Drugs ARTHEMETHER/LUMEFANTRINE/TAB 20/120MG 1 130 130.00 [MEDICAL_DATA] Delete" at bounding box center [298, 119] width 363 height 26
type input "2"
type input "260.00"
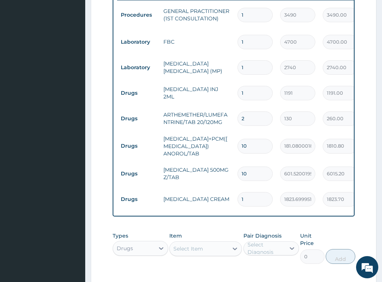
type input "24"
type input "3120.00"
type input "24"
drag, startPoint x: 193, startPoint y: 90, endPoint x: 182, endPoint y: 93, distance: 11.6
click at [182, 93] on tbody "Procedures GENERAL PRACTITIONER (1ST CONSULTATION) 1 3490 3490.00 [MEDICAL_DATA…" at bounding box center [298, 106] width 363 height 212
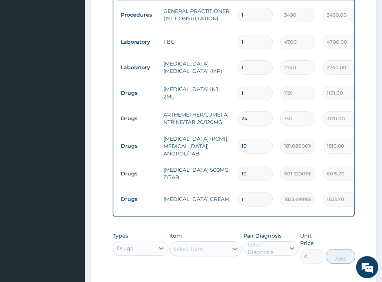
type input "2"
type input "2382.00"
type input "2"
click at [179, 132] on td "[MEDICAL_DATA]+PCM([MEDICAL_DATA]) ANOROL/TAB" at bounding box center [197, 147] width 74 height 30
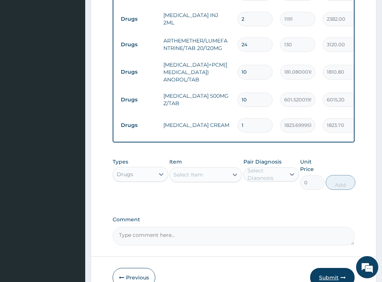
click at [334, 269] on button "Submit" at bounding box center [332, 277] width 44 height 19
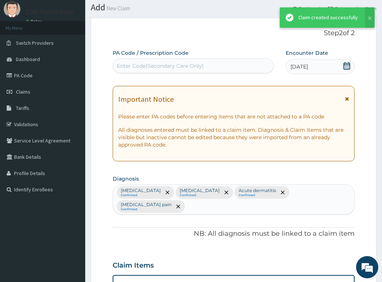
scroll to position [390, 0]
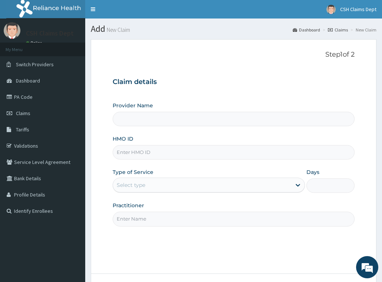
type input "Crystal Specialist Hospital"
click at [122, 155] on input "HMO ID" at bounding box center [234, 152] width 242 height 14
paste input "OHT/12873/A"
type input "OHT/12873/A"
click at [129, 180] on div "Select type" at bounding box center [202, 185] width 179 height 12
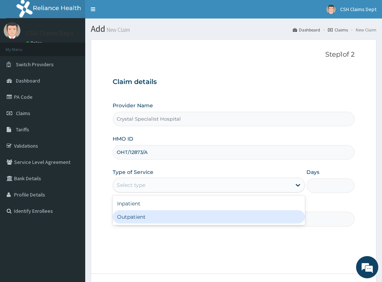
click at [131, 213] on div "Outpatient" at bounding box center [209, 216] width 193 height 13
type input "1"
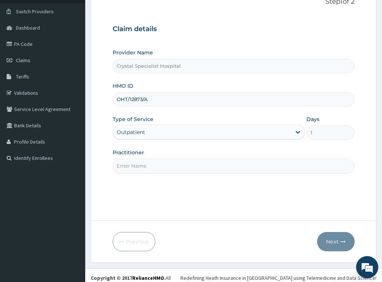
scroll to position [58, 0]
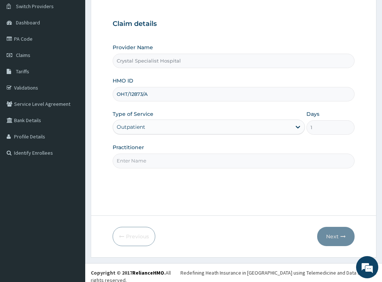
click at [133, 164] on input "Practitioner" at bounding box center [234, 161] width 242 height 14
type input "akinsanya"
click at [332, 233] on button "Next" at bounding box center [335, 236] width 37 height 19
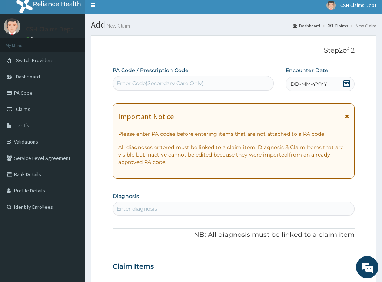
scroll to position [0, 0]
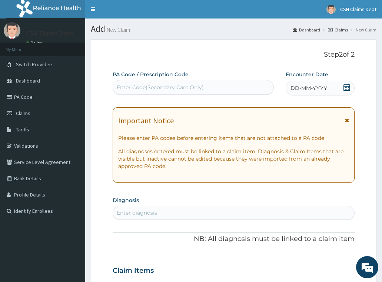
click at [176, 90] on div "Enter Code(Secondary Care Only)" at bounding box center [160, 87] width 87 height 7
paste input "PA/85754F"
type input "PA/85754F"
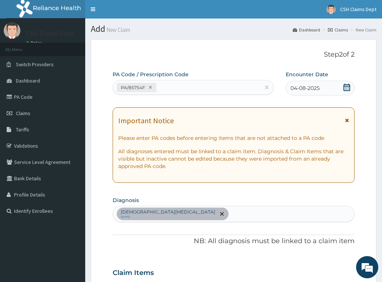
scroll to position [174, 0]
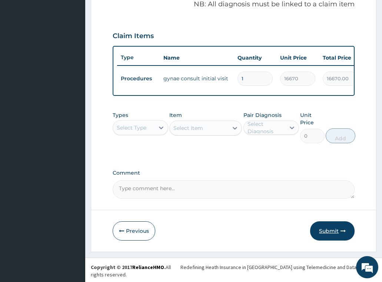
click at [335, 240] on button "Submit" at bounding box center [332, 231] width 44 height 19
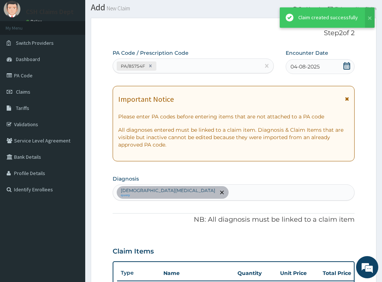
scroll to position [237, 0]
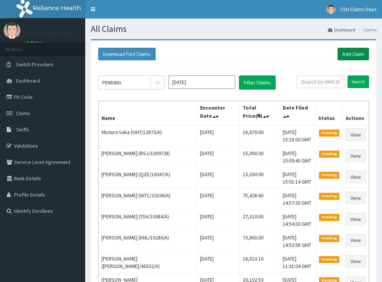
drag, startPoint x: 0, startPoint y: 0, endPoint x: 352, endPoint y: 59, distance: 356.4
click at [352, 59] on link "Add Claim" at bounding box center [352, 54] width 31 height 13
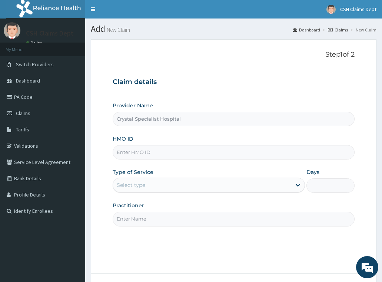
click at [165, 152] on input "HMO ID" at bounding box center [234, 152] width 242 height 14
paste input "OKB/10738/A"
type input "OKB/10738/A"
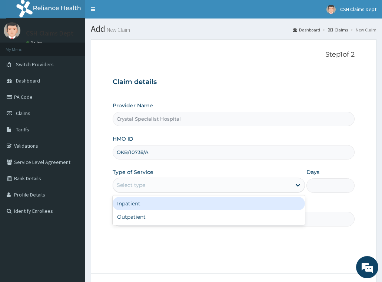
click at [156, 185] on div "Select type" at bounding box center [202, 185] width 179 height 12
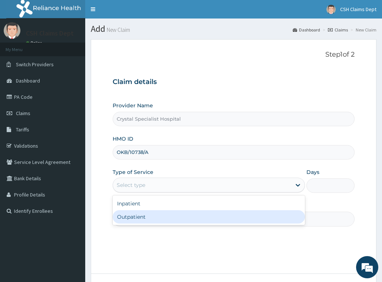
click at [147, 217] on div "Outpatient" at bounding box center [209, 216] width 193 height 13
type input "1"
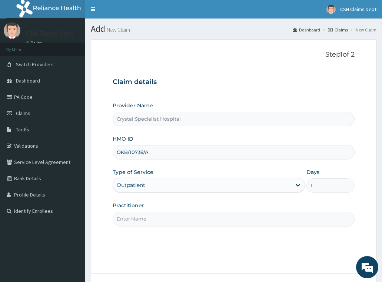
click at [142, 222] on input "Practitioner" at bounding box center [234, 219] width 242 height 14
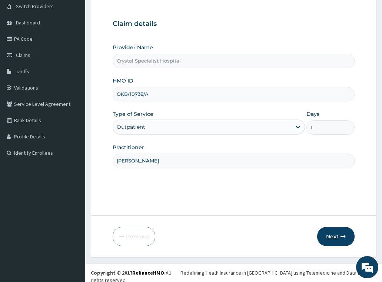
type input "[PERSON_NAME]"
click at [335, 235] on button "Next" at bounding box center [335, 236] width 37 height 19
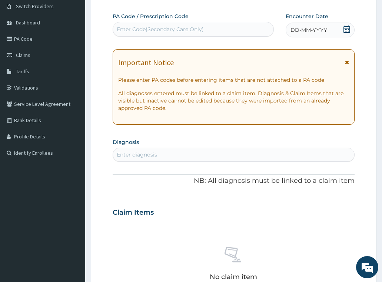
click at [174, 27] on div "Enter Code(Secondary Care Only)" at bounding box center [160, 29] width 87 height 7
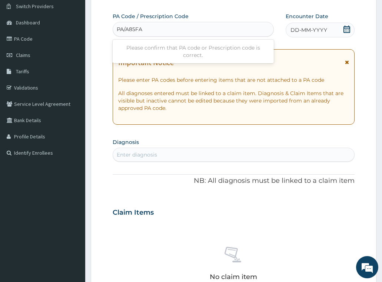
type input "PA/A85FA2"
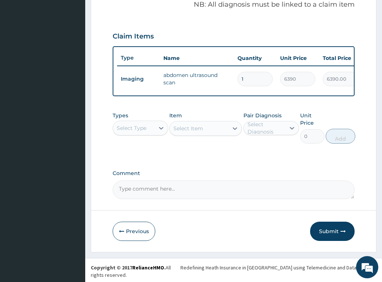
scroll to position [237, 0]
click at [143, 135] on div "Select Type" at bounding box center [141, 127] width 56 height 15
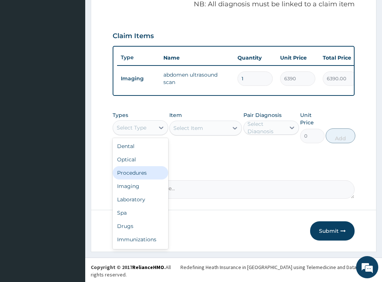
click at [133, 180] on div "Procedures" at bounding box center [141, 172] width 56 height 13
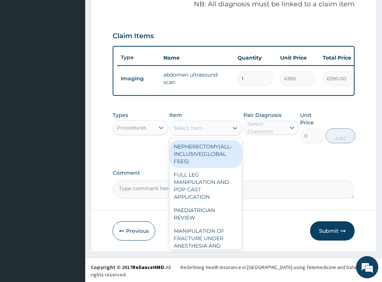
click at [187, 126] on div "Select Item" at bounding box center [205, 128] width 73 height 15
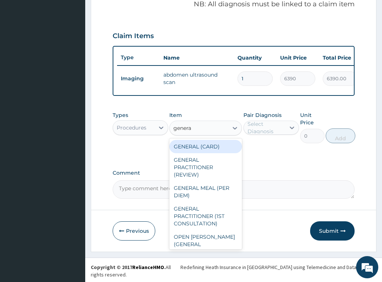
type input "general"
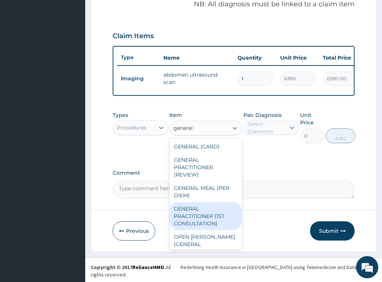
click at [210, 226] on div "GENERAL PRACTITIONER (1ST CONSULTATION)" at bounding box center [205, 216] width 73 height 28
type input "3490"
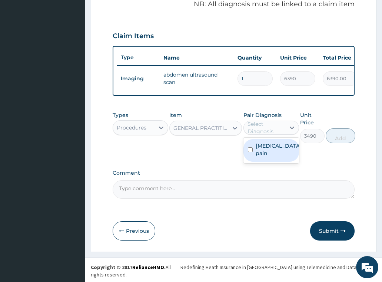
click at [280, 133] on div "Select Diagnosis" at bounding box center [265, 127] width 37 height 15
click at [276, 155] on div "[MEDICAL_DATA] pain" at bounding box center [271, 150] width 56 height 23
checkbox input "true"
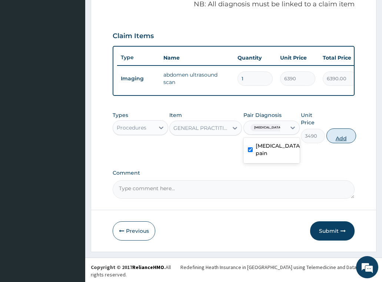
click at [340, 140] on button "Add" at bounding box center [341, 136] width 30 height 15
type input "0"
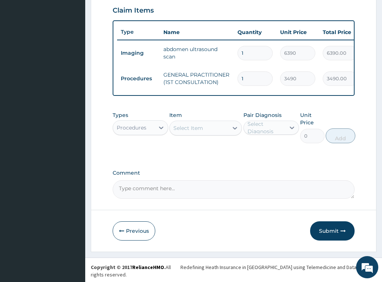
drag, startPoint x: 333, startPoint y: 238, endPoint x: 336, endPoint y: 201, distance: 37.5
click at [333, 239] on button "Submit" at bounding box center [332, 231] width 44 height 19
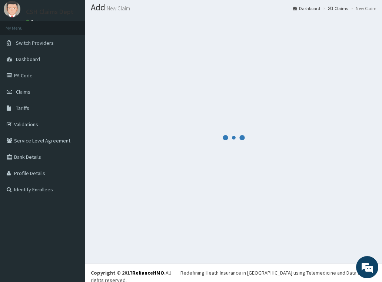
scroll to position [263, 0]
